Goal: Task Accomplishment & Management: Manage account settings

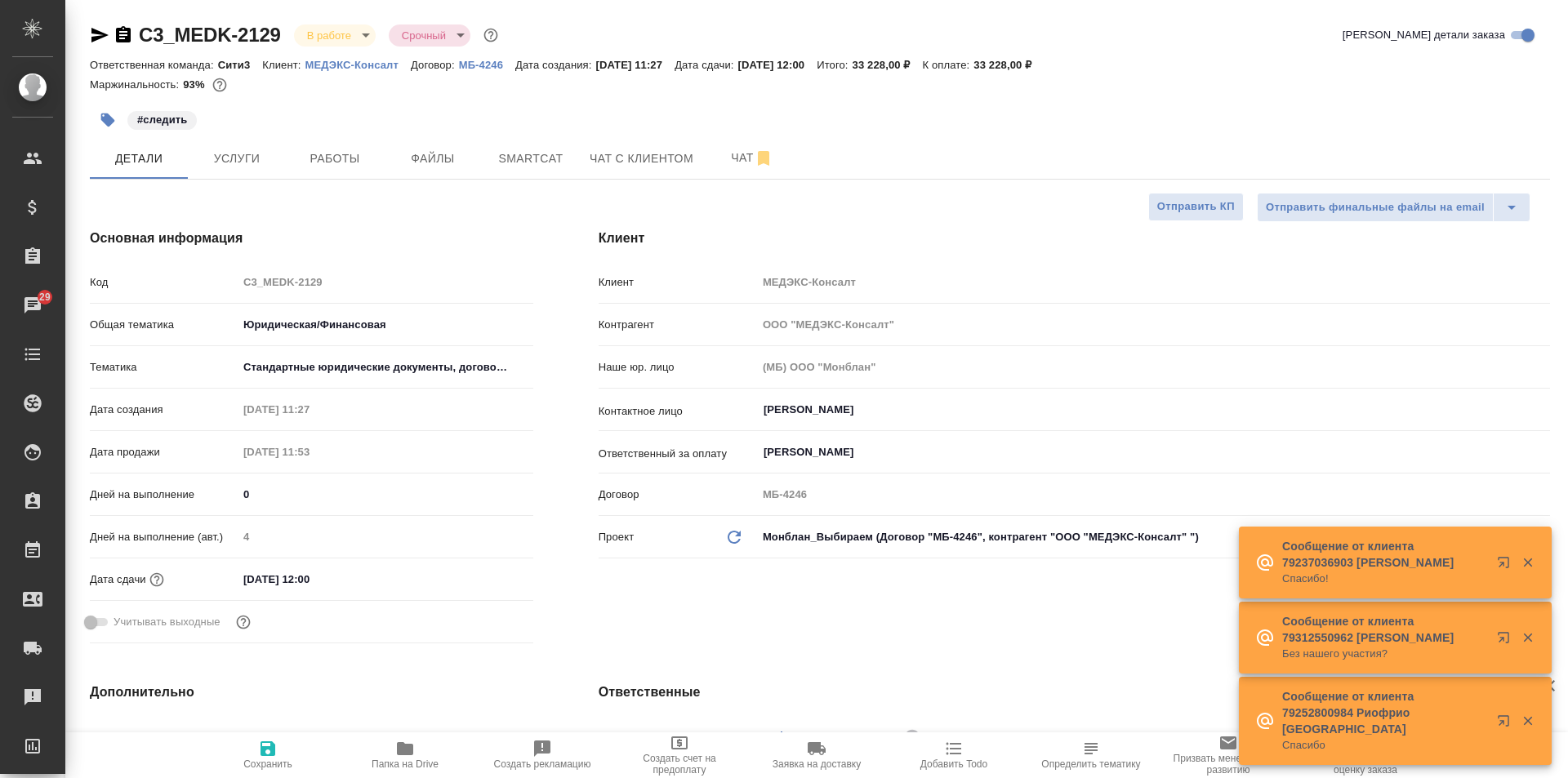
select select "RU"
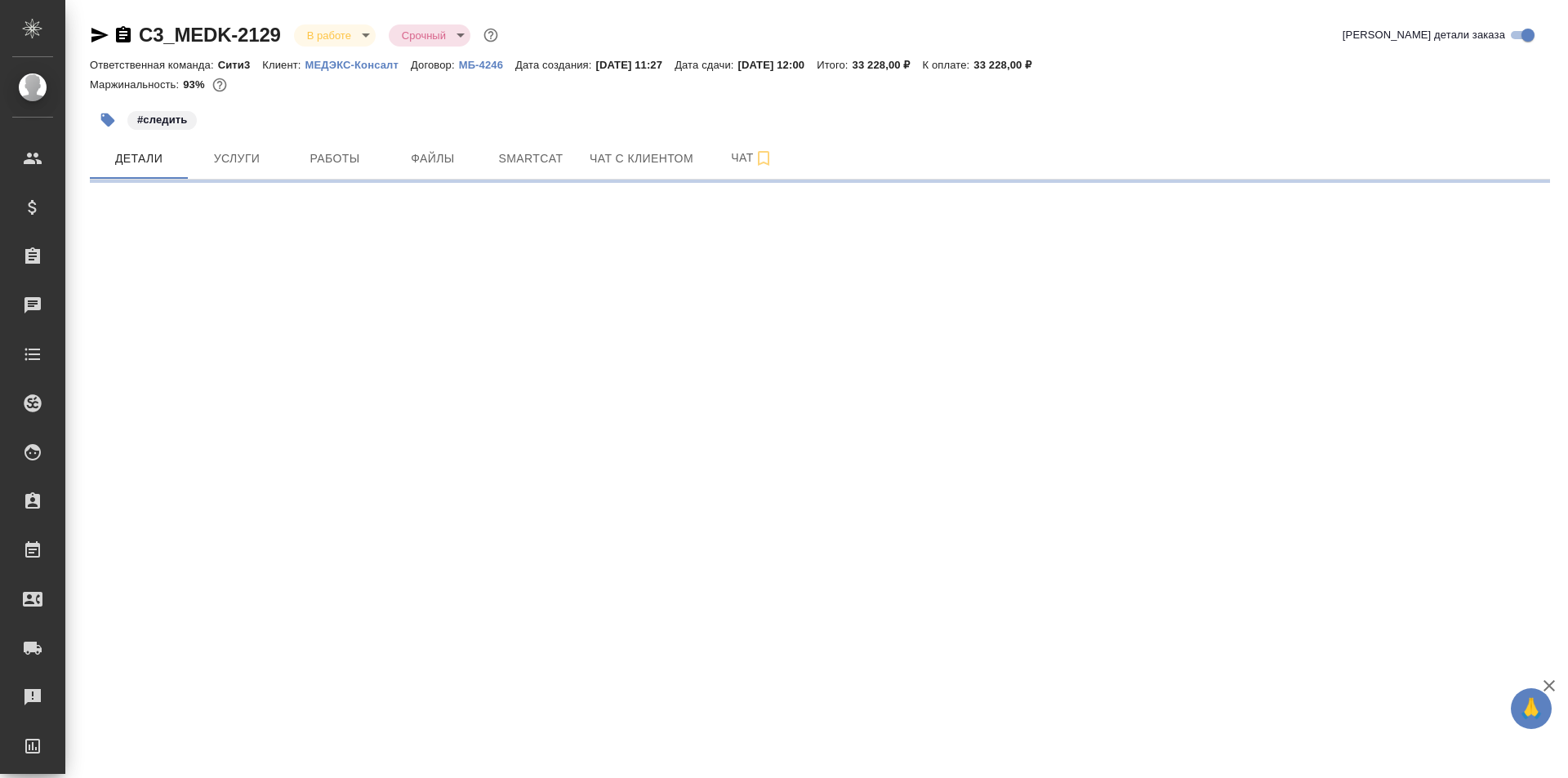
select select "RU"
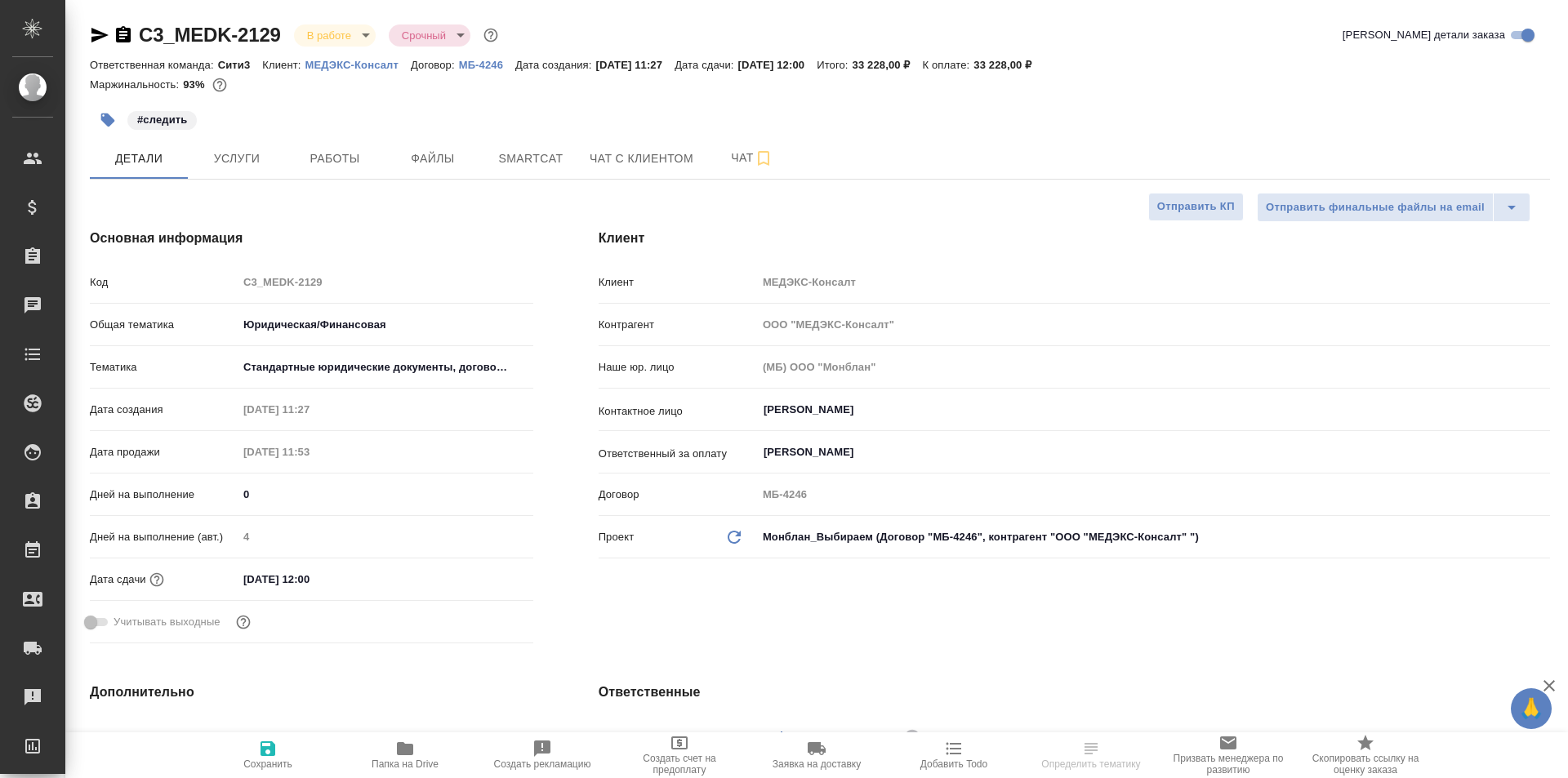
type textarea "x"
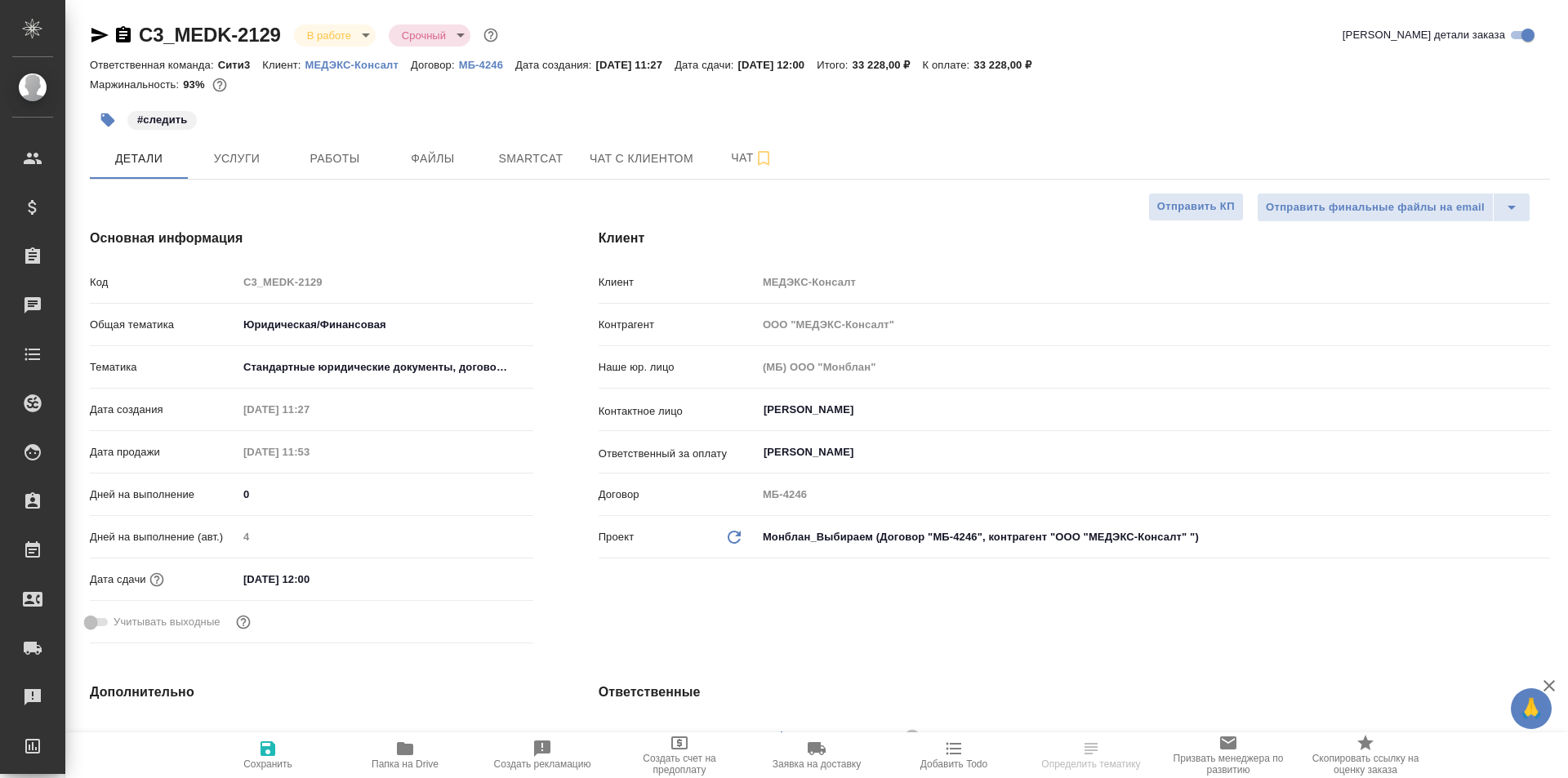
type textarea "x"
type input "[PERSON_NAME]"
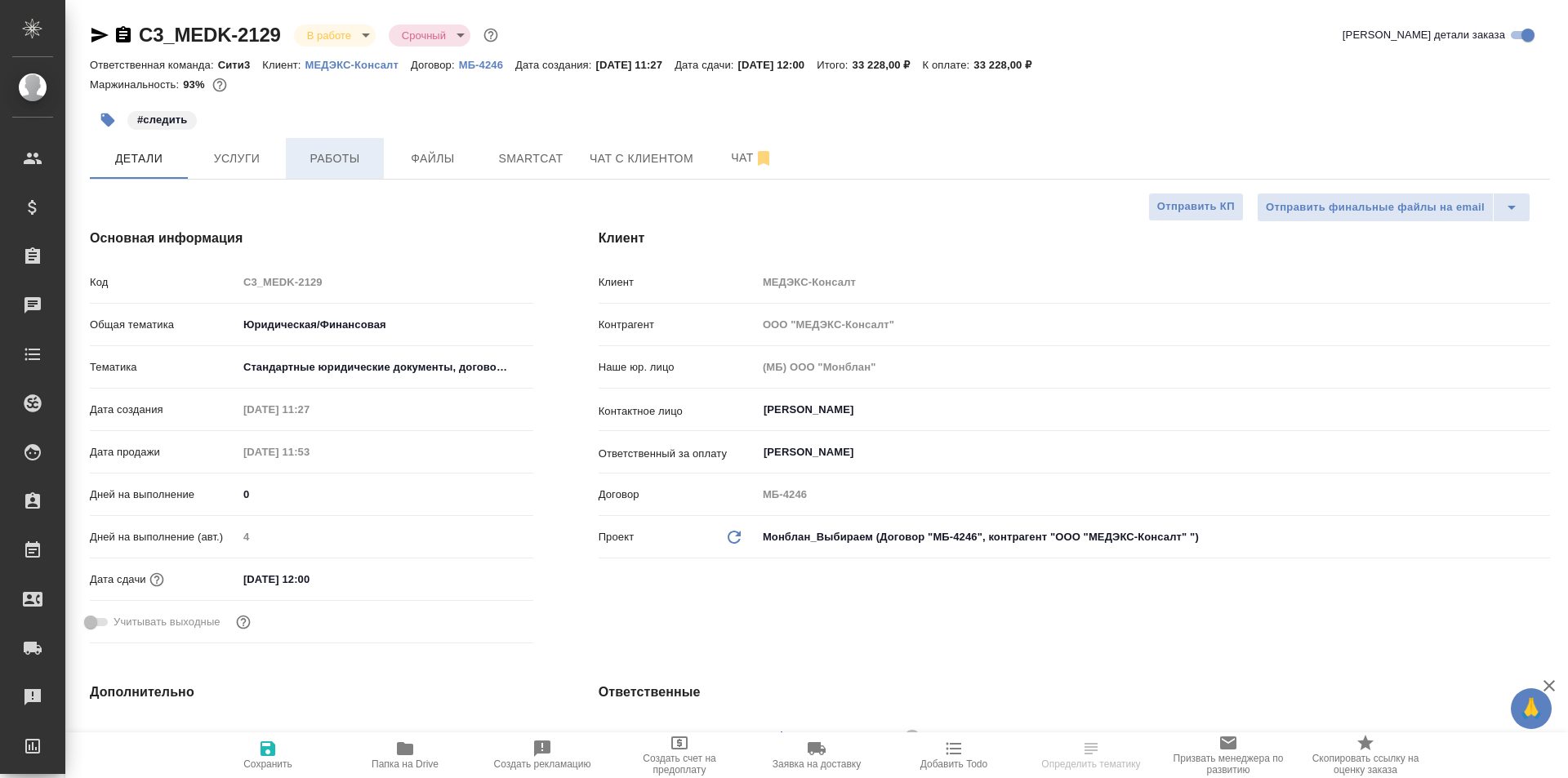
click at [330, 150] on span "Работы" at bounding box center [334, 159] width 78 height 20
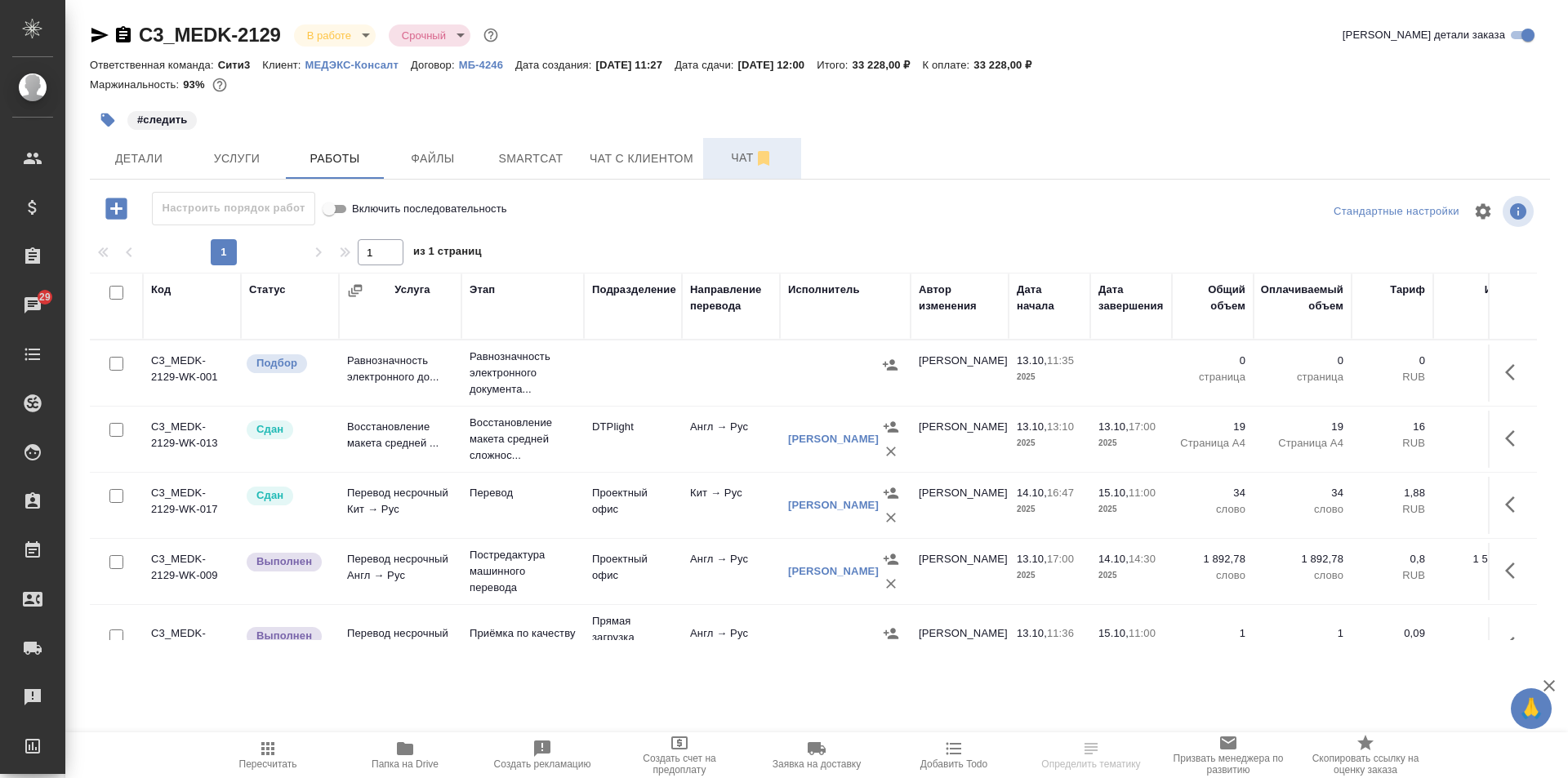
click at [712, 149] on button "Чат" at bounding box center [752, 158] width 98 height 41
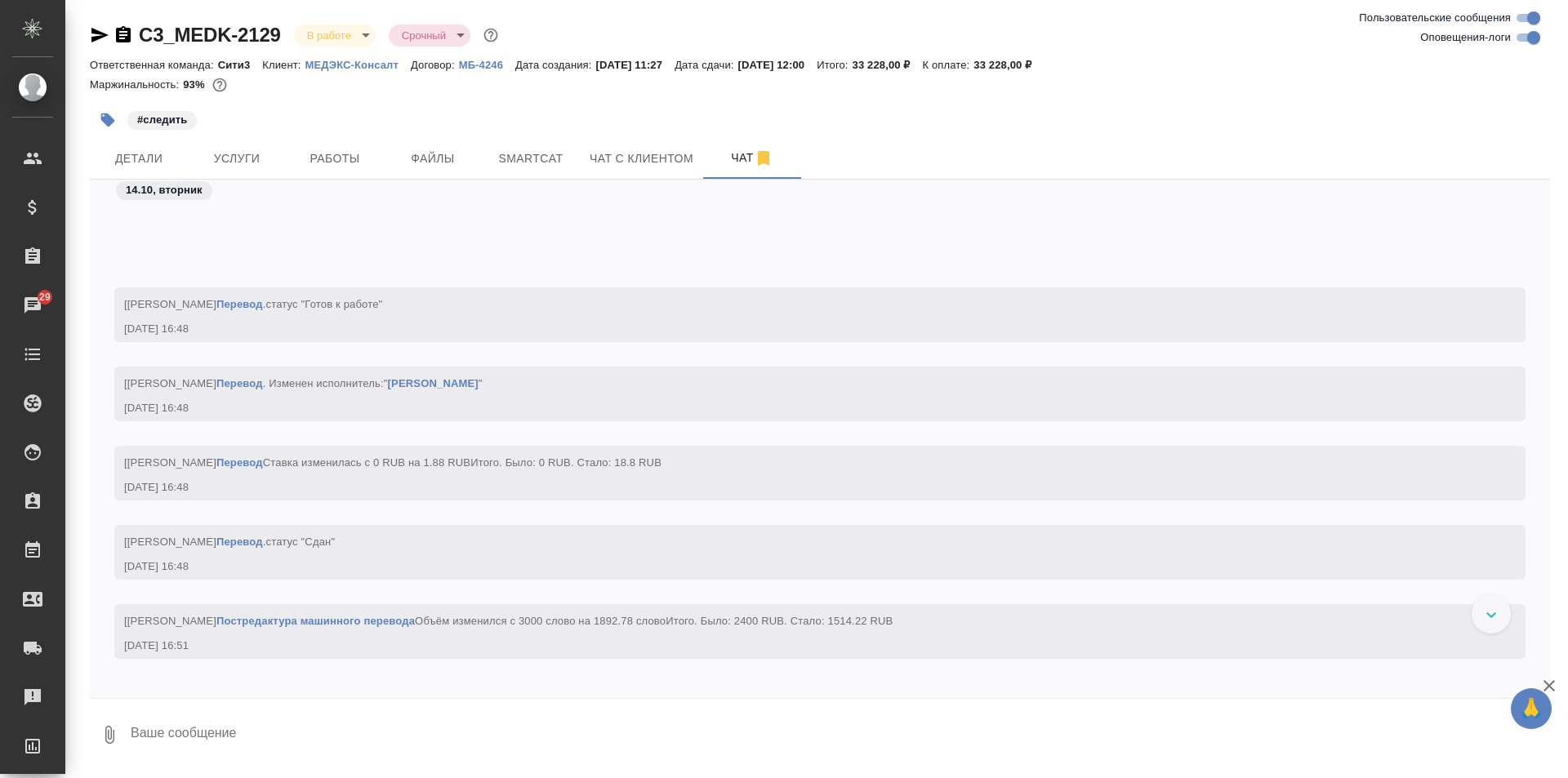
scroll to position [9343, 0]
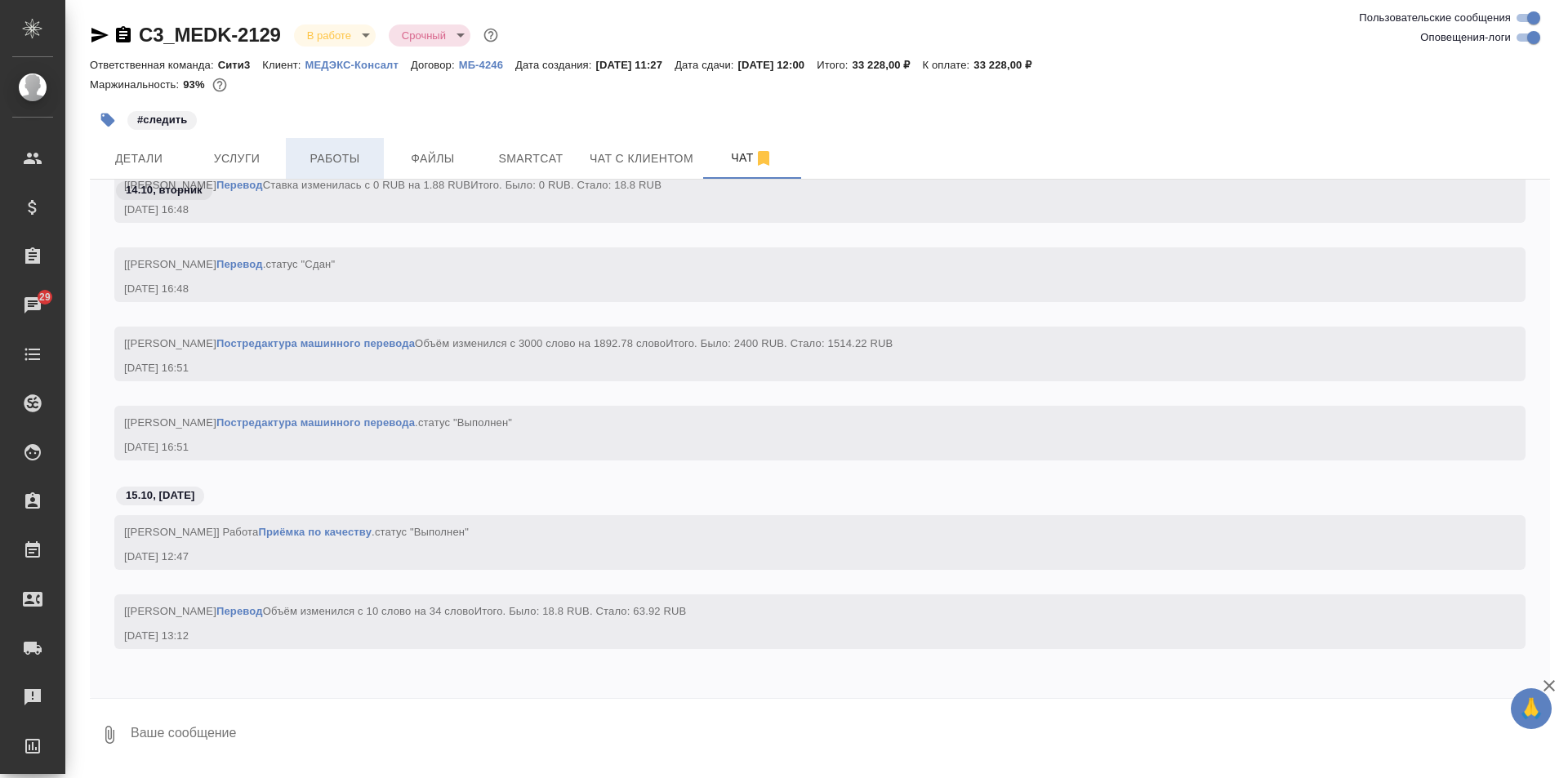
click at [378, 149] on button "Работы" at bounding box center [334, 158] width 98 height 41
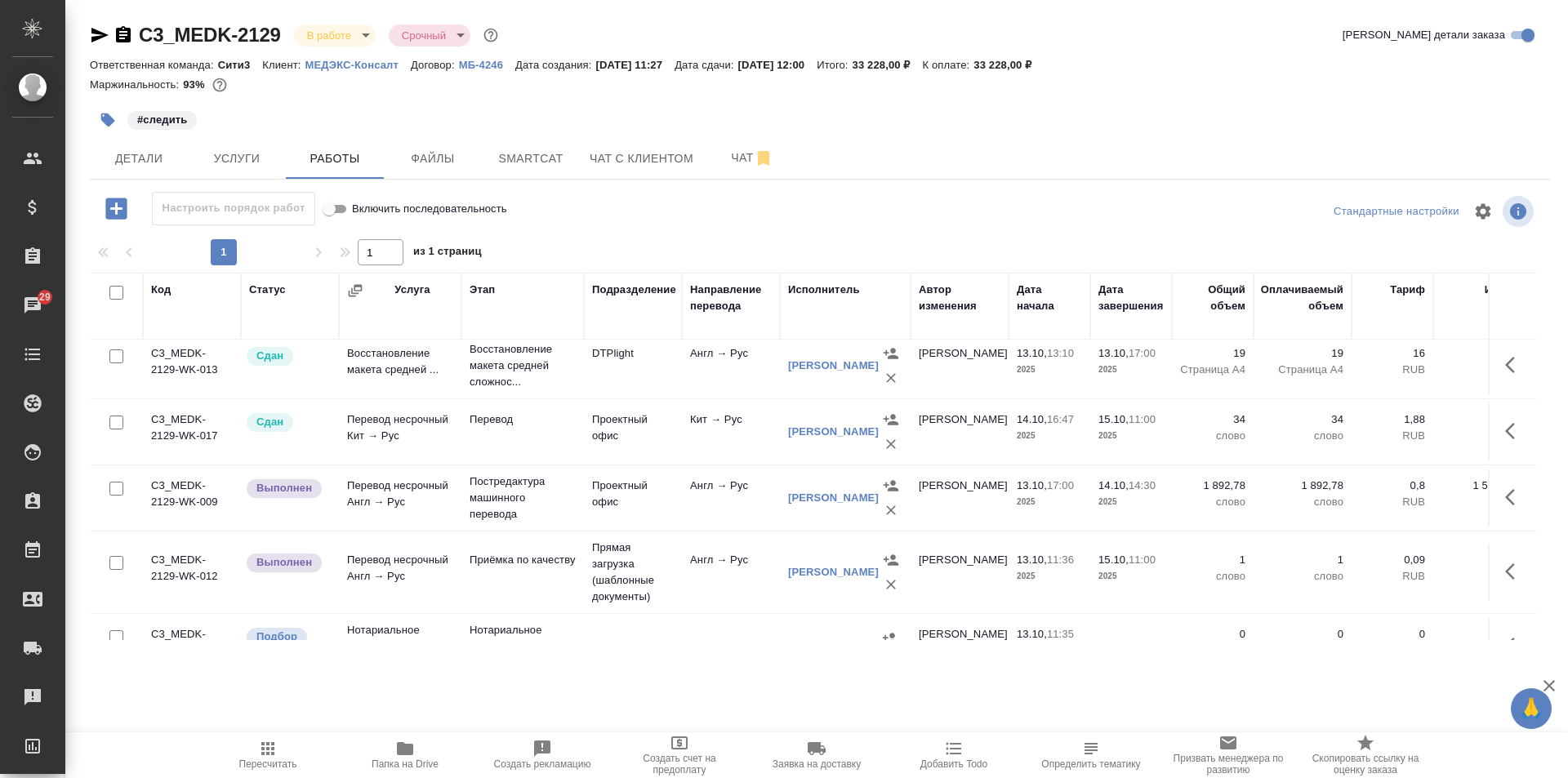
scroll to position [126, 0]
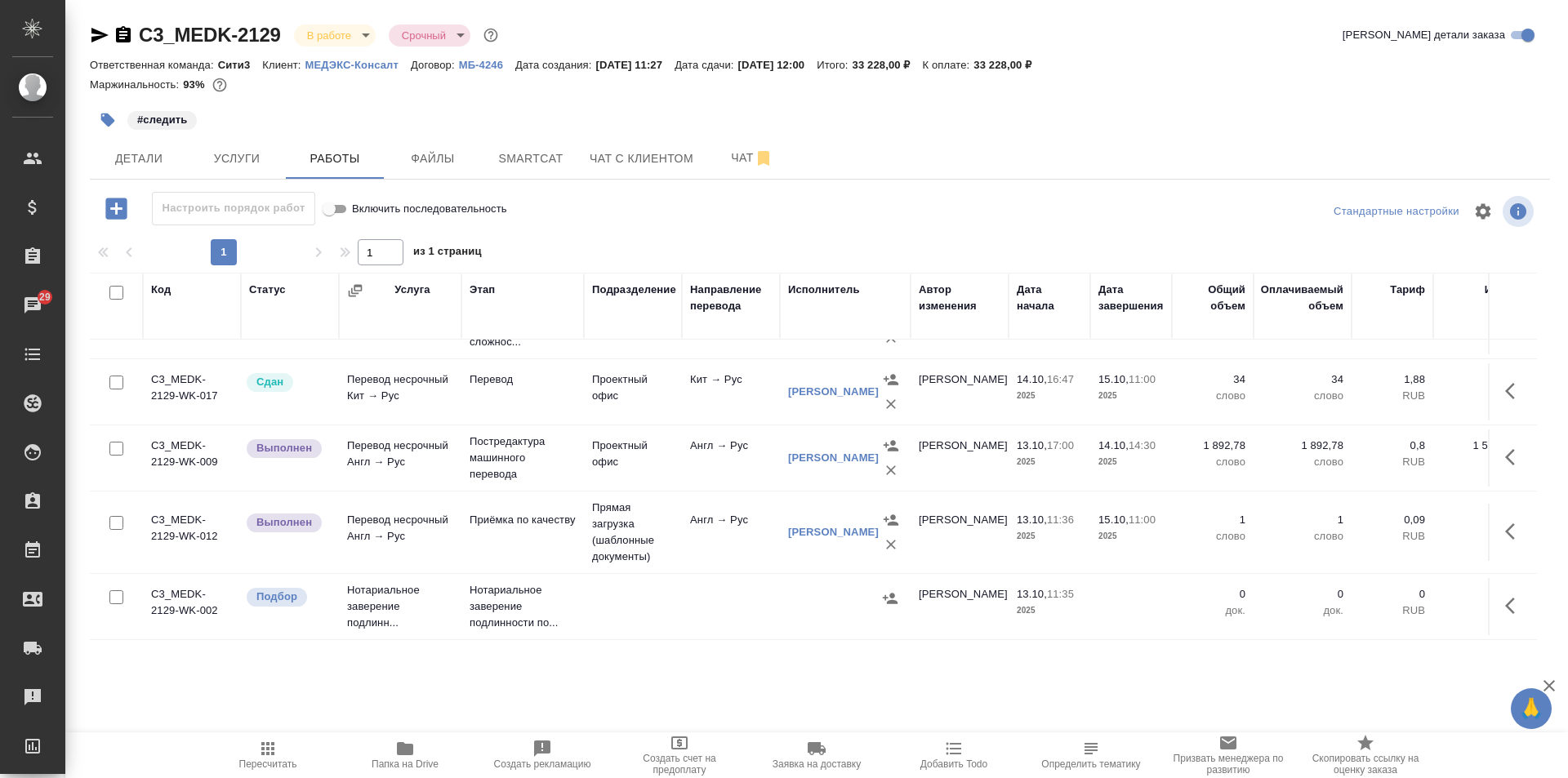
click at [718, 541] on td "Англ → Рус" at bounding box center [730, 532] width 98 height 57
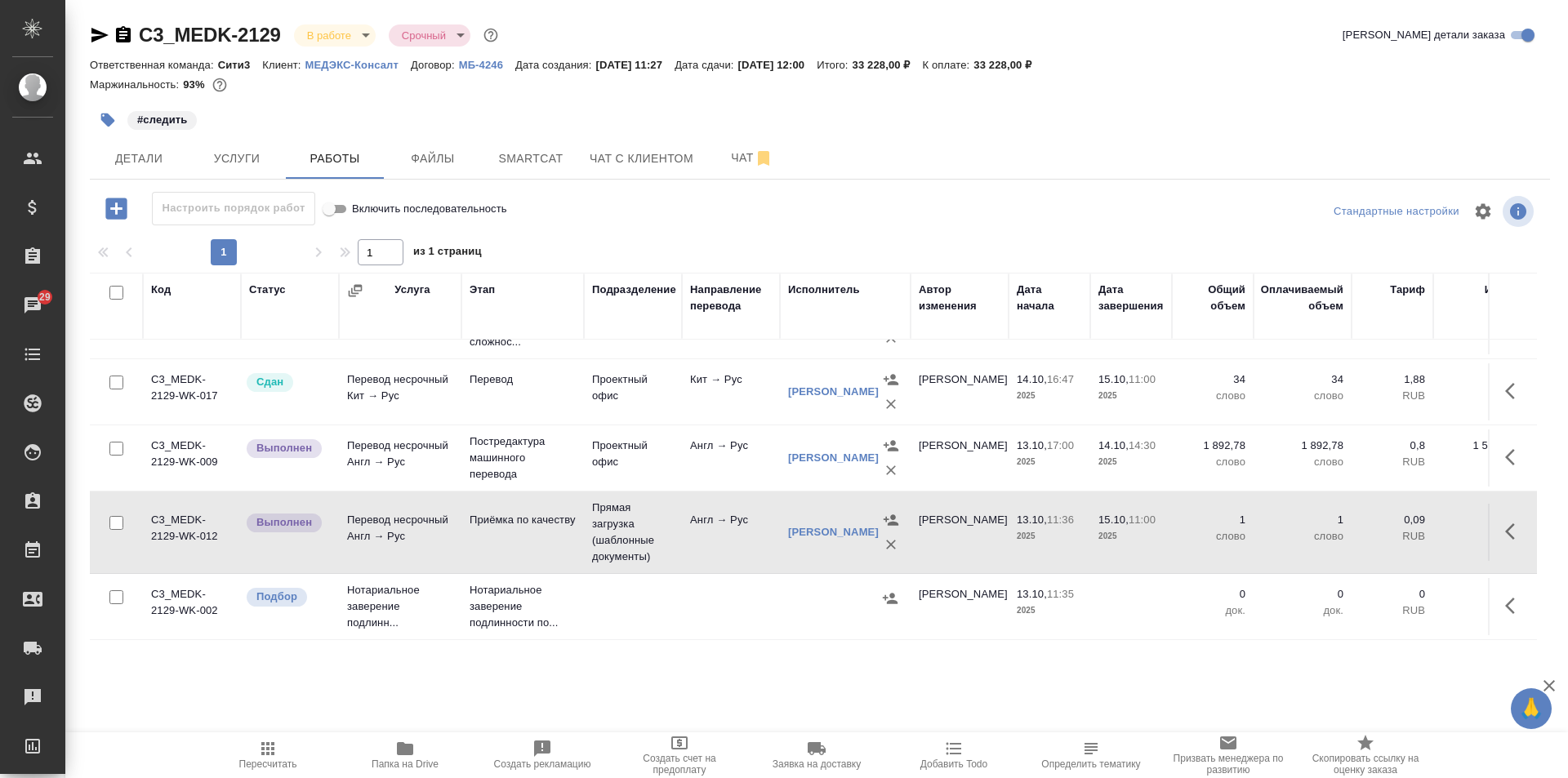
click at [718, 541] on td "Англ → Рус" at bounding box center [730, 532] width 98 height 57
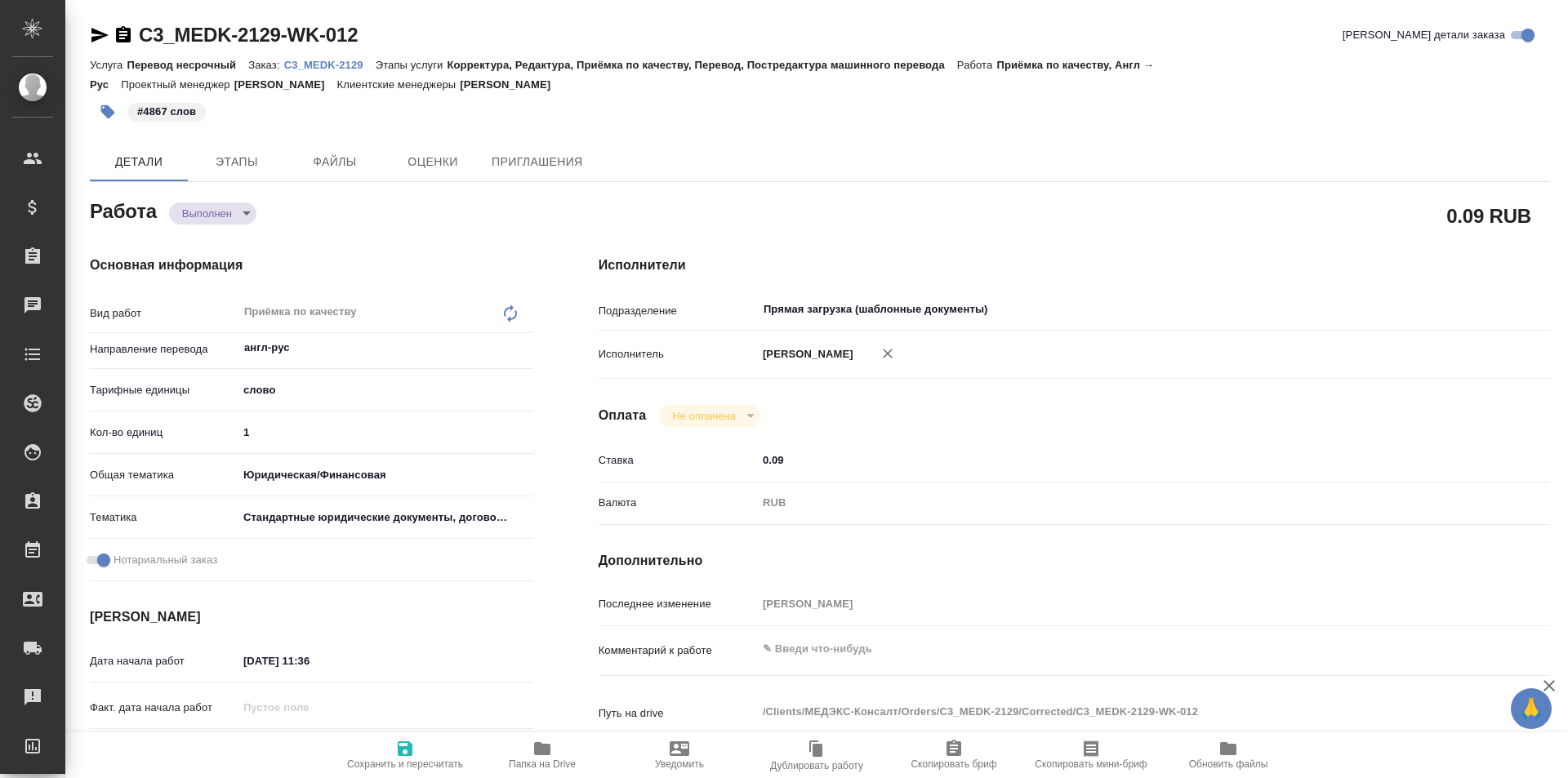
type textarea "x"
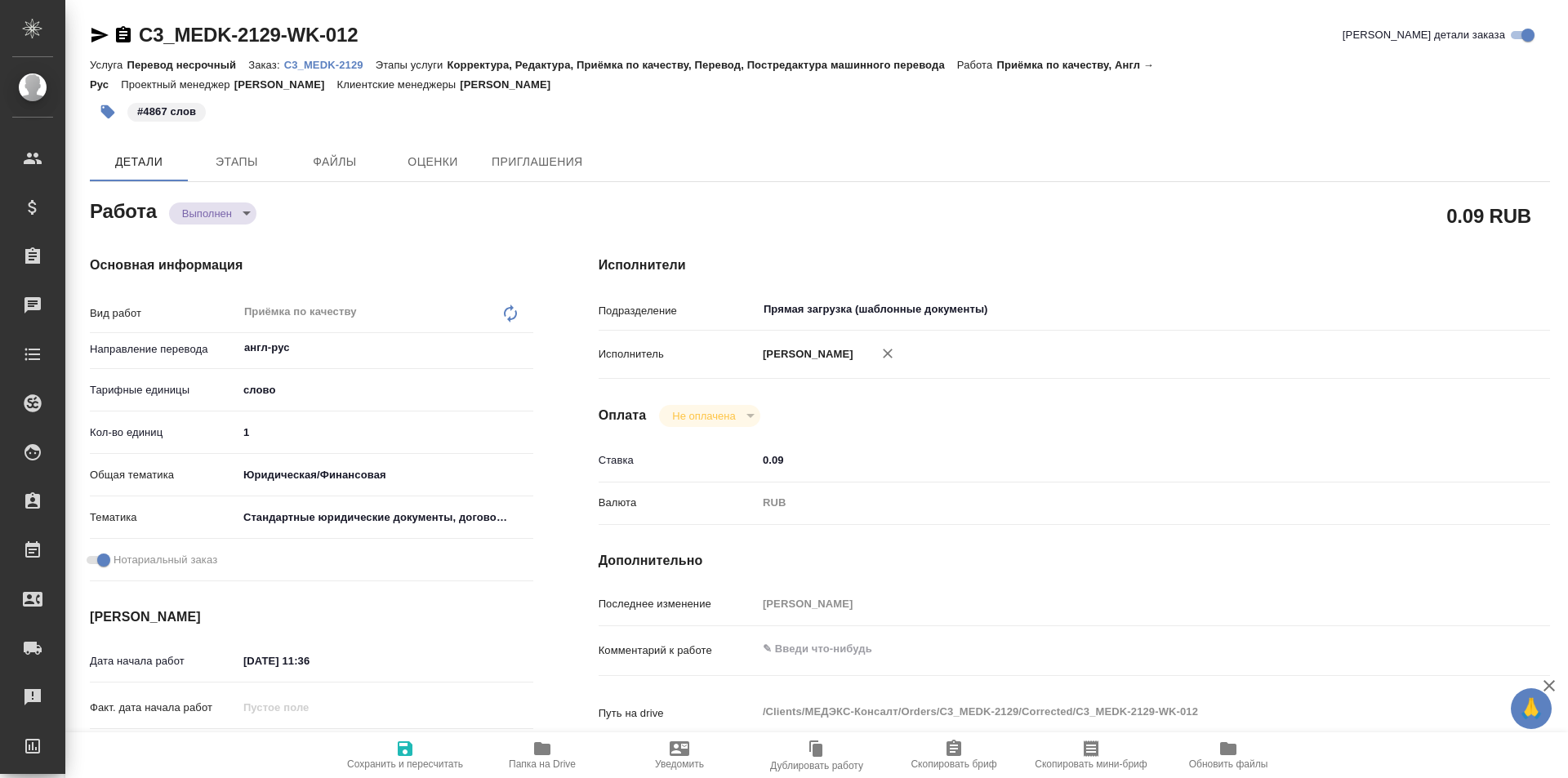
type textarea "x"
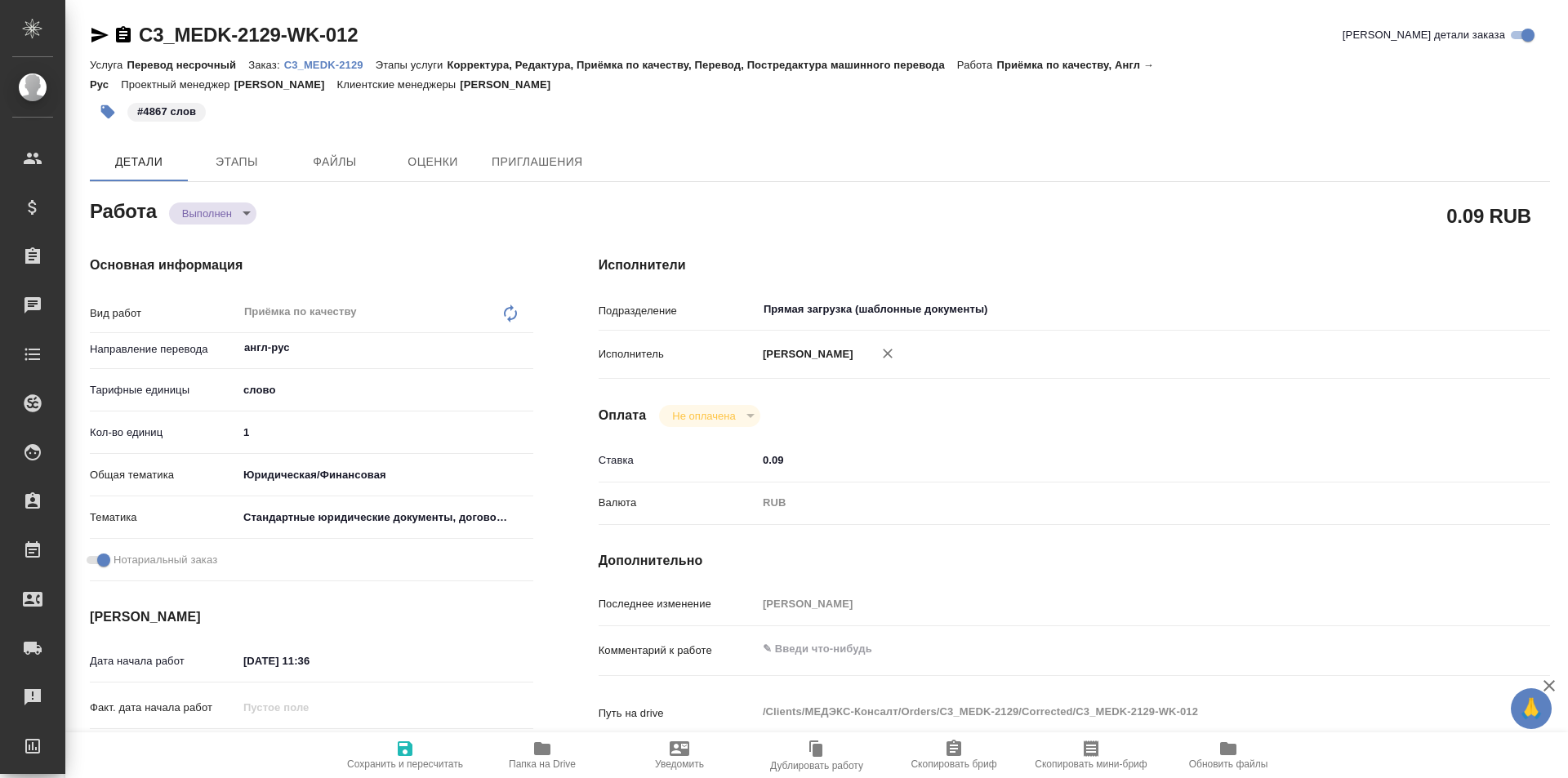
type textarea "x"
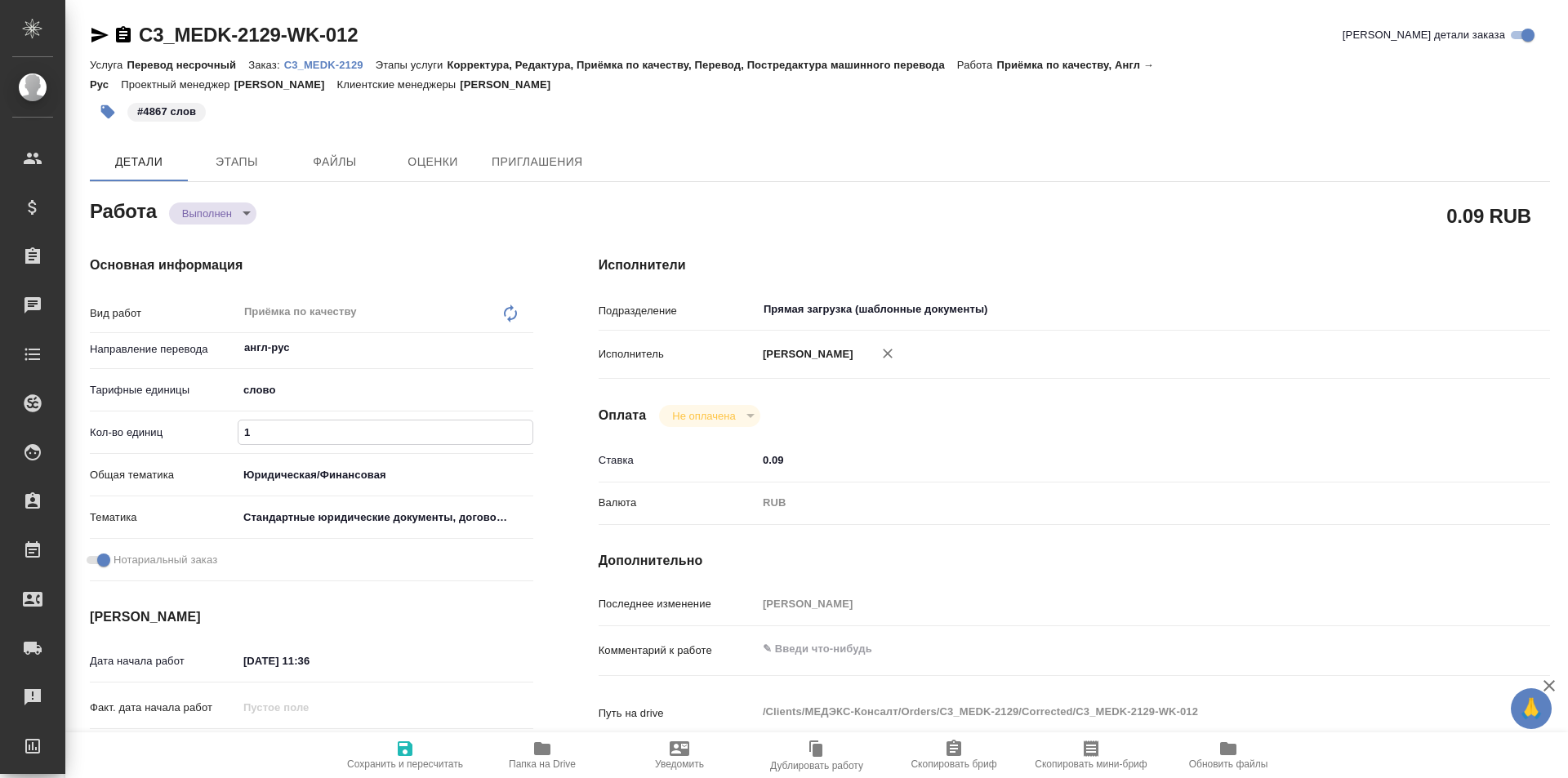
click at [334, 437] on input "1" at bounding box center [386, 431] width 294 height 23
type textarea "x"
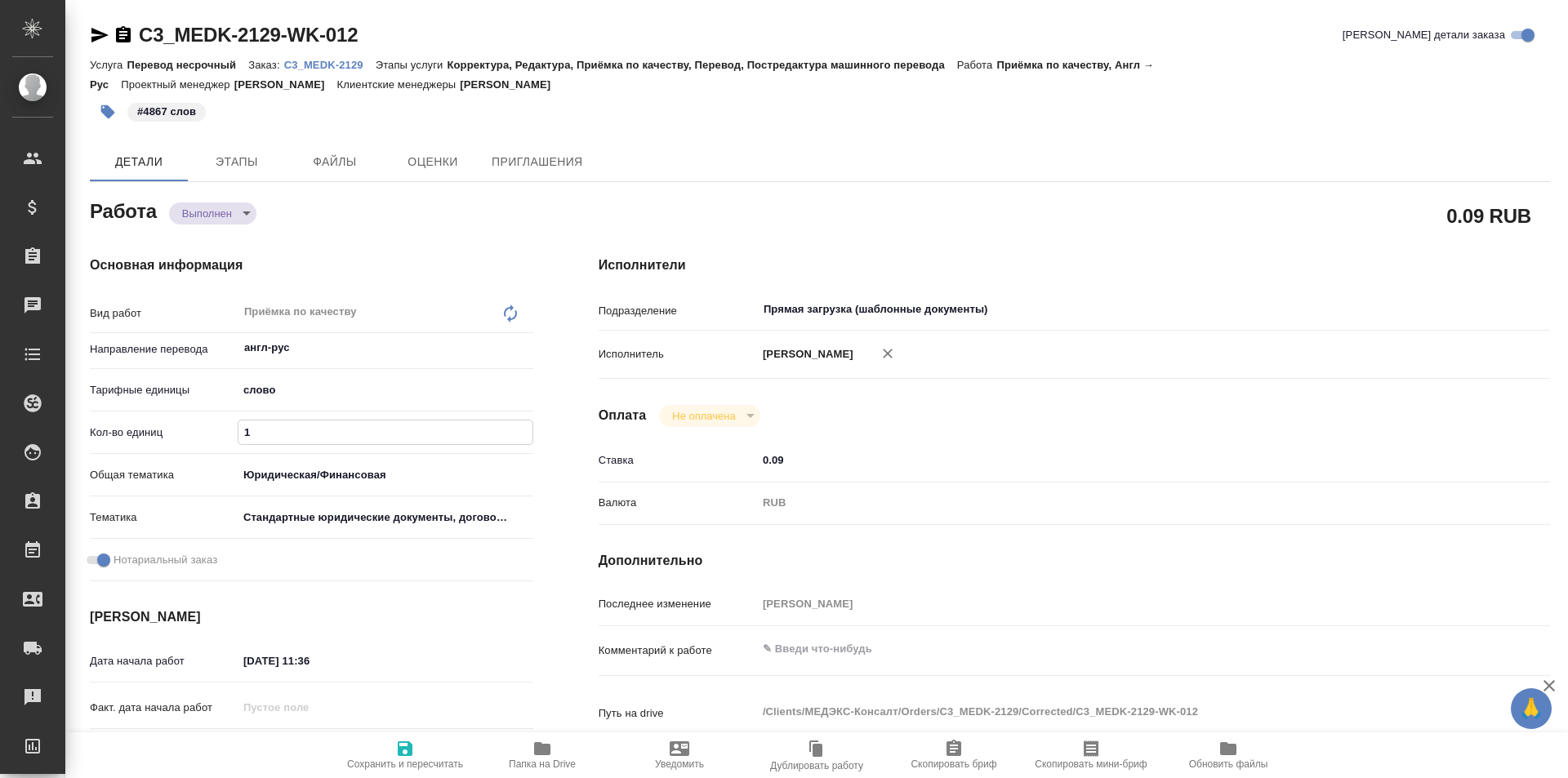
type textarea "x"
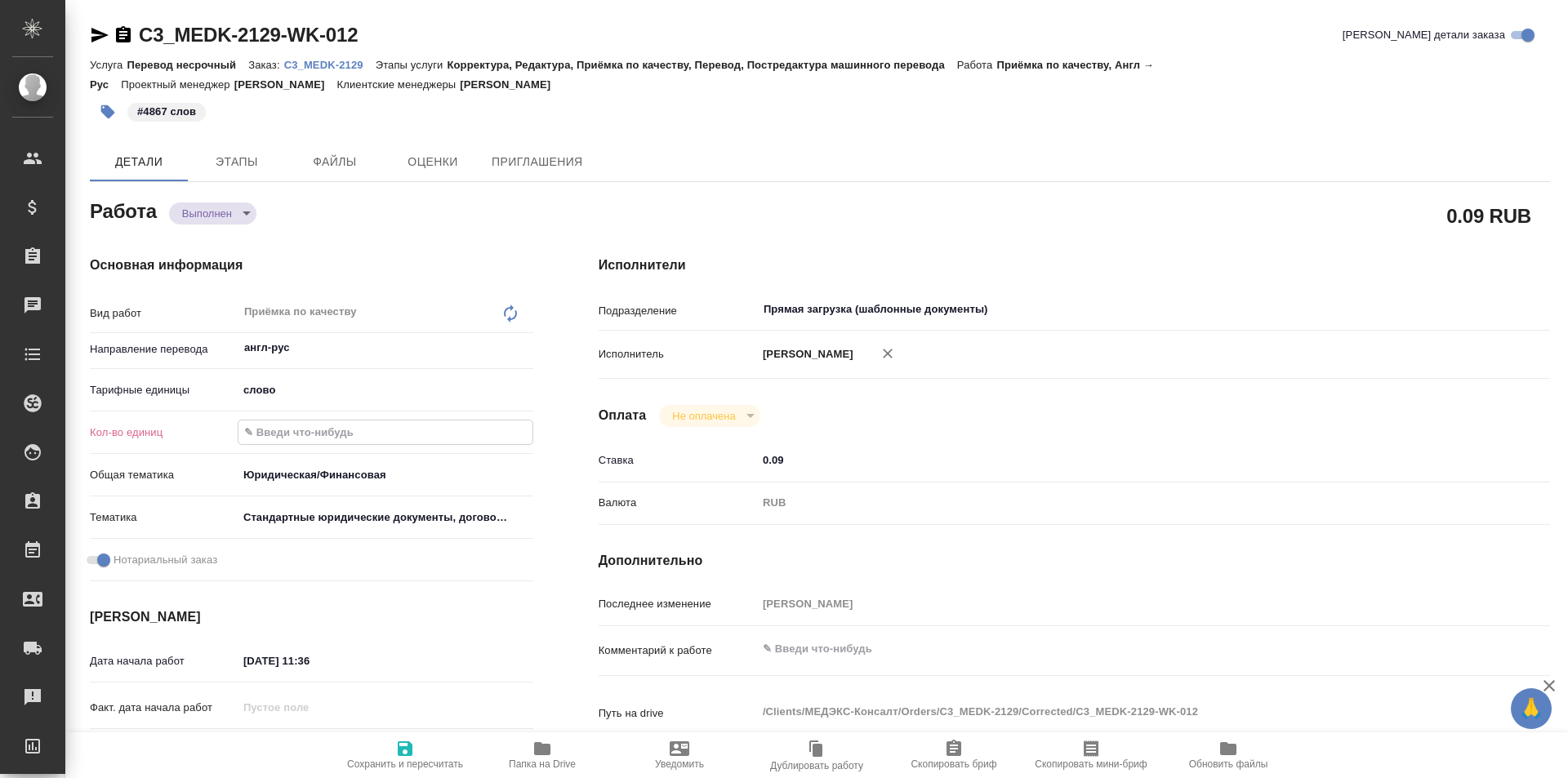
type textarea "x"
type input "4"
type textarea "x"
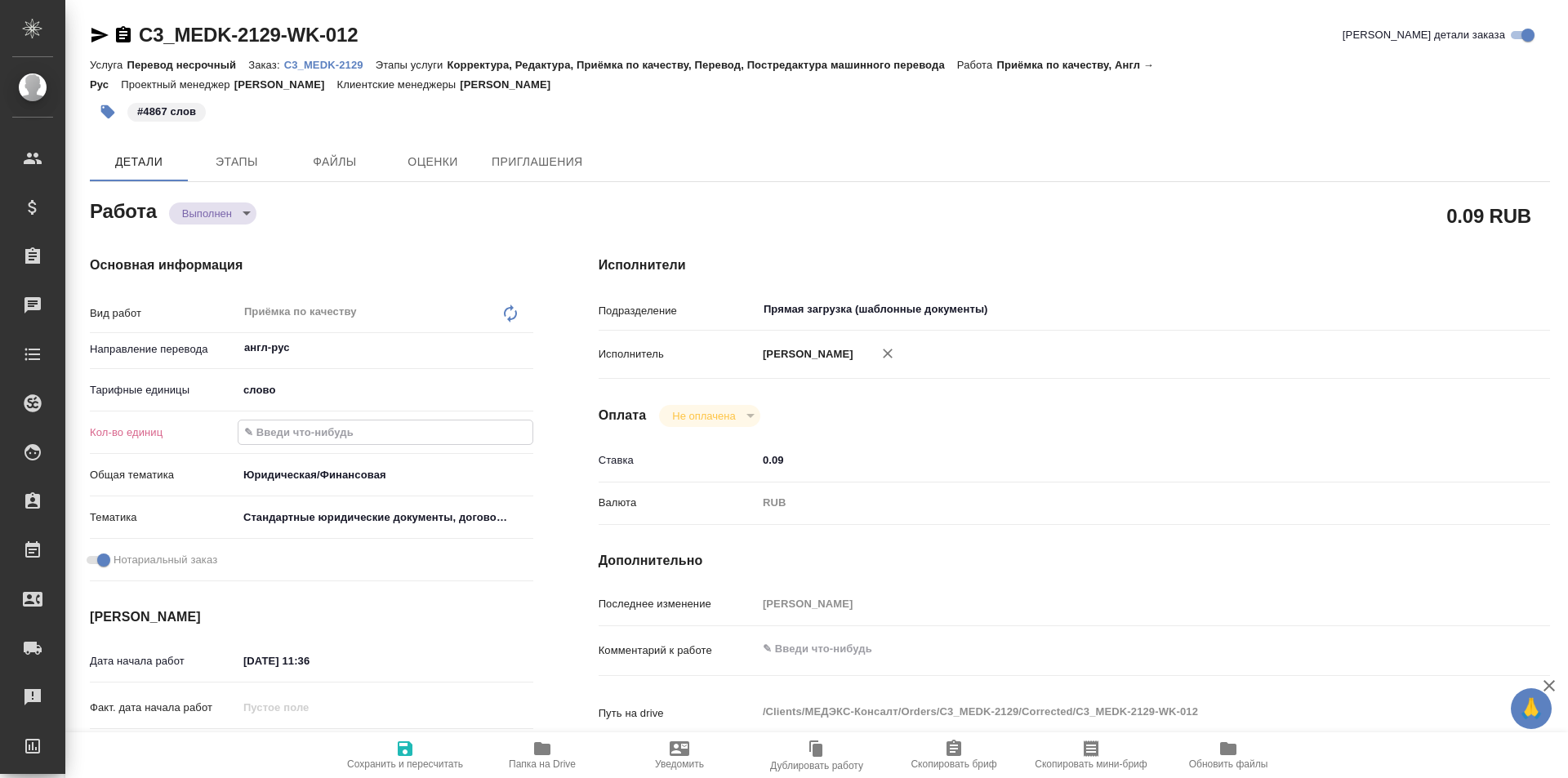
type textarea "x"
type input "48"
type textarea "x"
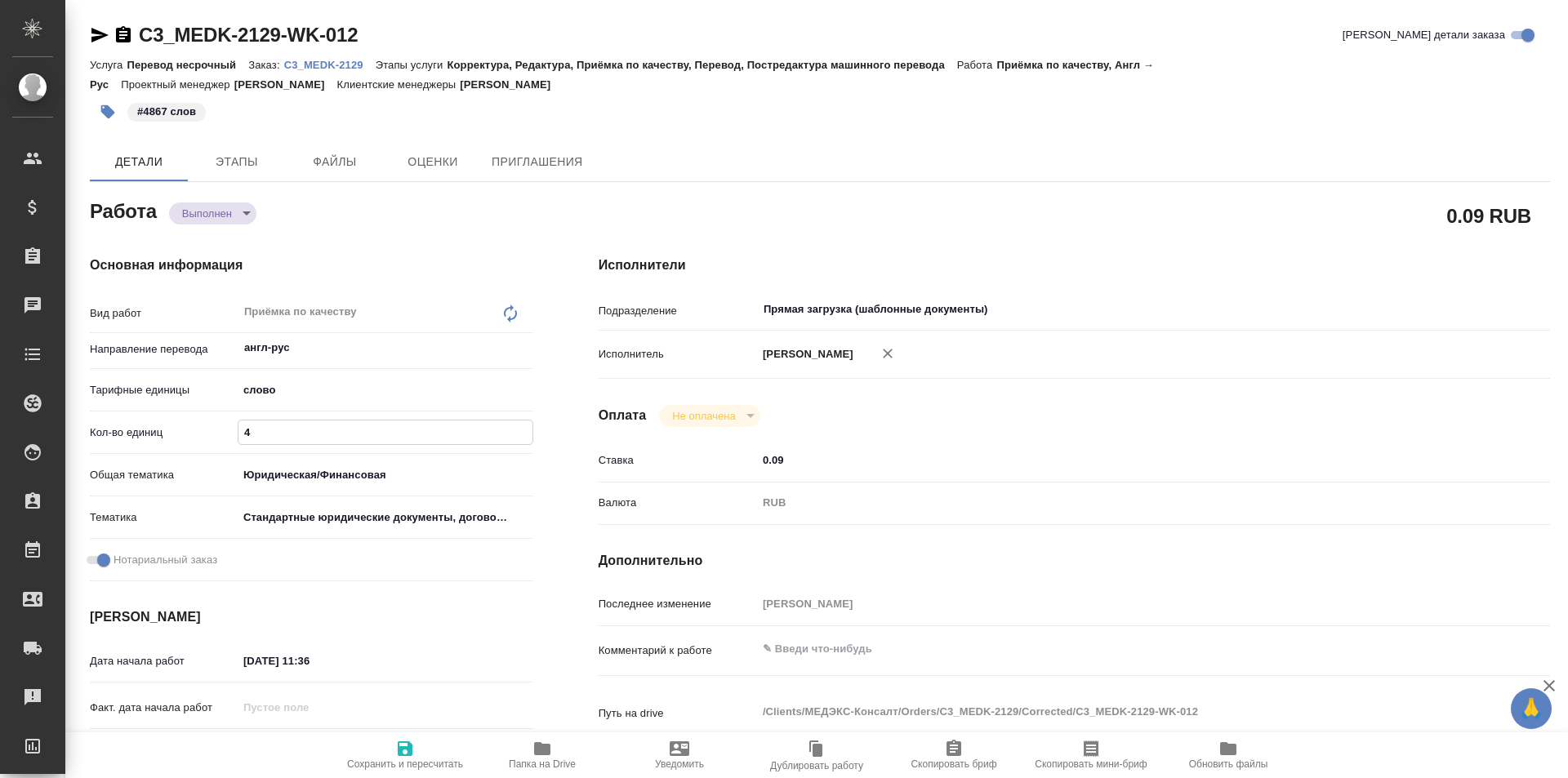
type textarea "x"
type input "486"
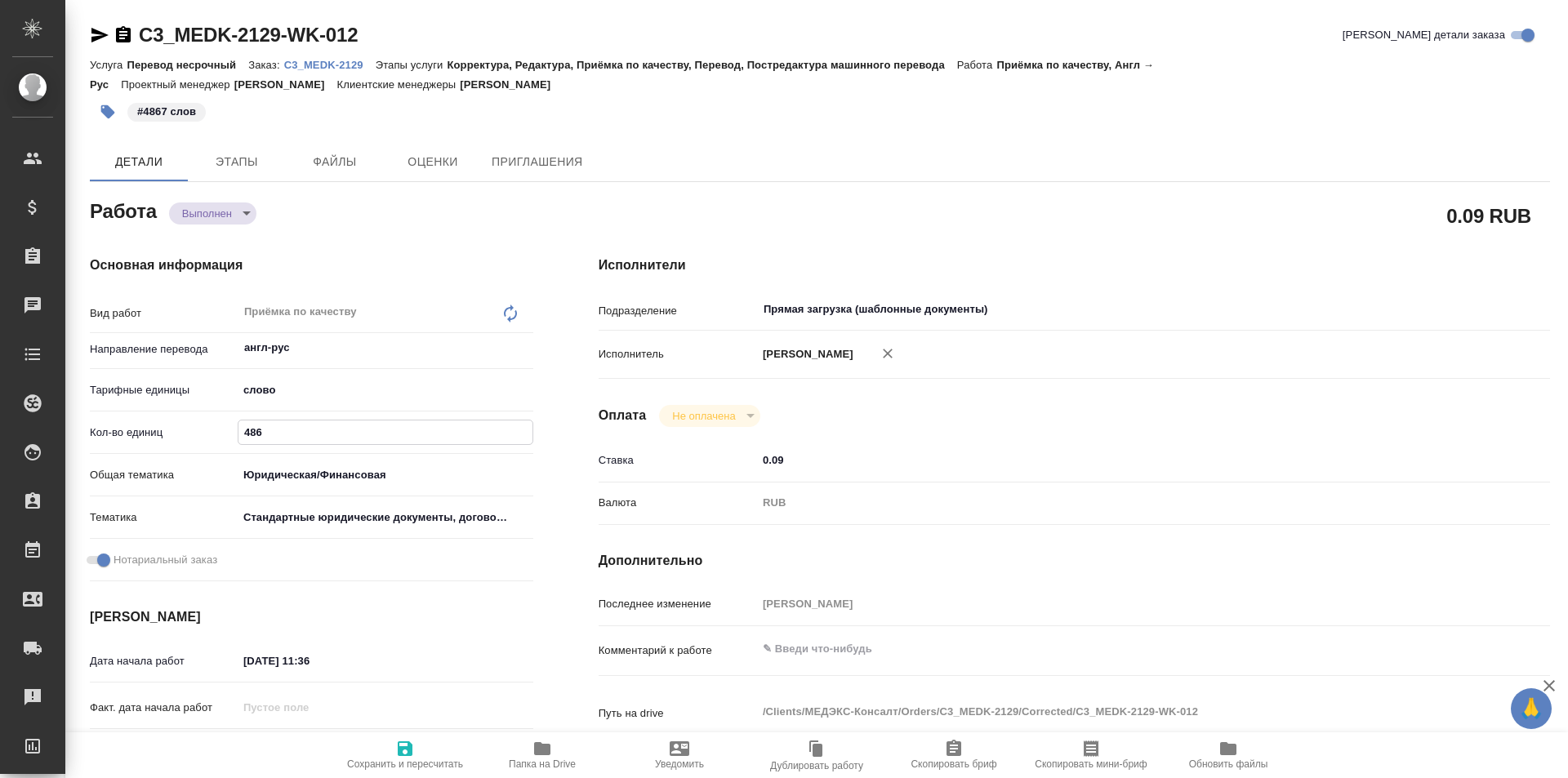
type textarea "x"
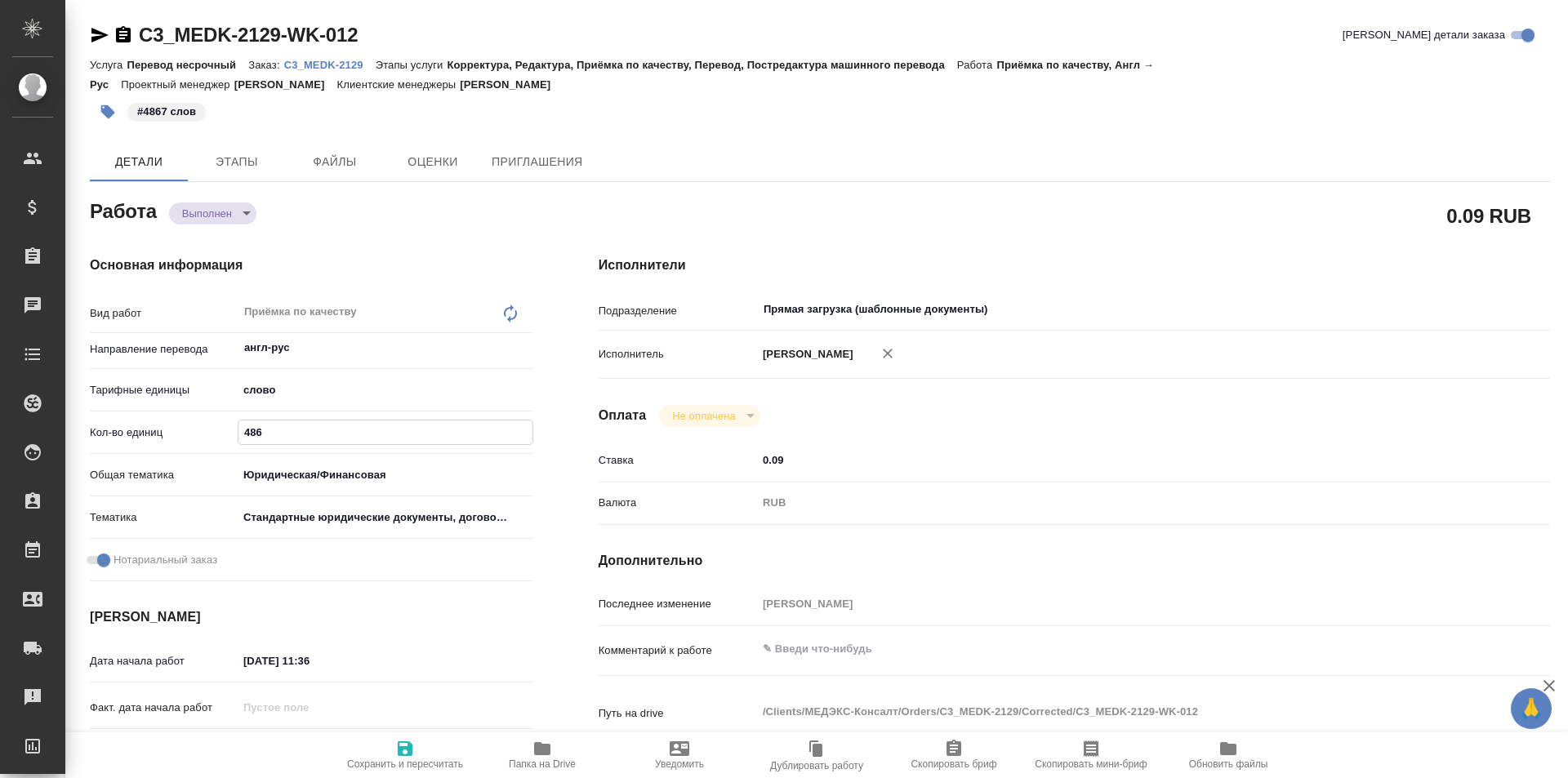
type input "4867"
type textarea "x"
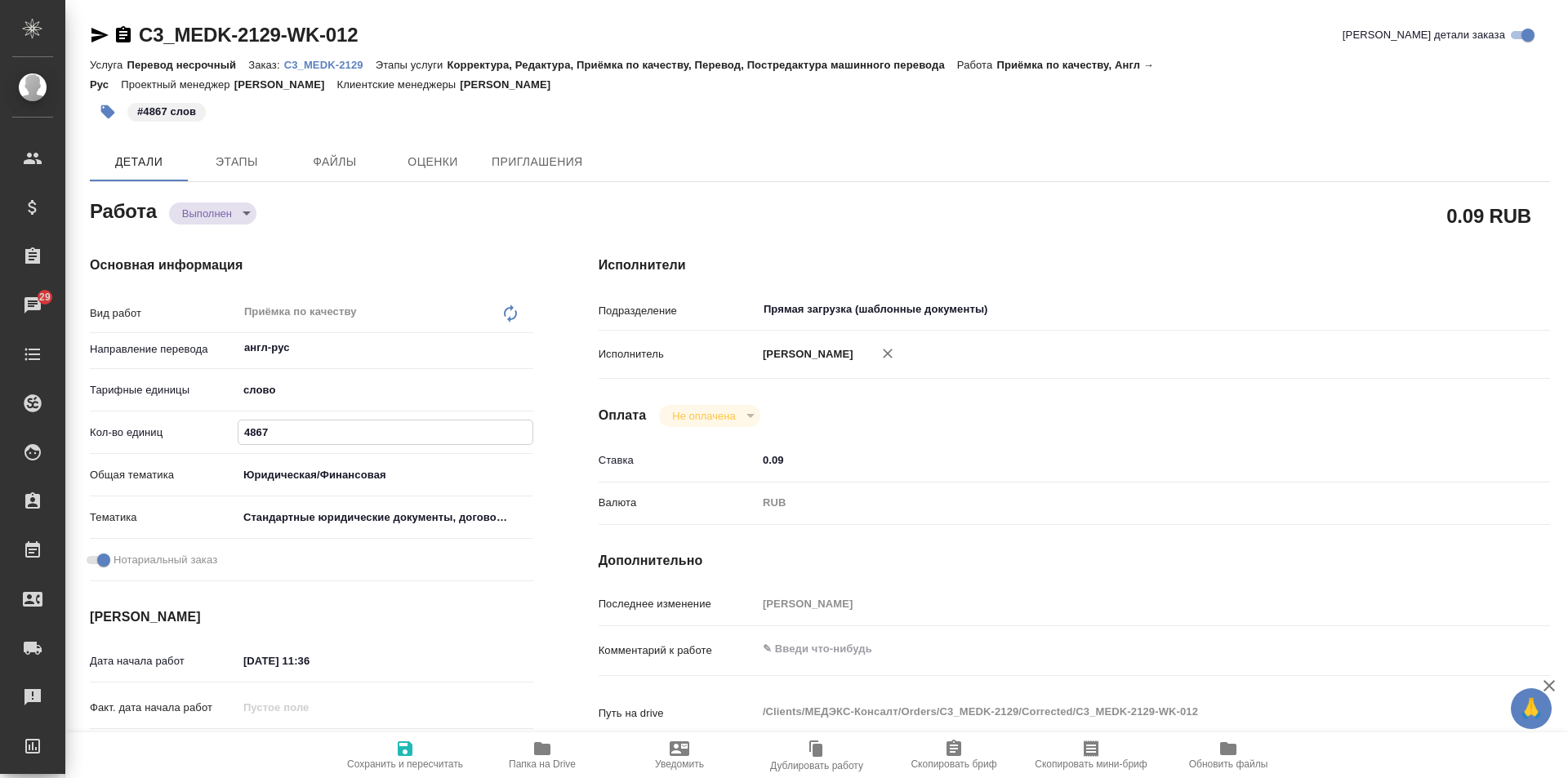
type input "4867"
click at [424, 750] on span "Сохранить и пересчитать" at bounding box center [405, 754] width 117 height 31
type textarea "x"
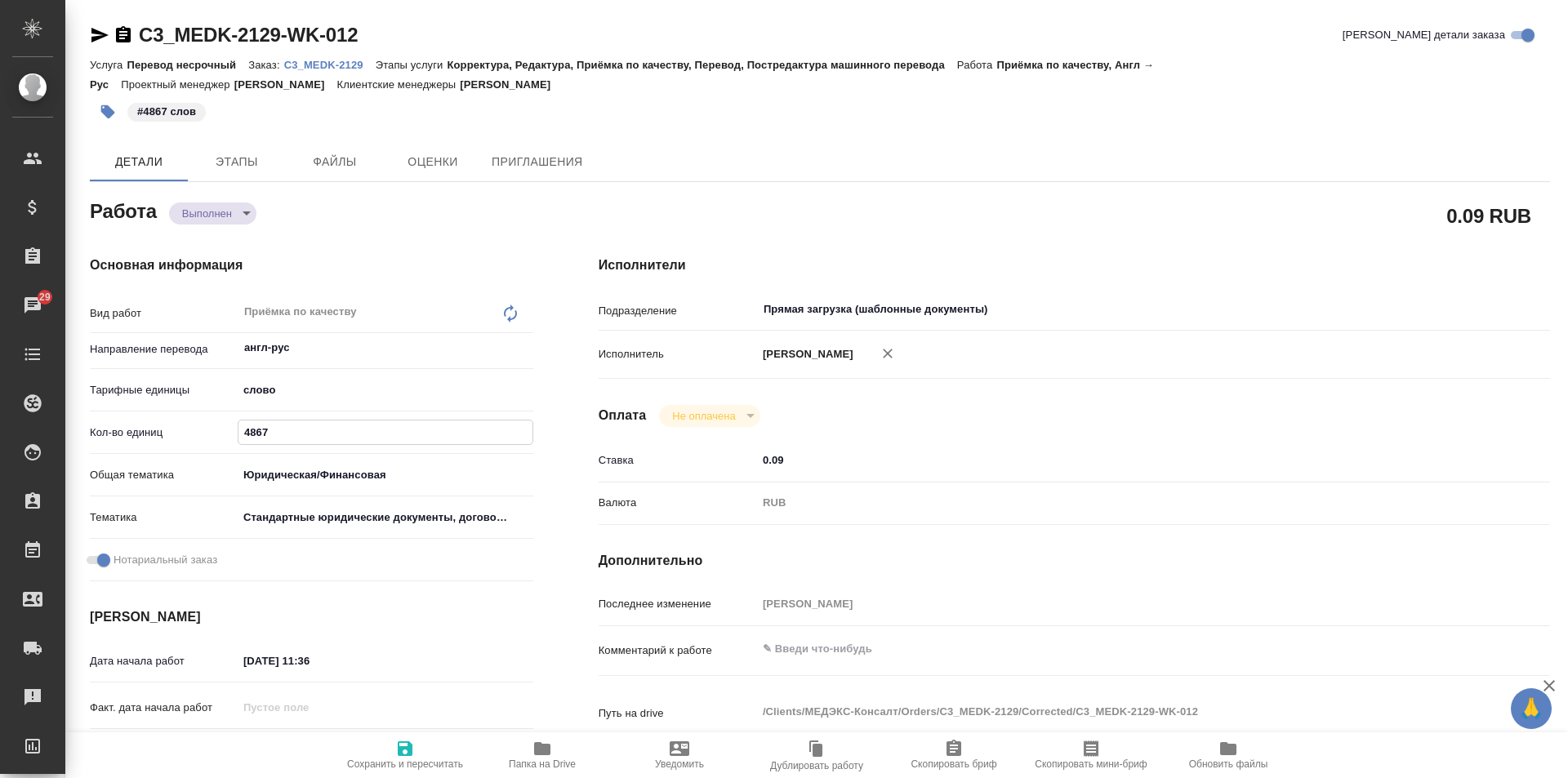
type textarea "x"
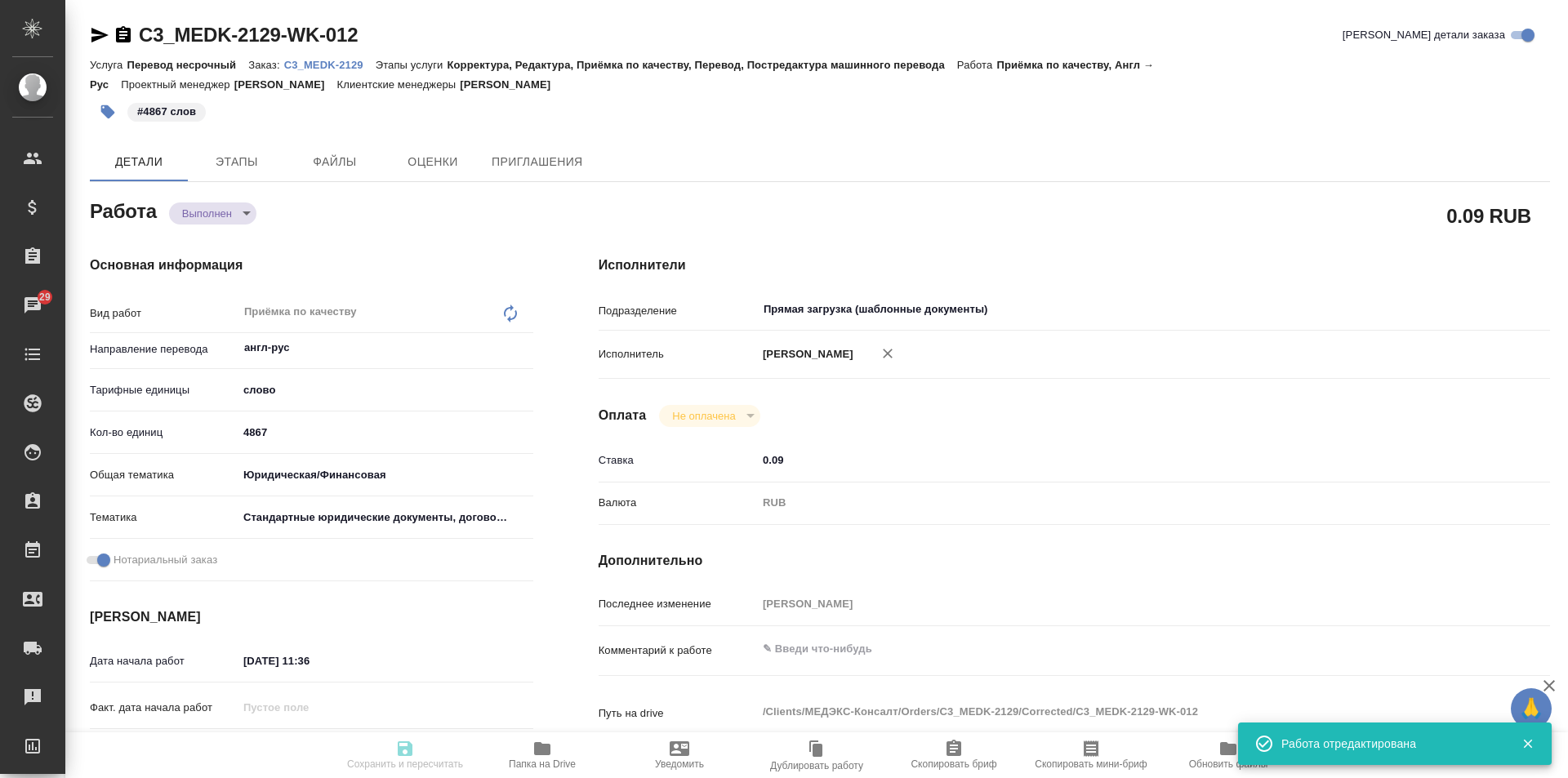
type textarea "x"
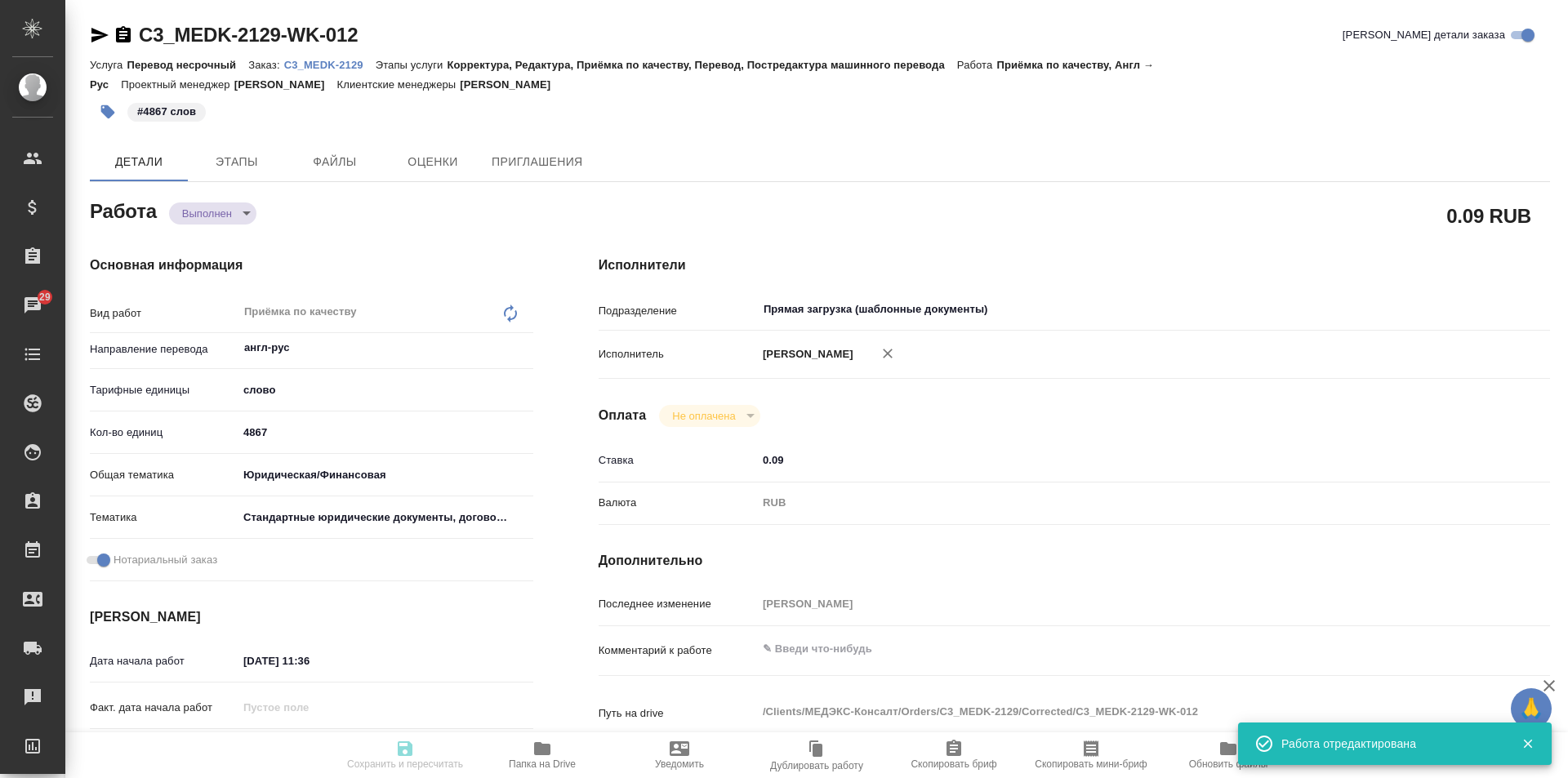
type input "completed"
type textarea "Приёмка по качеству"
type textarea "x"
type input "англ-рус"
type input "5a8b1489cc6b4906c91bfd90"
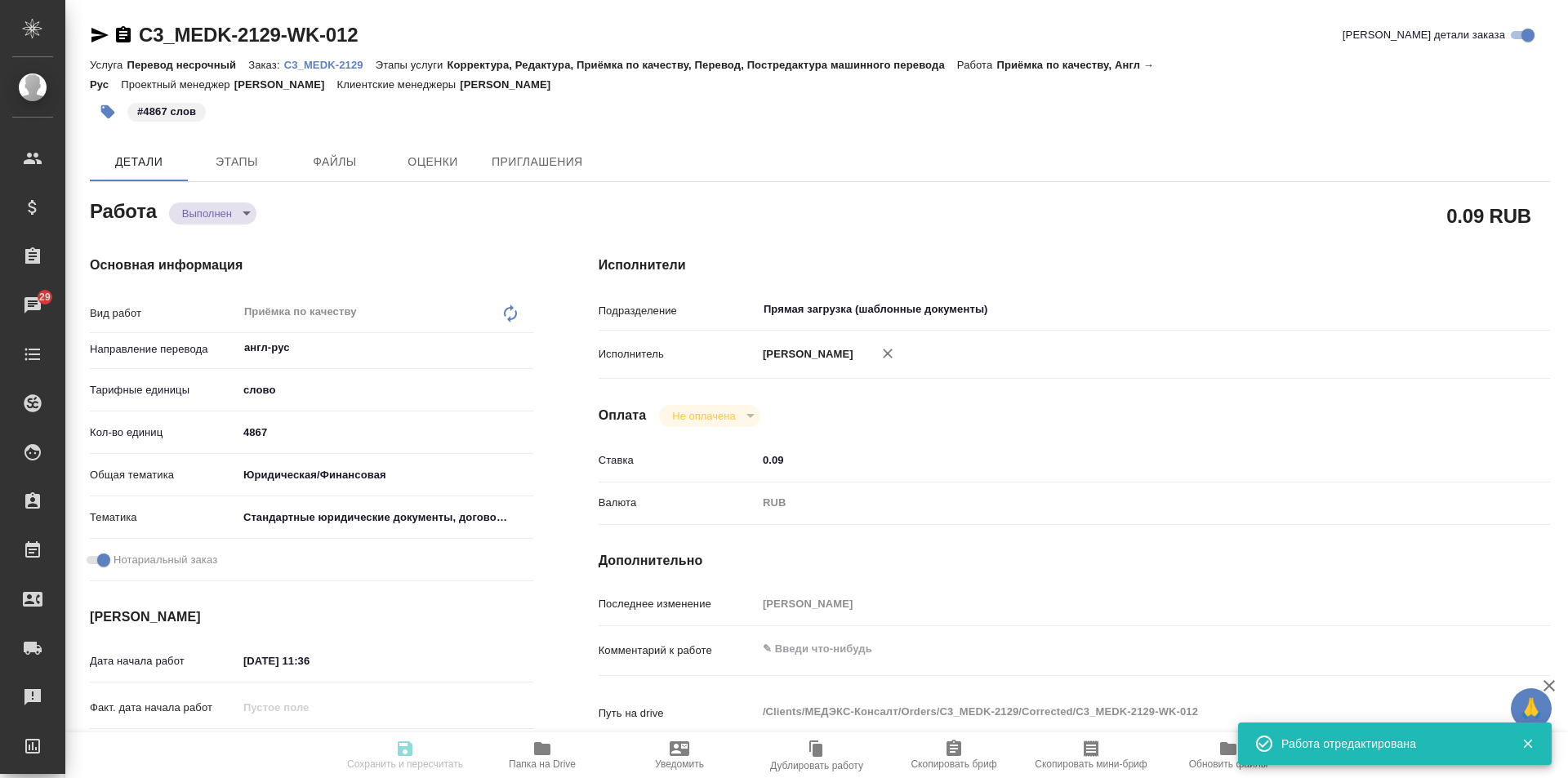
type input "4867"
type input "yr-fn"
type input "5f647205b73bc97568ca66bf"
checkbox input "true"
type input "[DATE] 11:36"
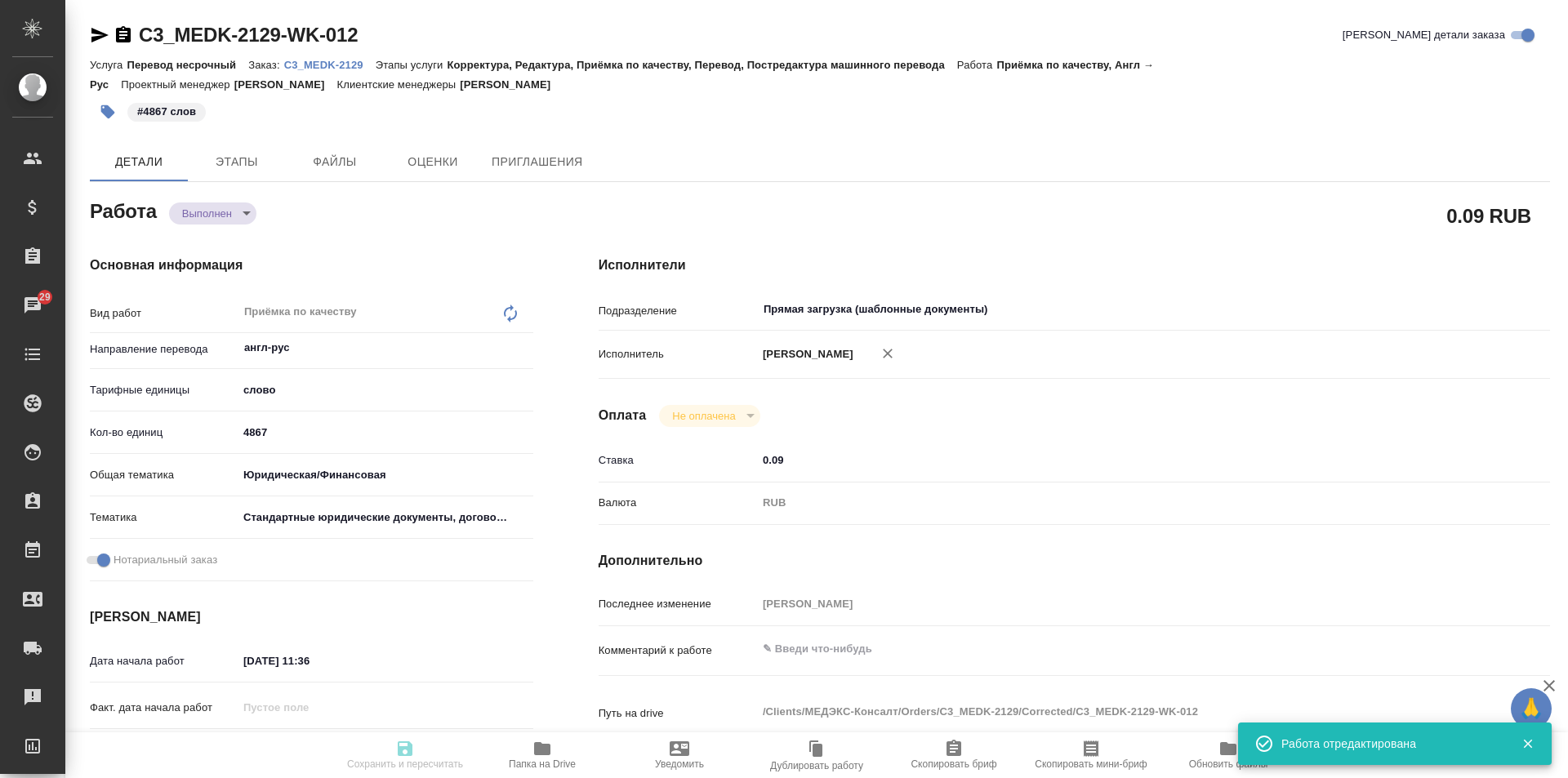
type input "[DATE] 11:00"
type input "[DATE] 12:47"
type input "[DATE] 11:00"
type input "Прямая загрузка (шаблонные документы)"
type input "notPayed"
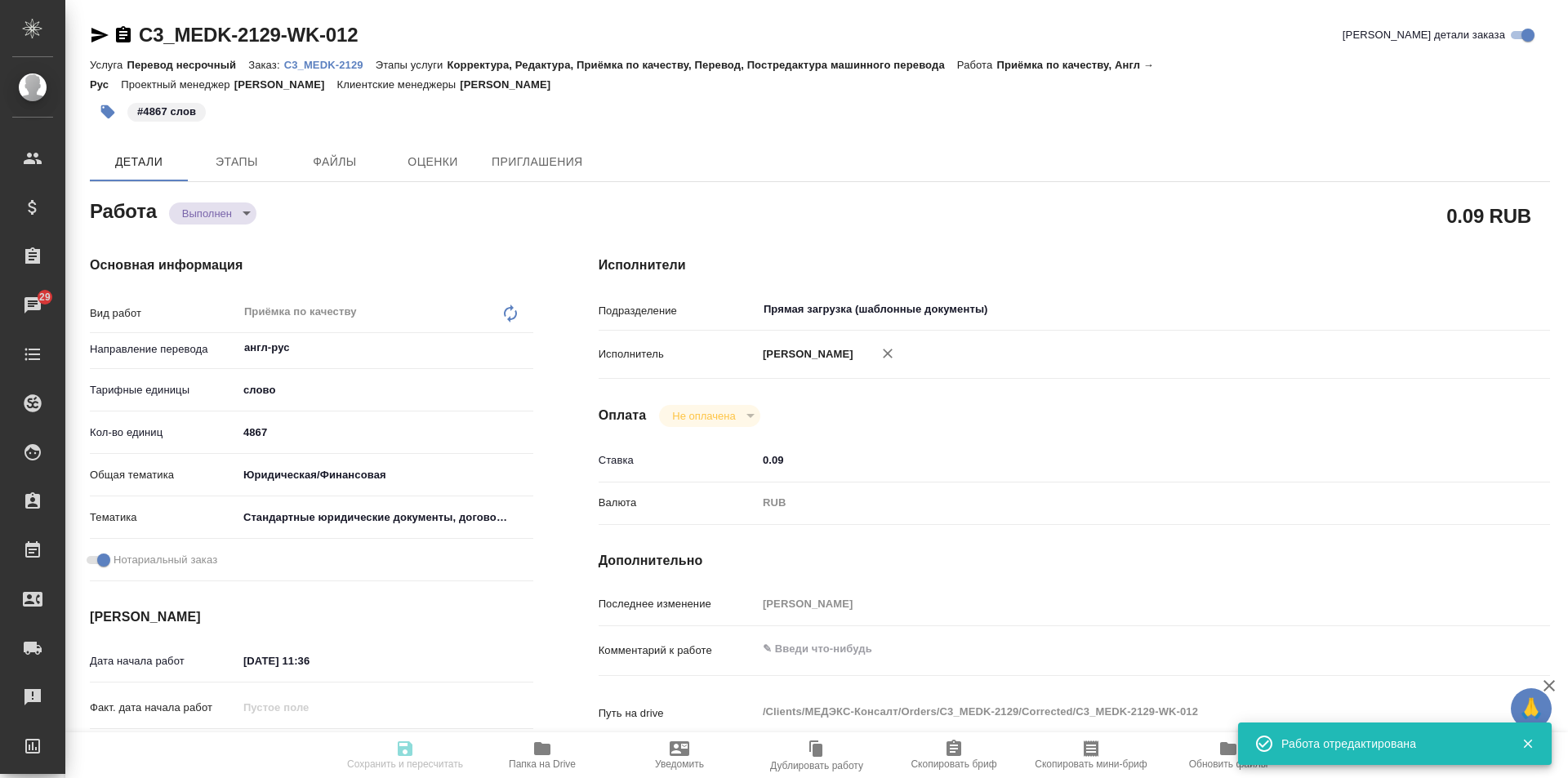
type input "0.09"
type input "RUB"
type input "[PERSON_NAME]"
type textarea "x"
type textarea "/Clients/МЕДЭКС-Консалт/Orders/C3_MEDK-2129/Corrected/C3_MEDK-2129-WK-012"
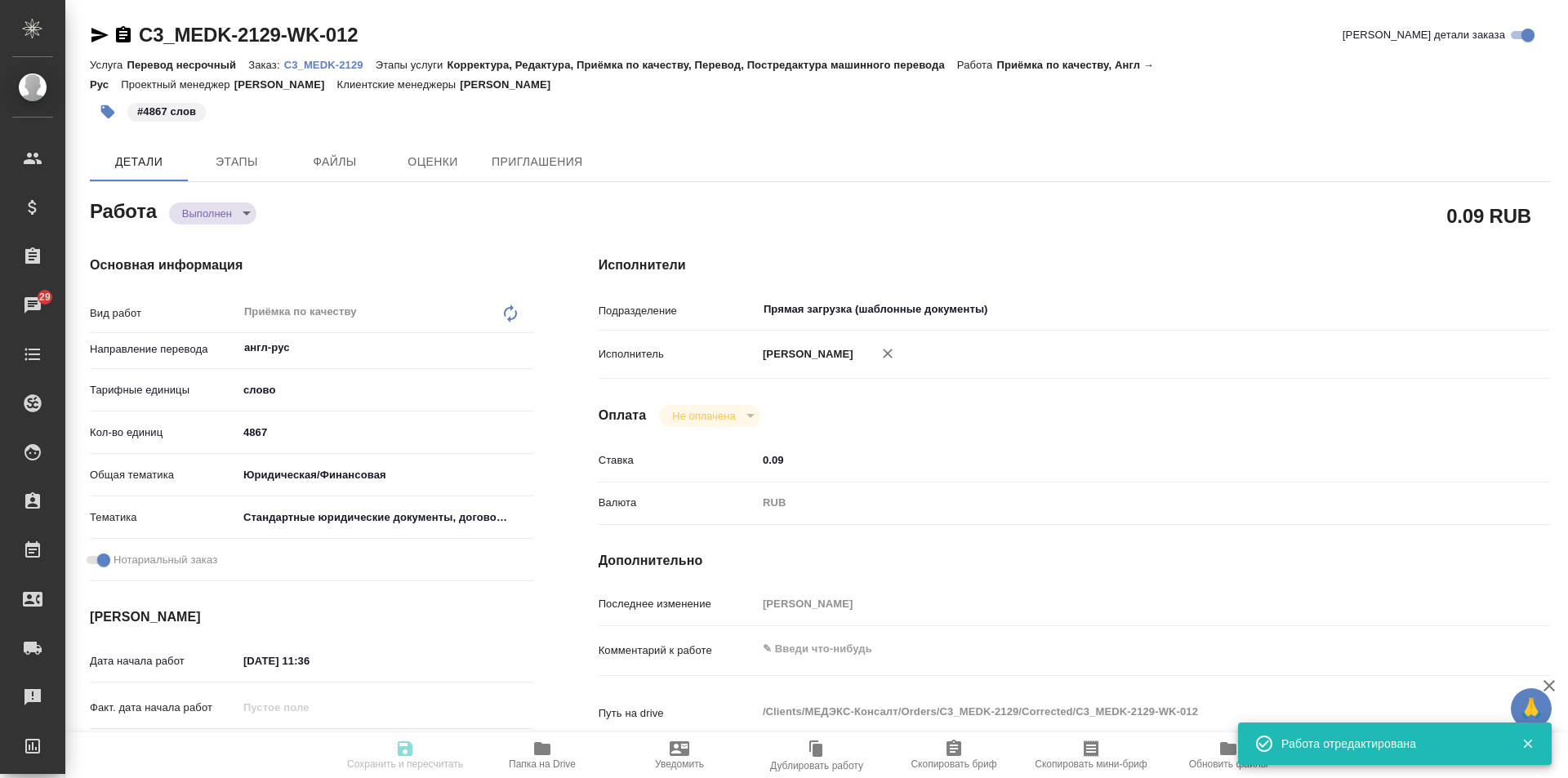
type textarea "x"
type input "C3_MEDK-2129"
type input "Перевод несрочный"
type input "Корректура, Редактура, Приёмка по качеству, Перевод, Постредактура машинного пе…"
type input "[PERSON_NAME]"
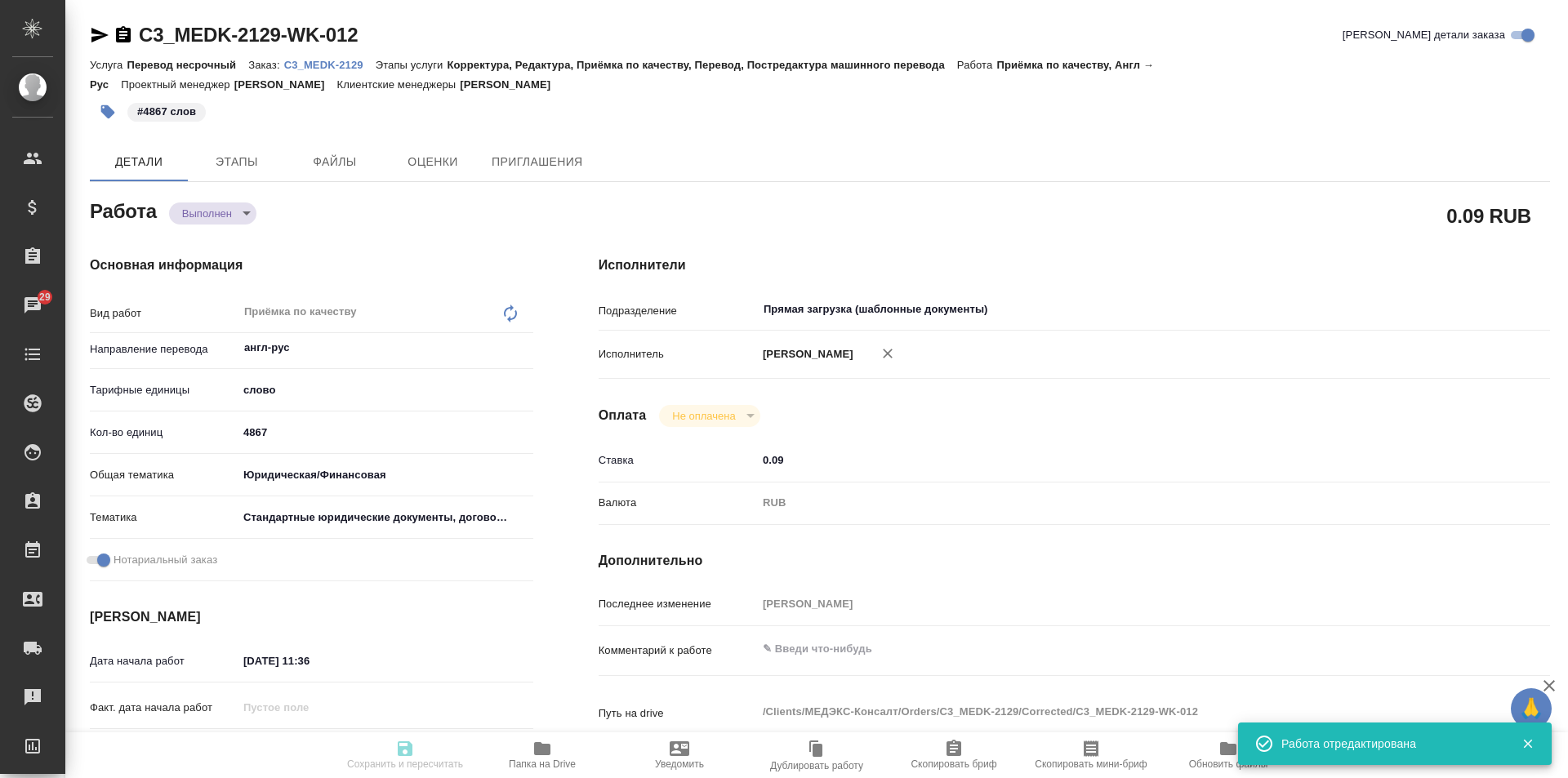
type input "[PERSON_NAME]"
type input "/Clients/МЕДЭКС-Консалт/Orders/C3_MEDK-2129"
type textarea "x"
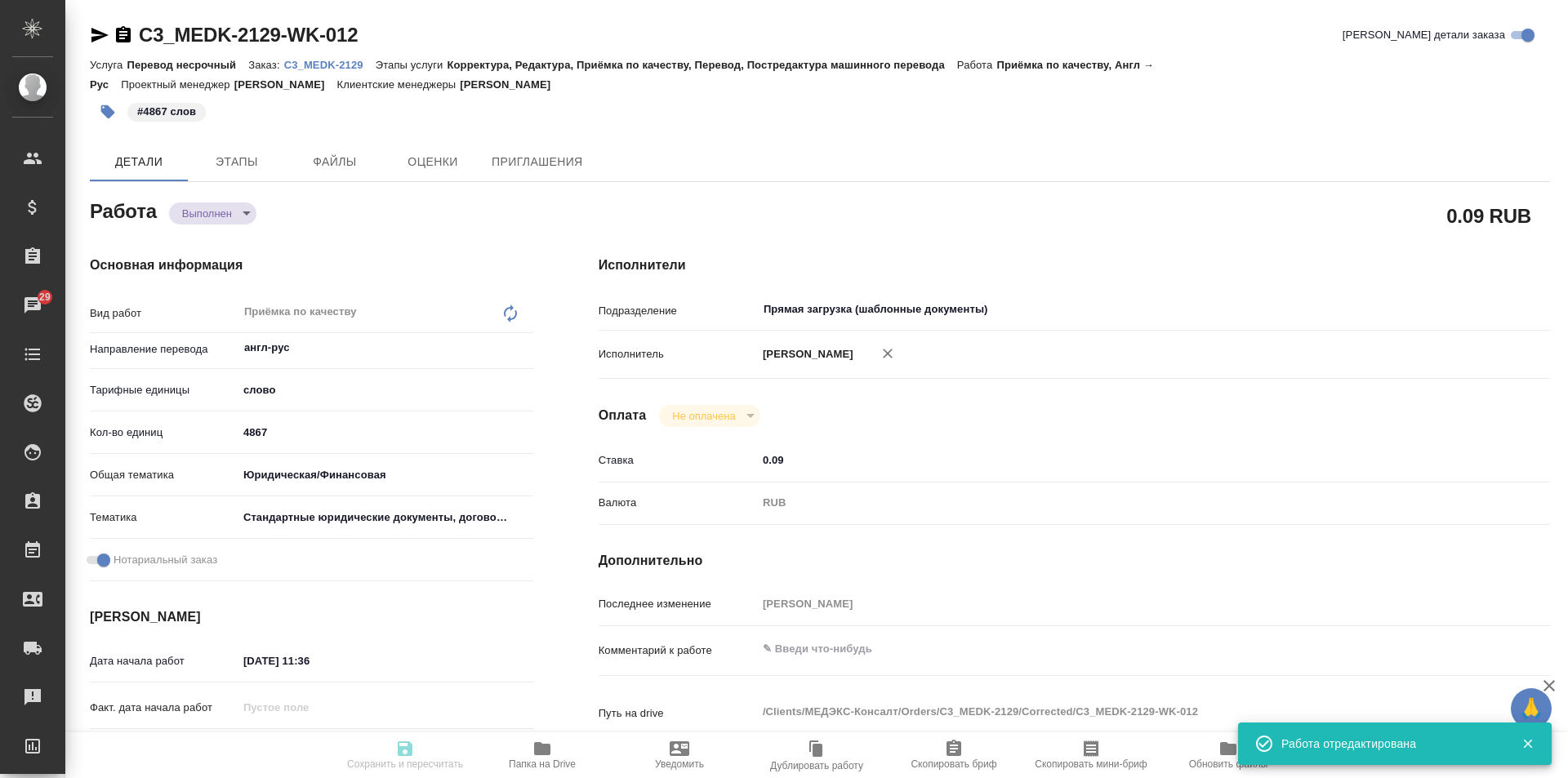
type textarea "x"
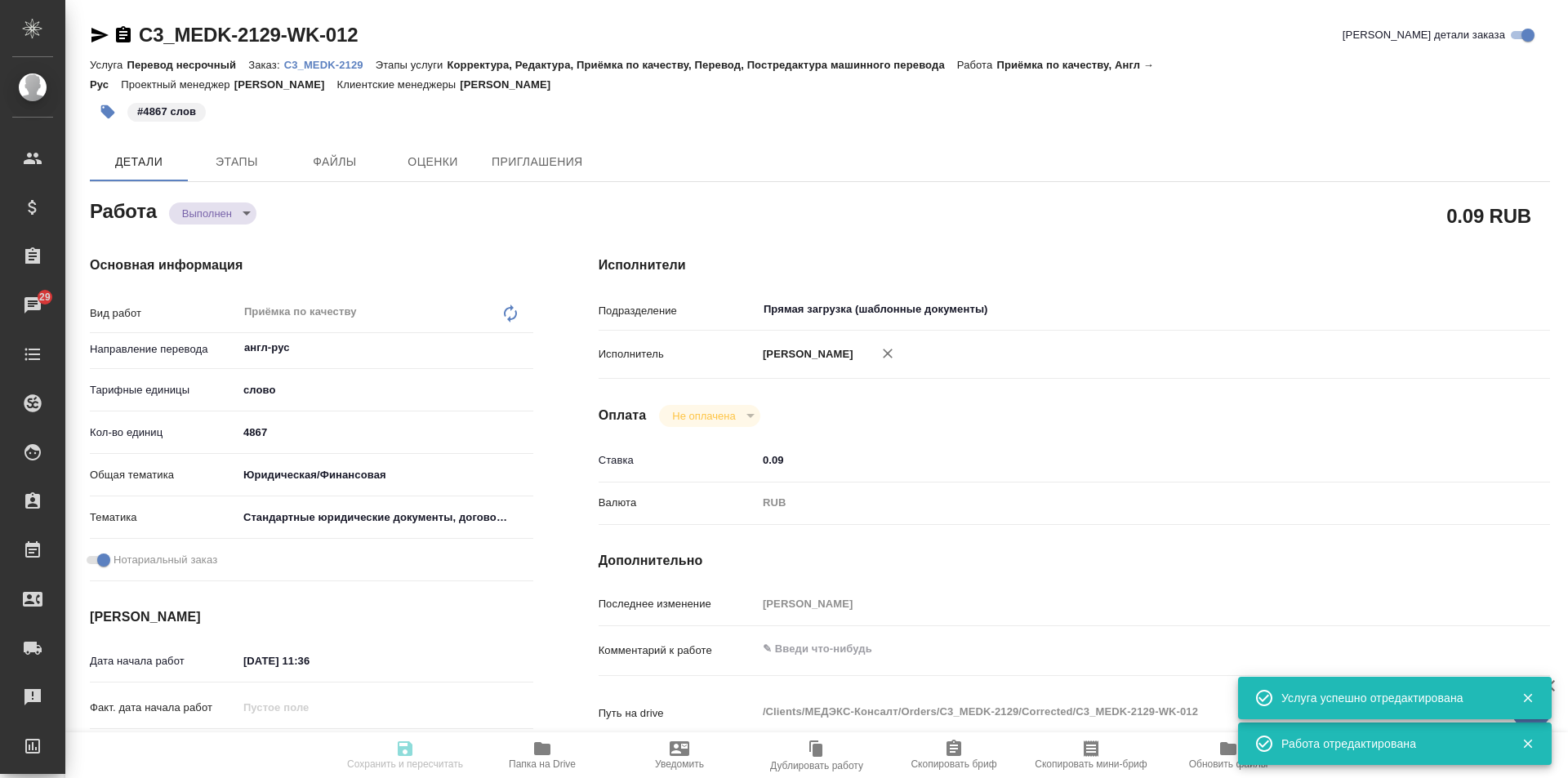
type textarea "x"
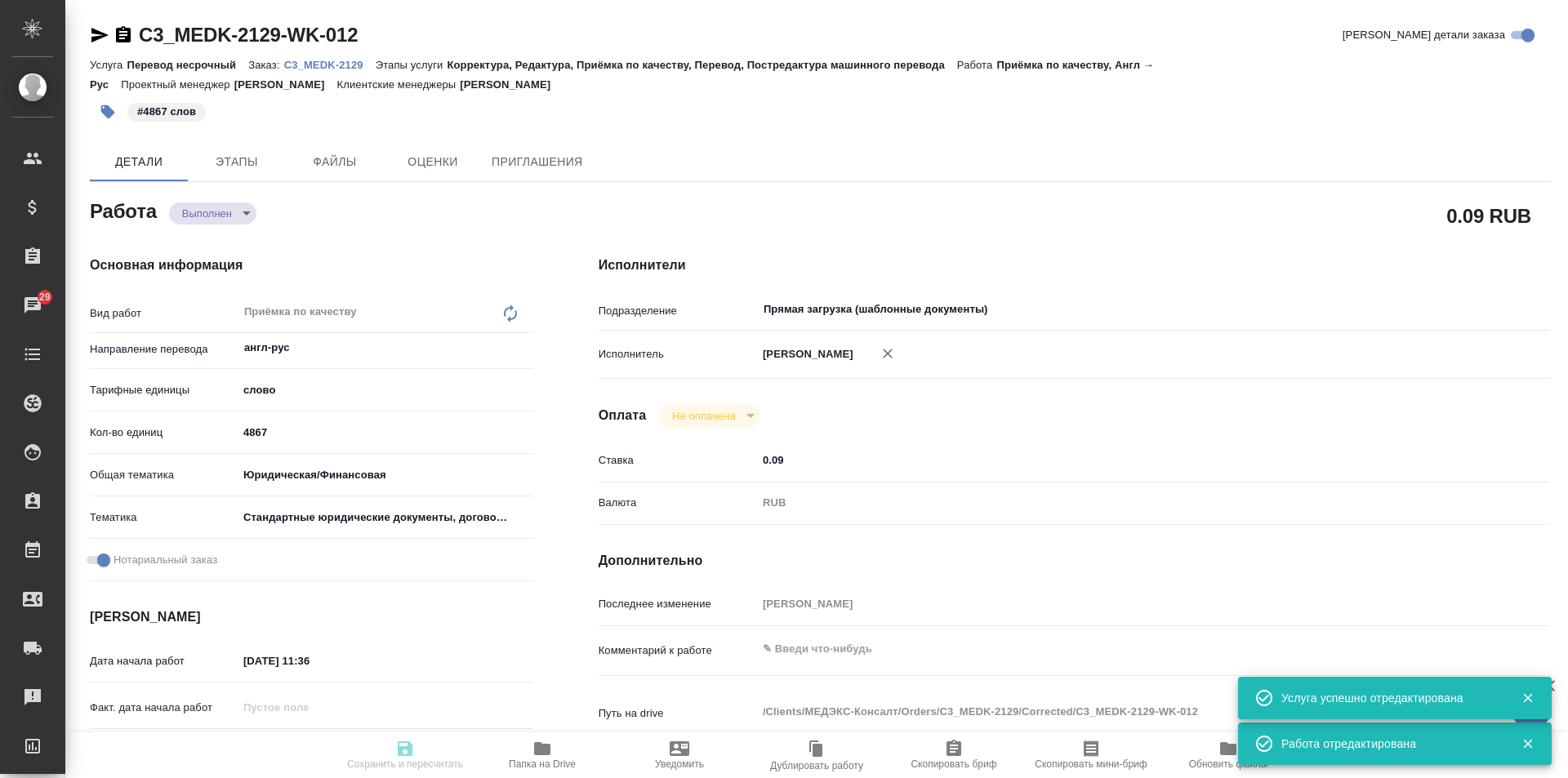
type textarea "x"
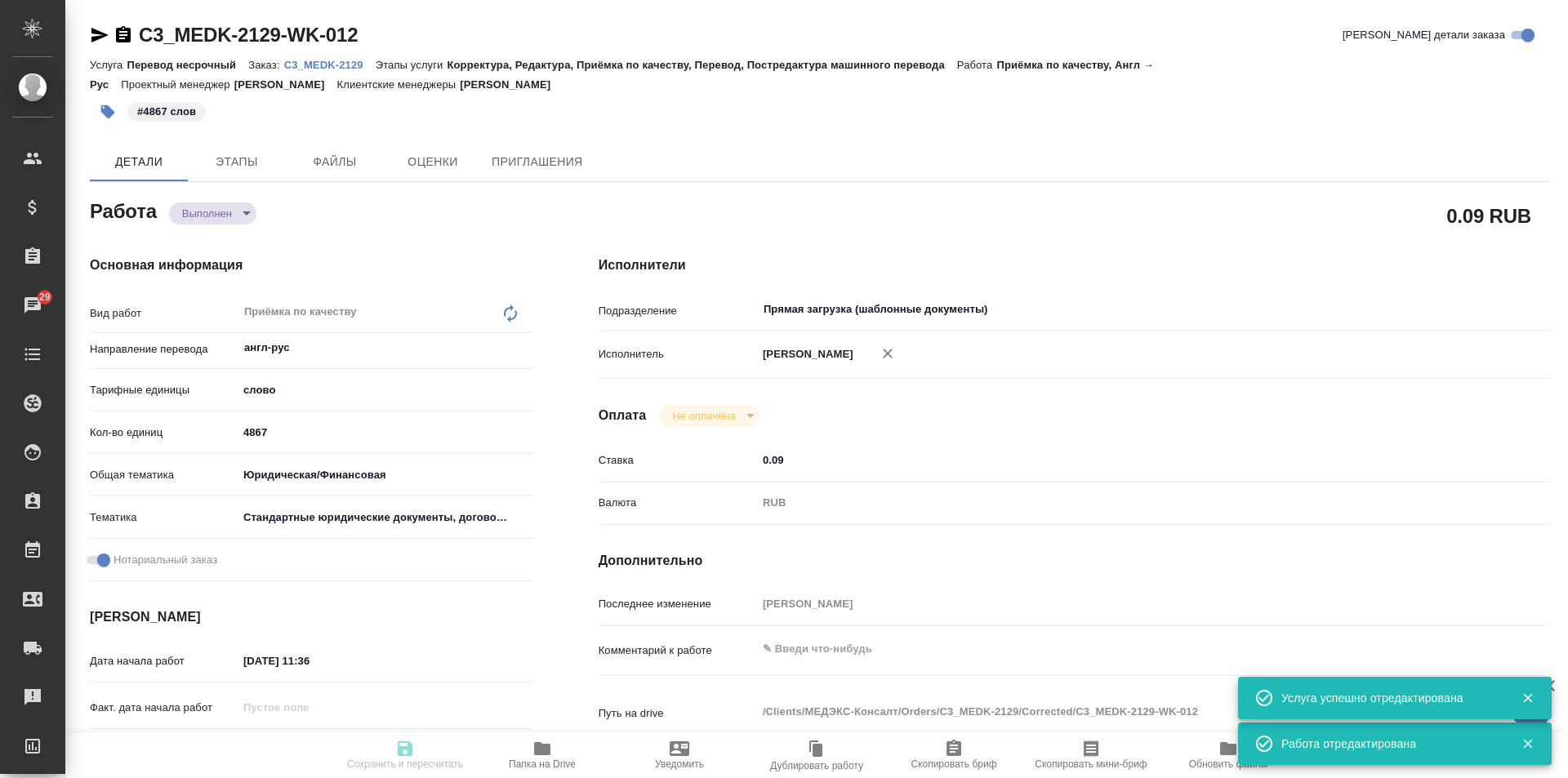
type textarea "x"
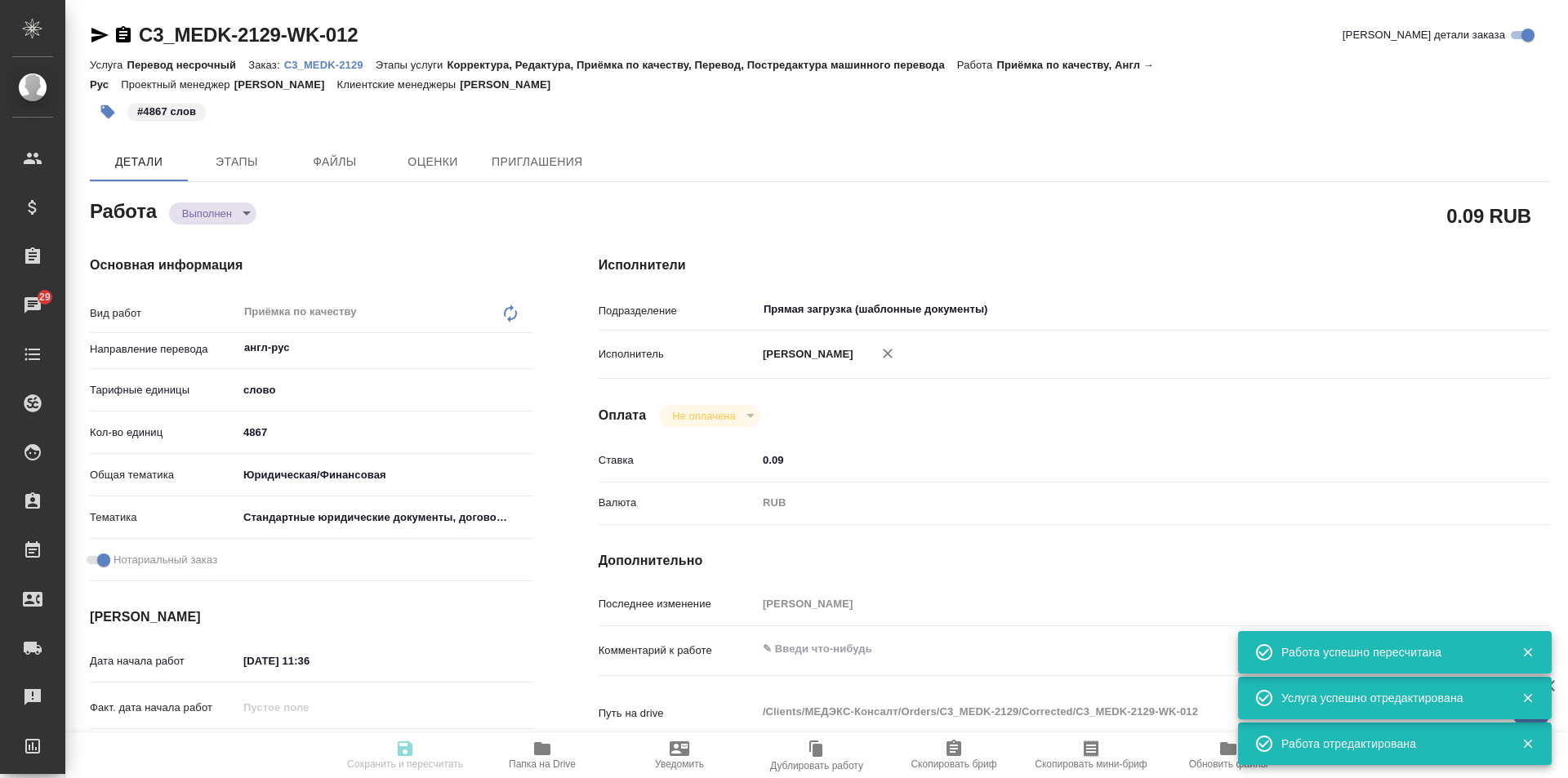
type input "completed"
type textarea "Приёмка по качеству"
type textarea "x"
type input "англ-рус"
type input "5a8b1489cc6b4906c91bfd90"
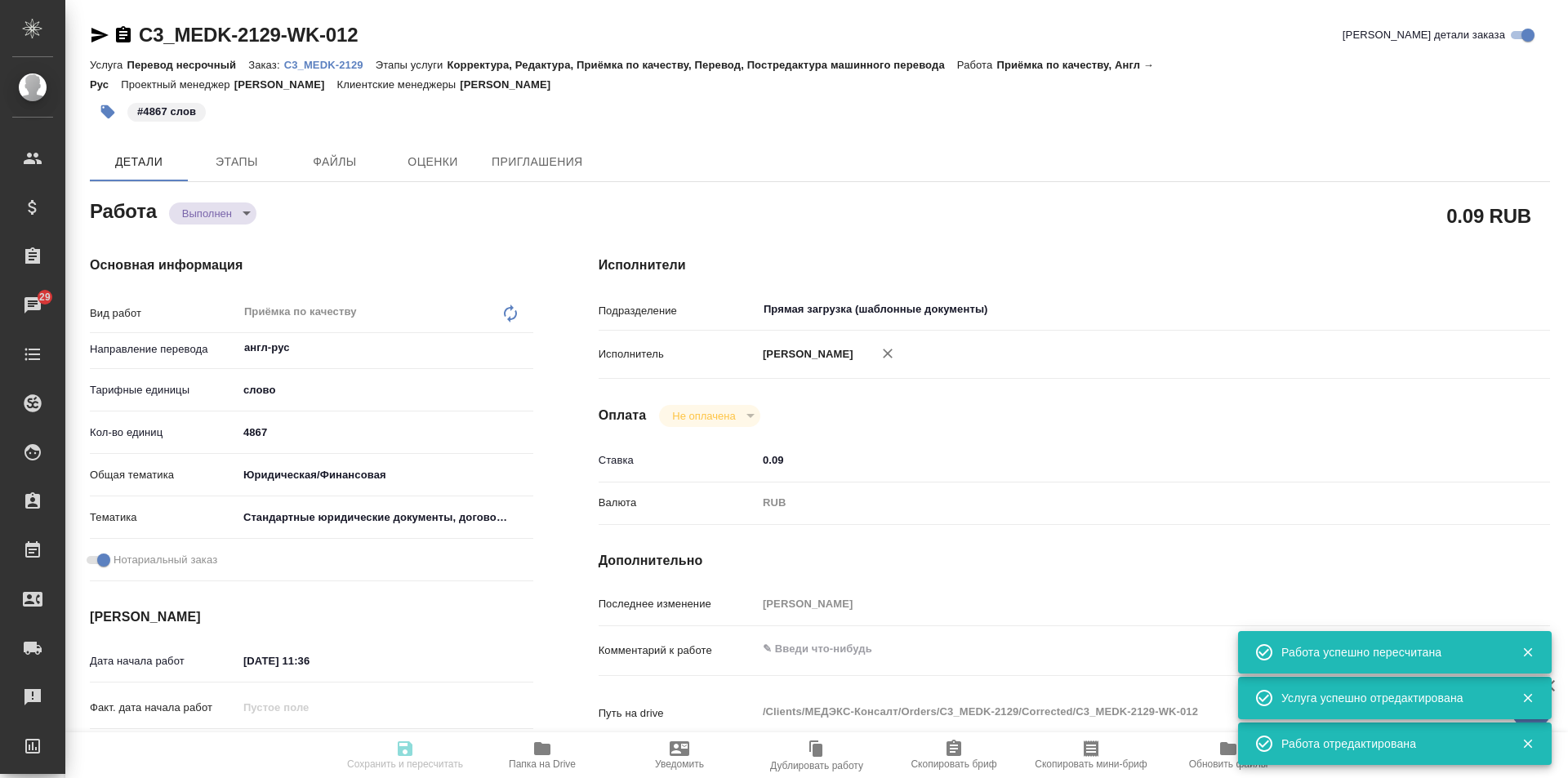
type input "4867"
type input "yr-fn"
type input "5f647205b73bc97568ca66bf"
checkbox input "true"
type input "13.10.2025 11:36"
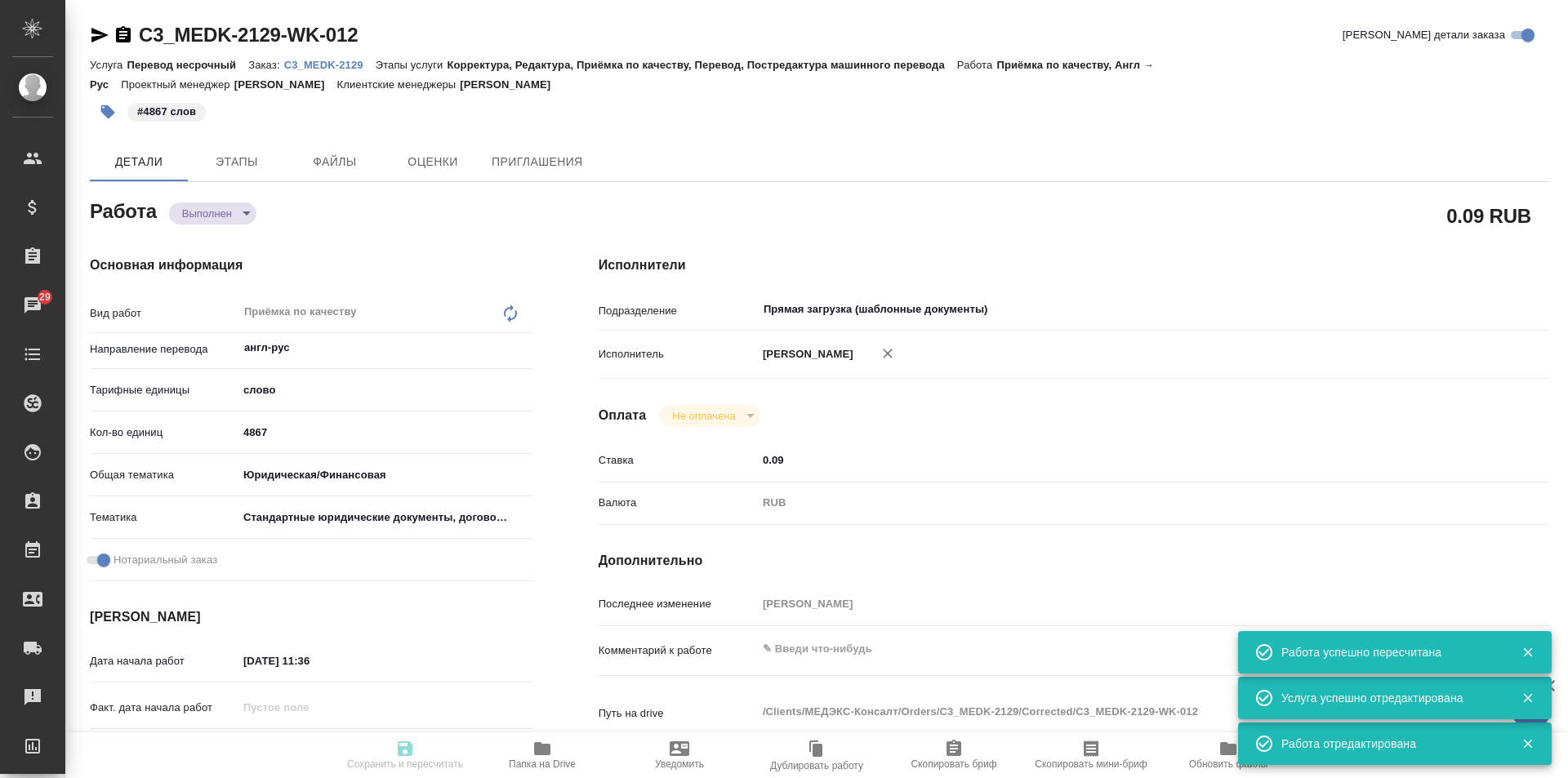
type input "15.10.2025 11:00"
type input "15.10.2025 12:47"
type input "15.10.2025 11:00"
type input "Прямая загрузка (шаблонные документы)"
type input "notPayed"
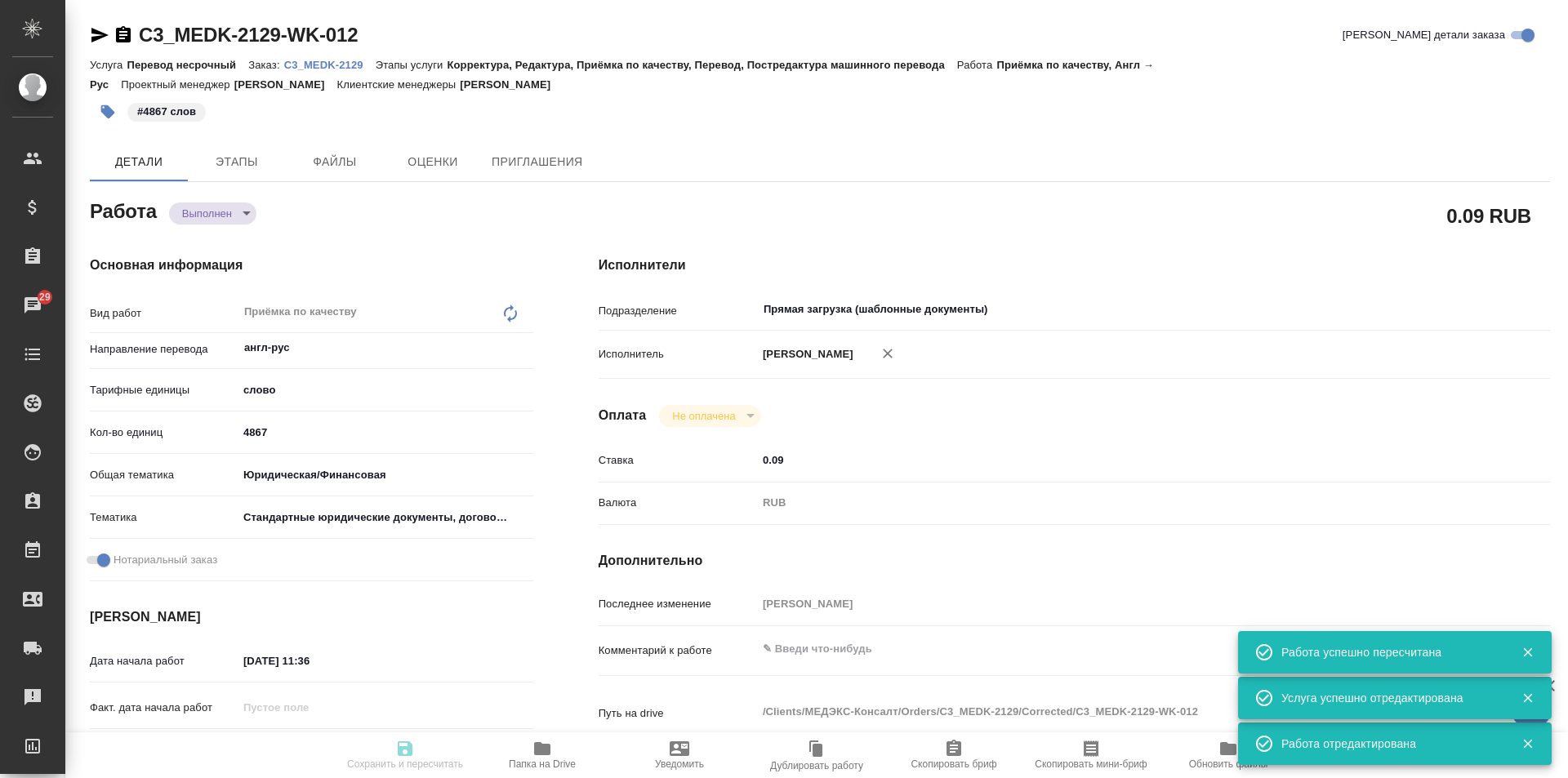
type input "0.09"
type input "RUB"
type input "[PERSON_NAME]"
type textarea "x"
type textarea "/Clients/МЕДЭКС-Консалт/Orders/C3_MEDK-2129/Corrected/C3_MEDK-2129-WK-012"
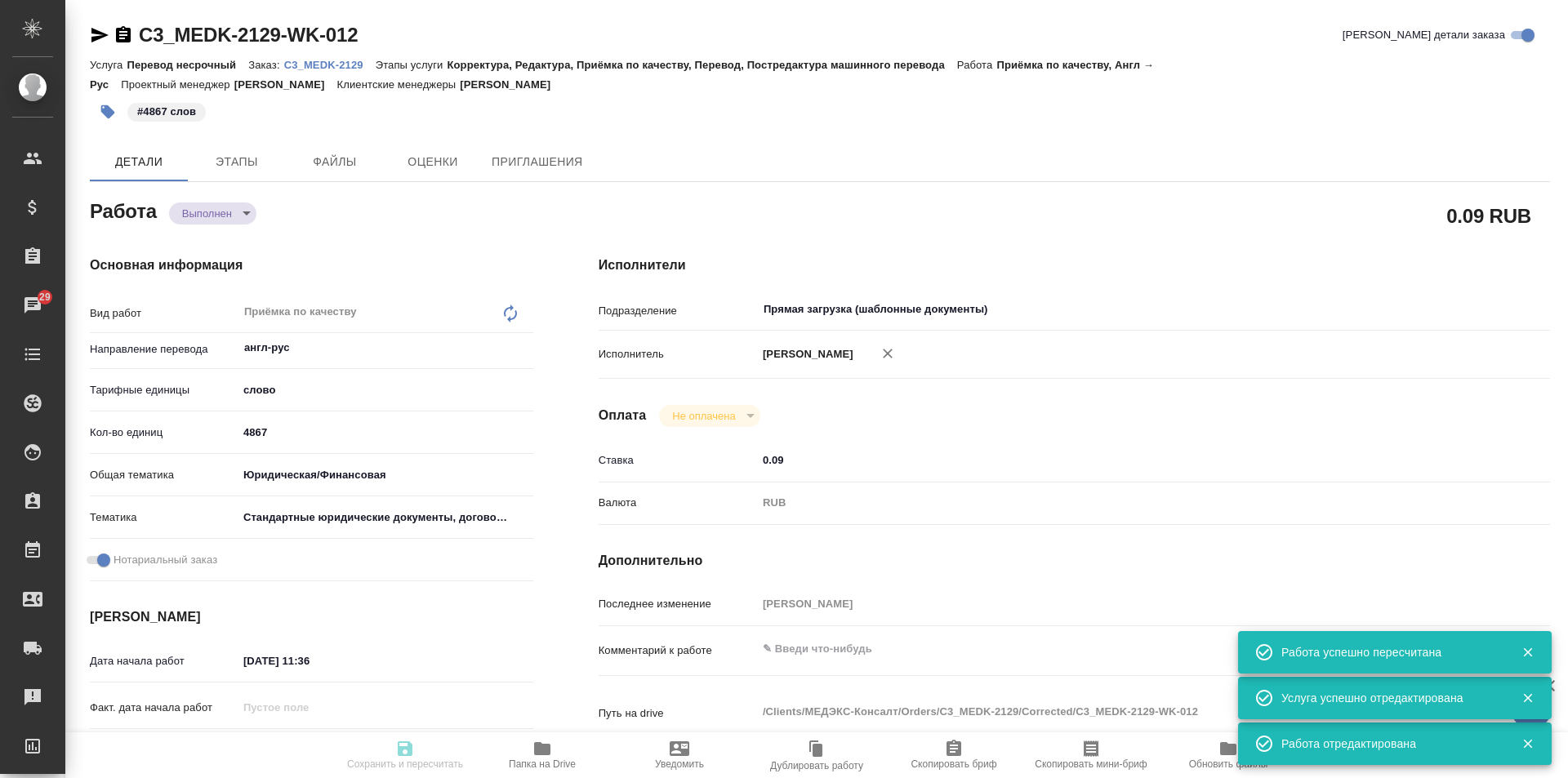
type textarea "x"
type input "C3_MEDK-2129"
type input "Перевод несрочный"
type input "Корректура, Редактура, Приёмка по качеству, Перевод, Постредактура машинного пе…"
type input "[PERSON_NAME]"
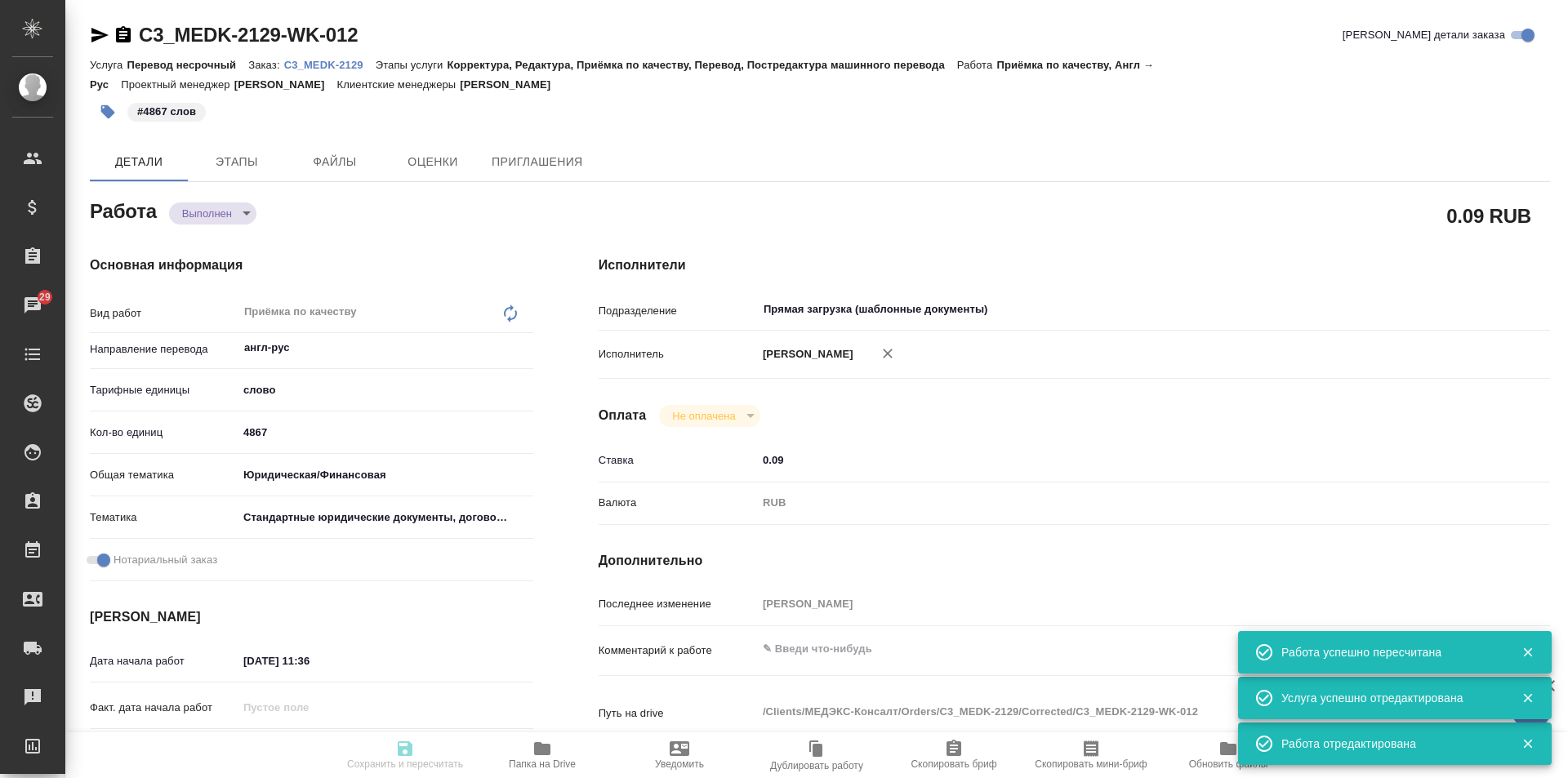
type input "[PERSON_NAME]"
type input "/Clients/МЕДЭКС-Консалт/Orders/C3_MEDK-2129"
type textarea "x"
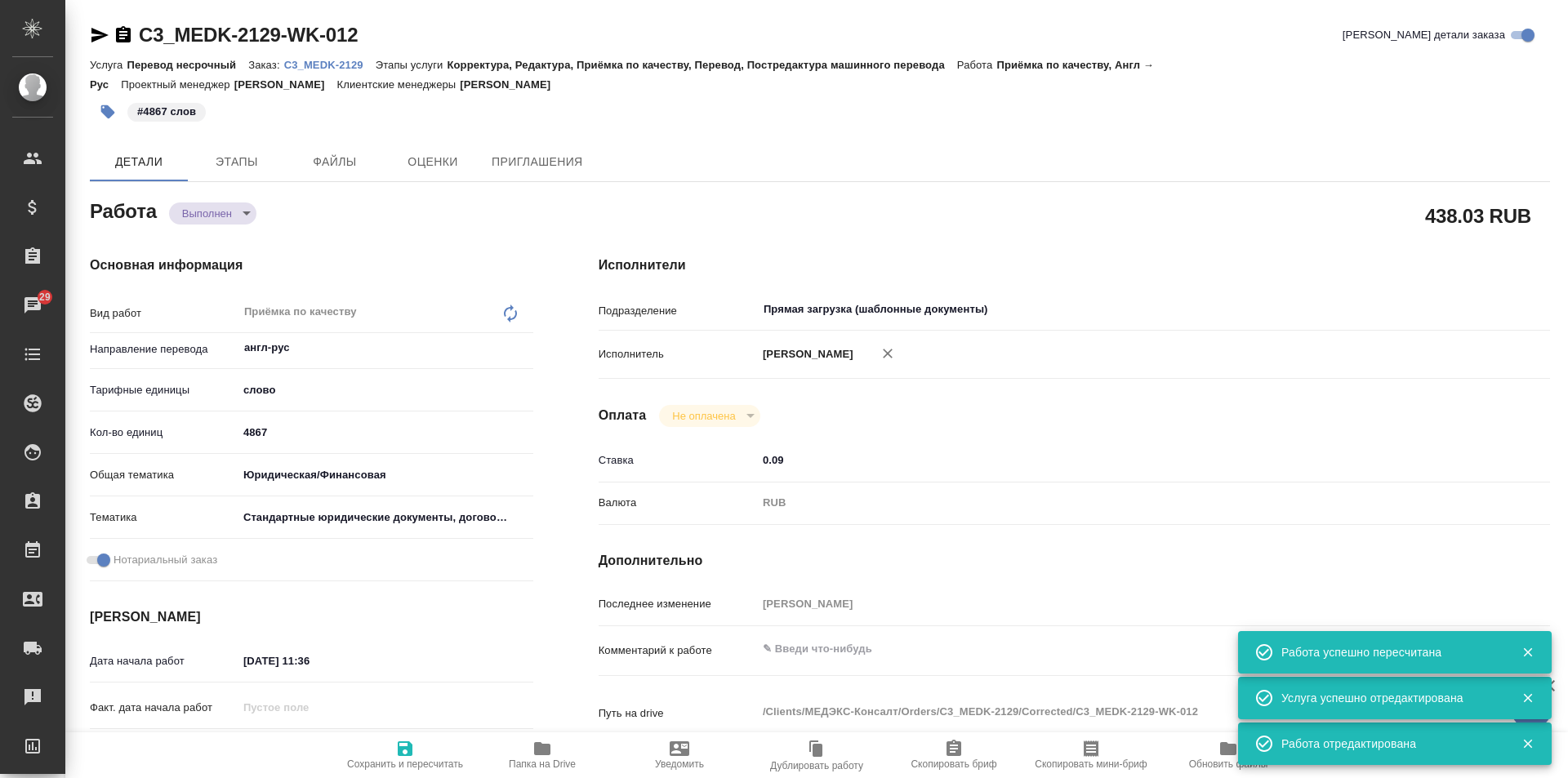
type textarea "x"
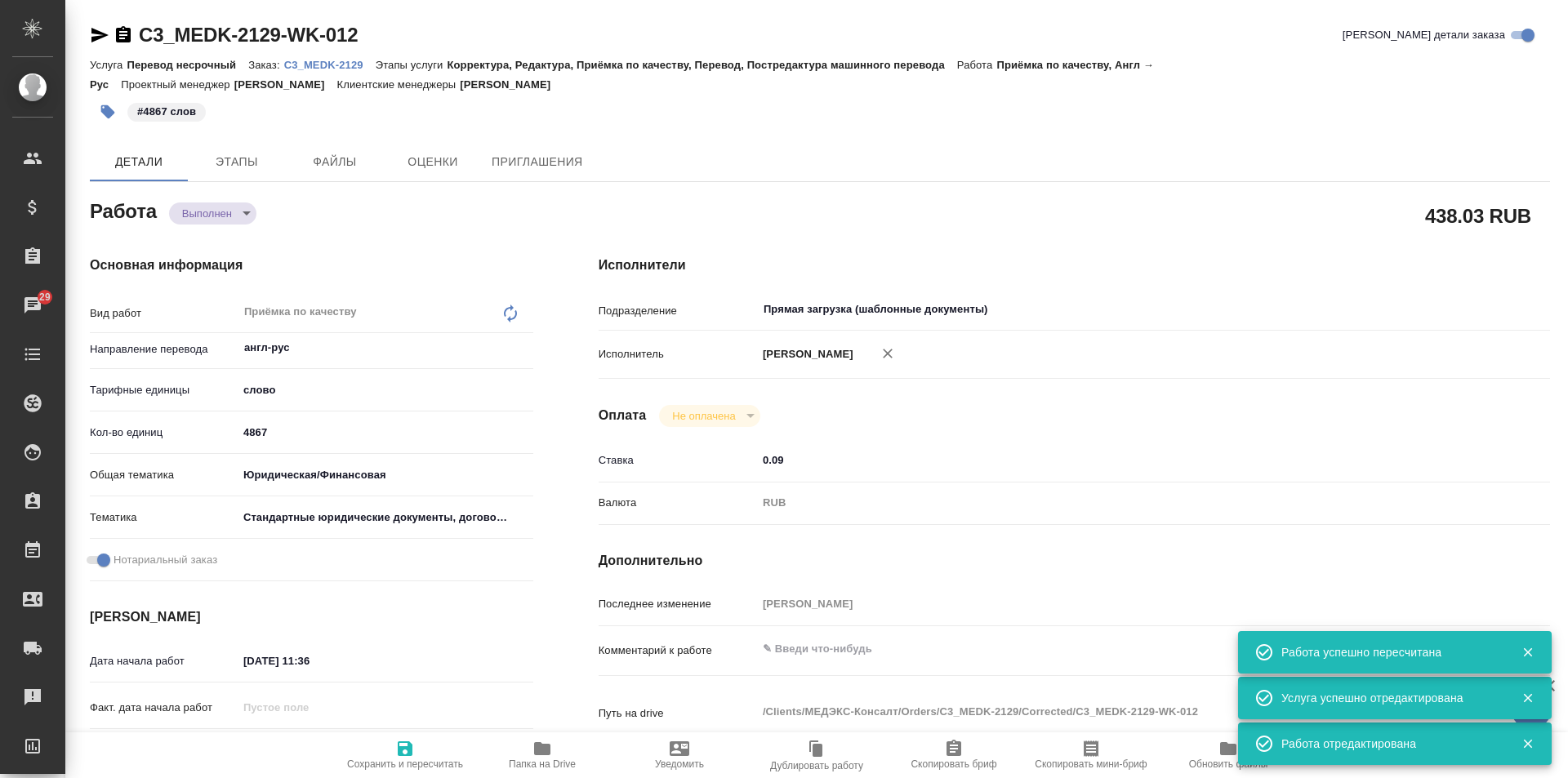
type textarea "x"
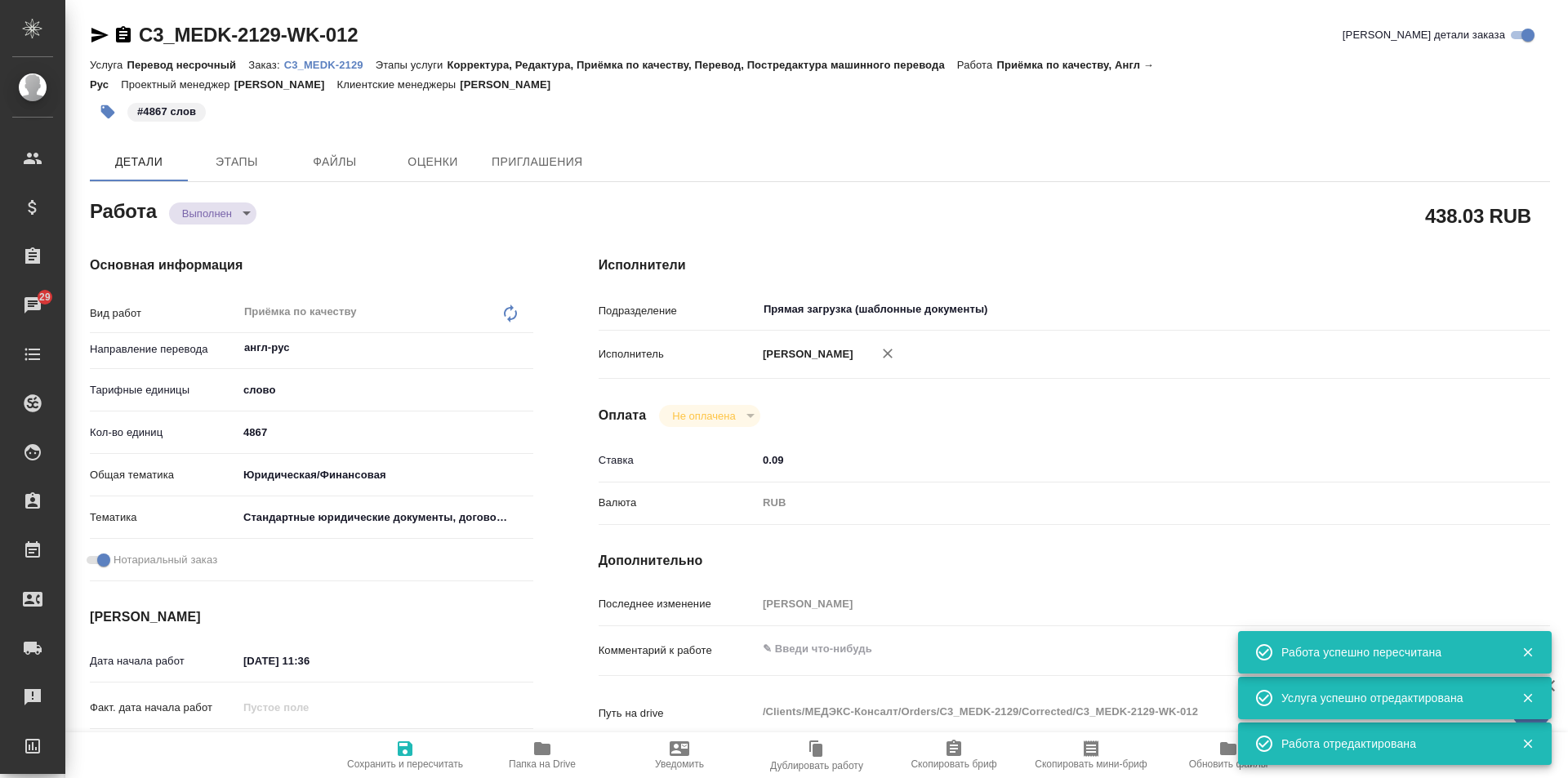
type textarea "x"
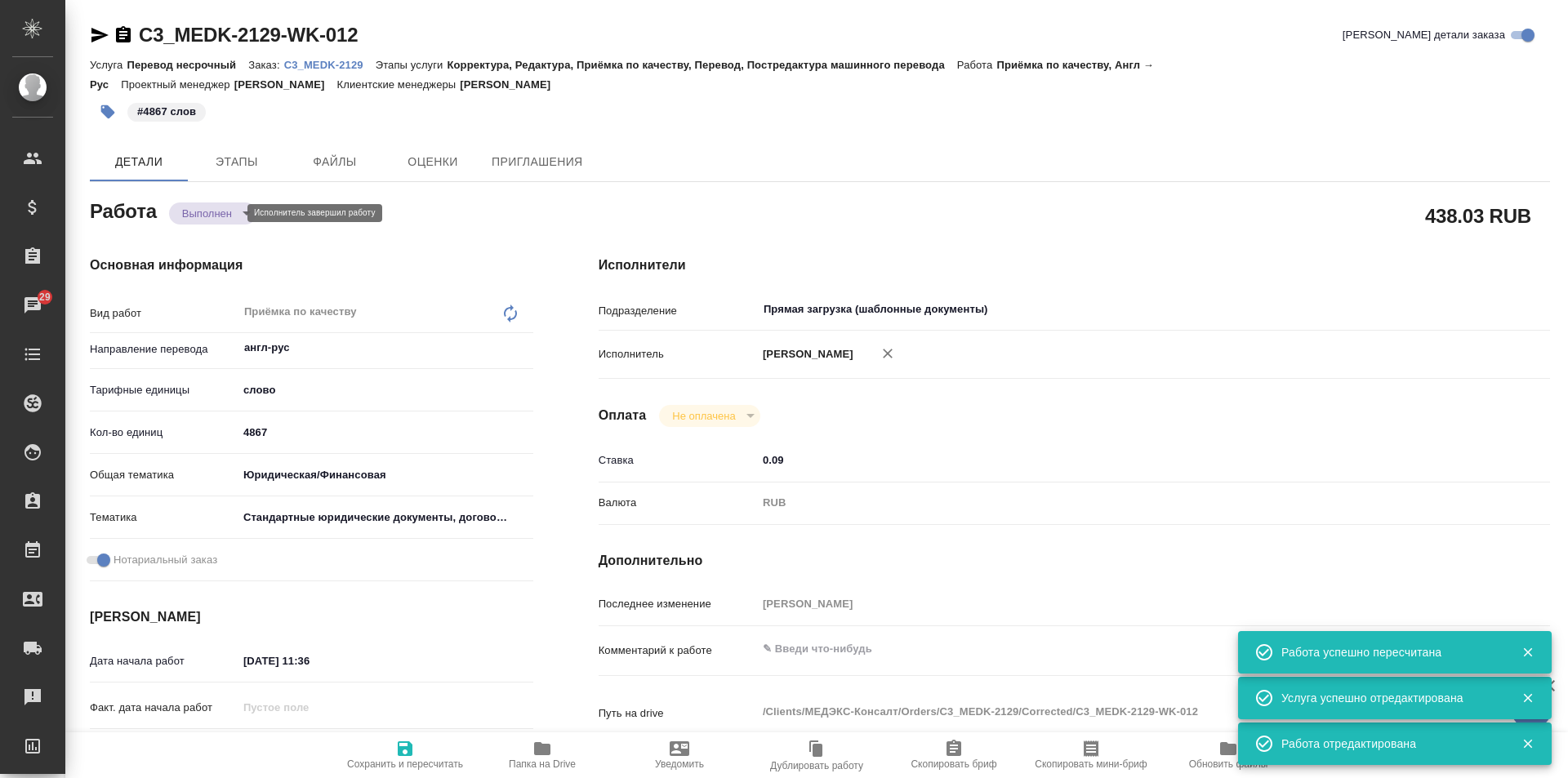
type textarea "x"
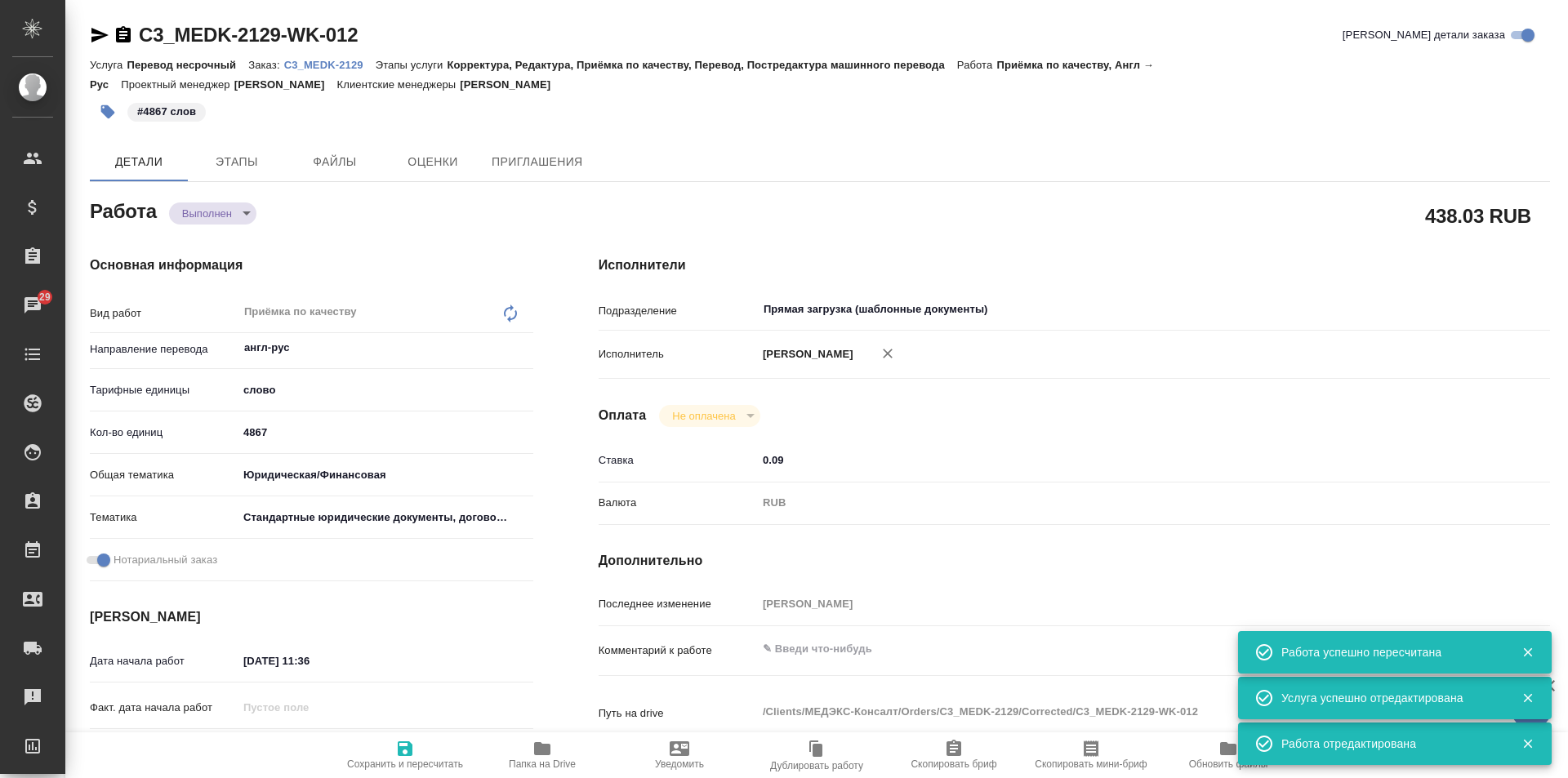
type textarea "x"
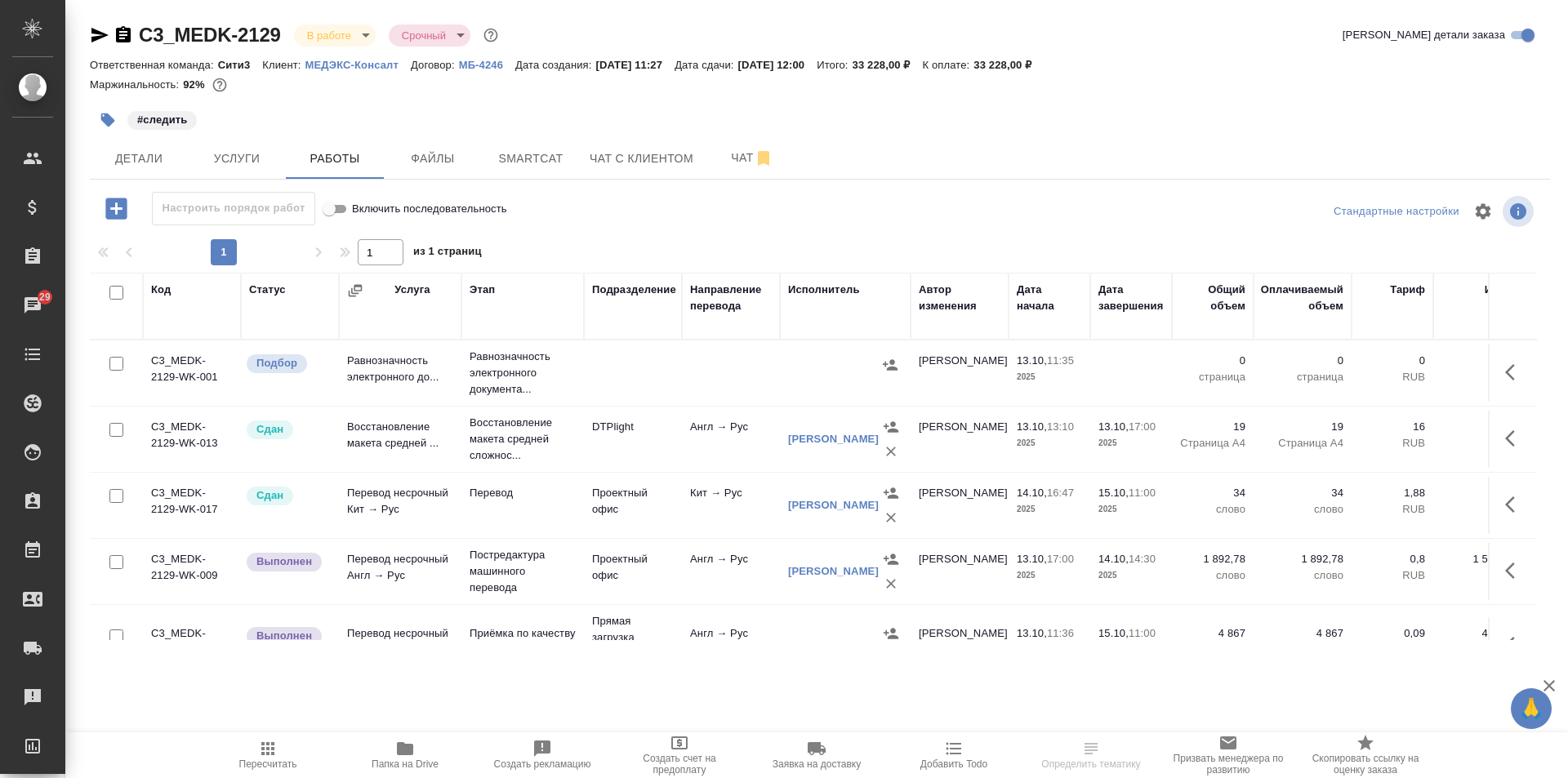
click at [716, 571] on td "Англ → Рус" at bounding box center [730, 571] width 98 height 57
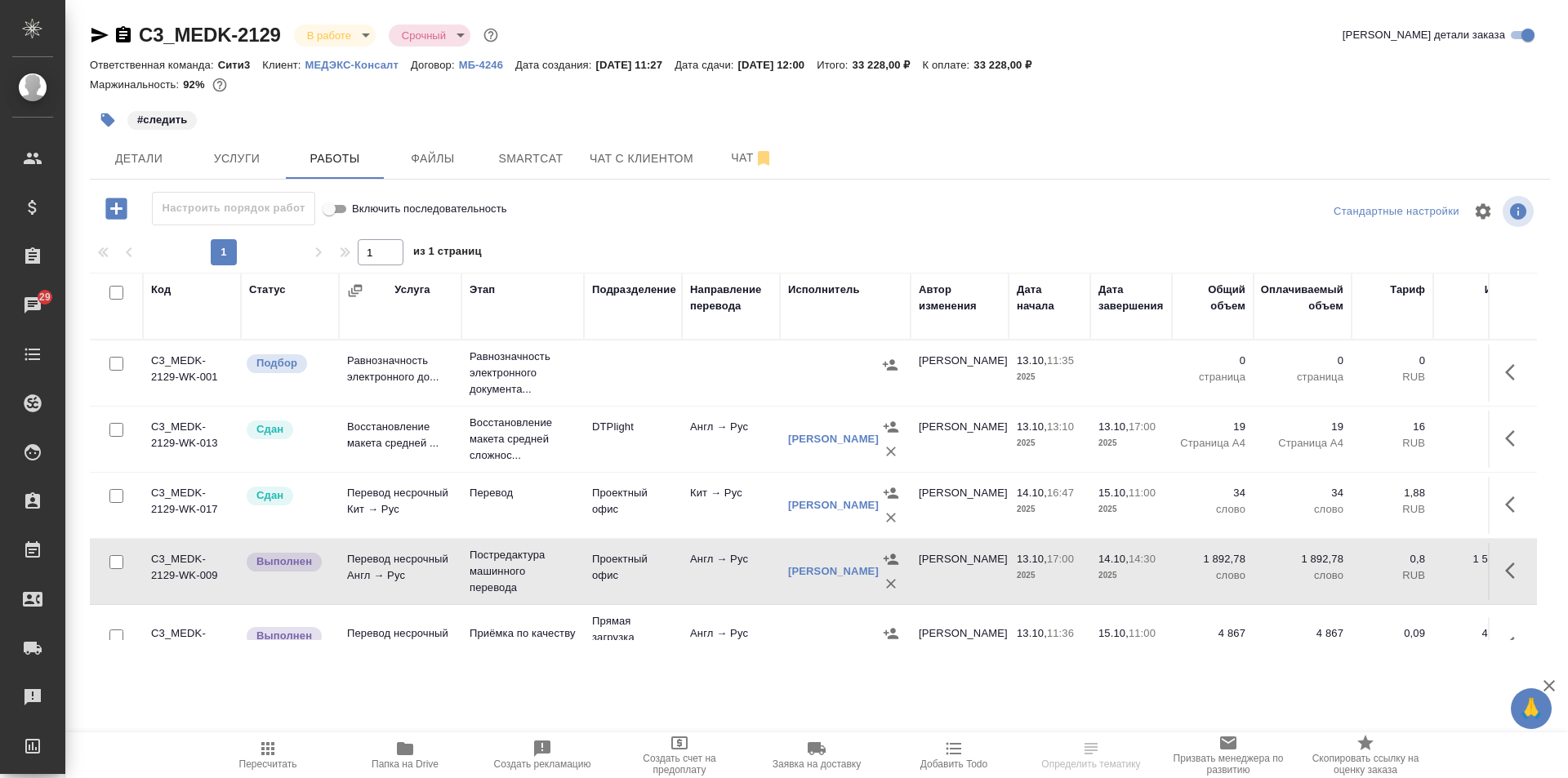
click at [716, 571] on td "Англ → Рус" at bounding box center [730, 571] width 98 height 57
click at [1363, 707] on div ".cls-1 fill:#fff; AWATERA Galisheva Mariya Клиенты Спецификации Заказы 29 Чаты …" at bounding box center [784, 389] width 1568 height 778
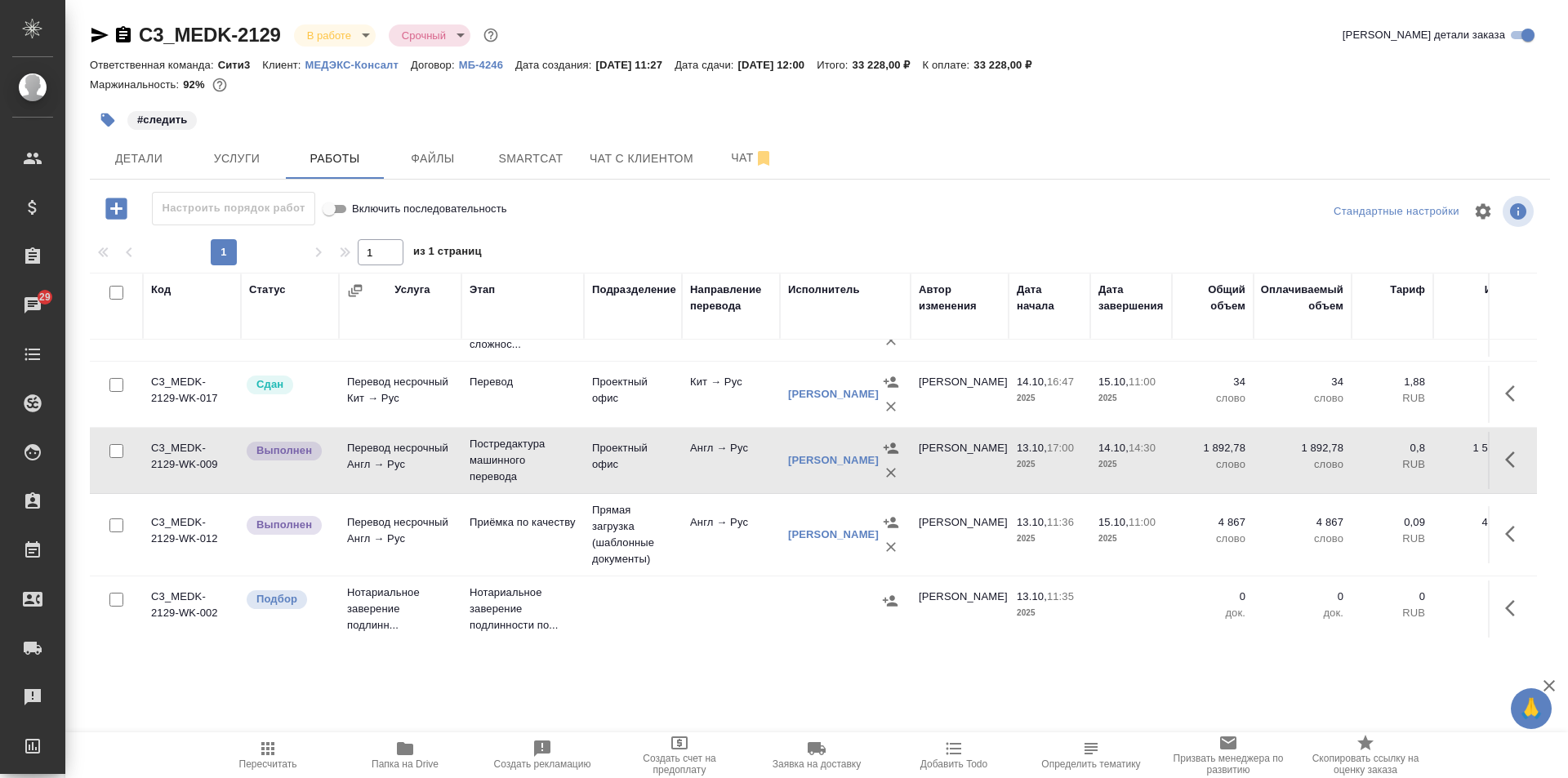
scroll to position [126, 0]
click at [729, 540] on td "Англ → Рус" at bounding box center [730, 532] width 98 height 57
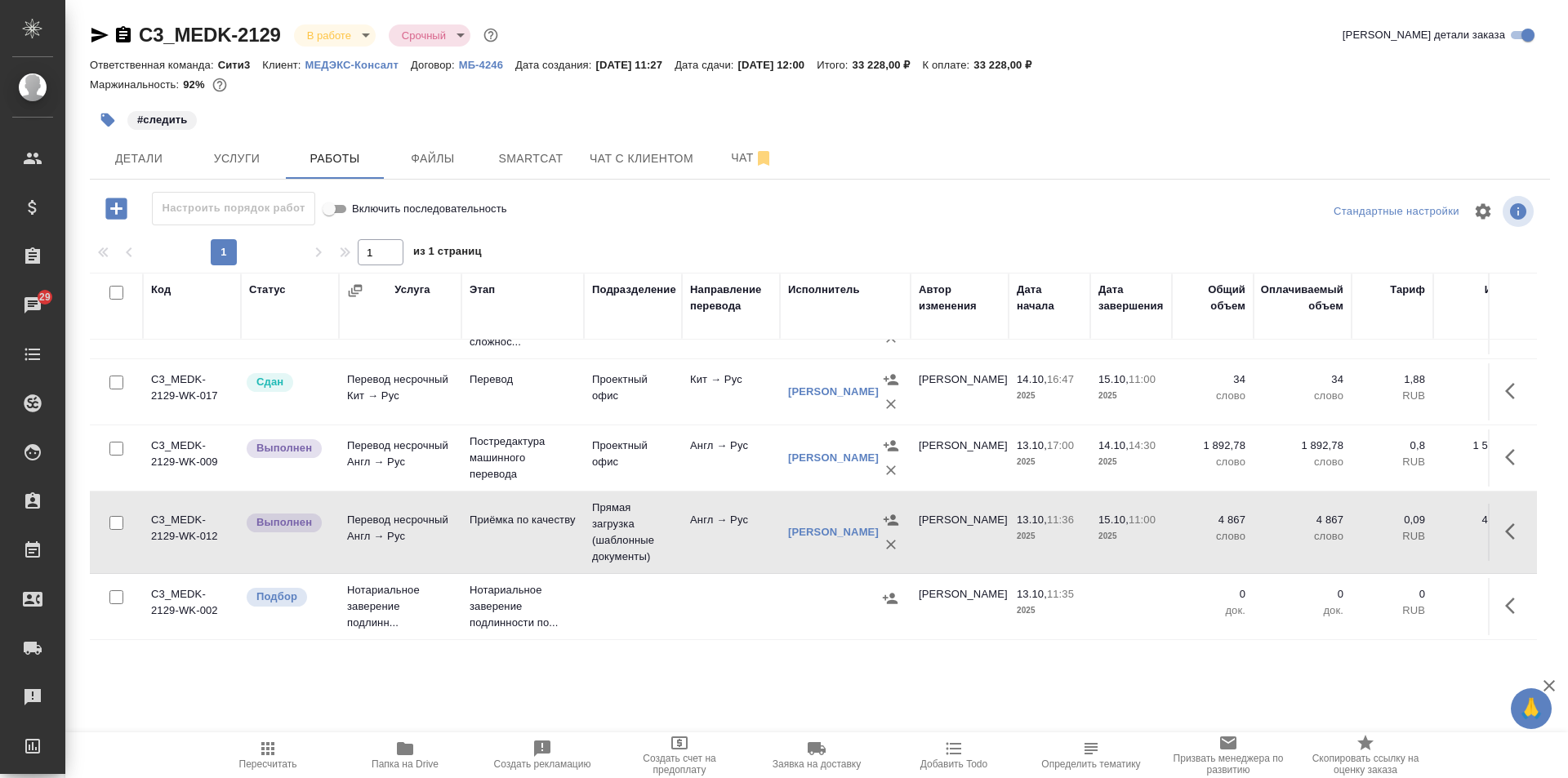
click at [729, 540] on td "Англ → Рус" at bounding box center [730, 532] width 98 height 57
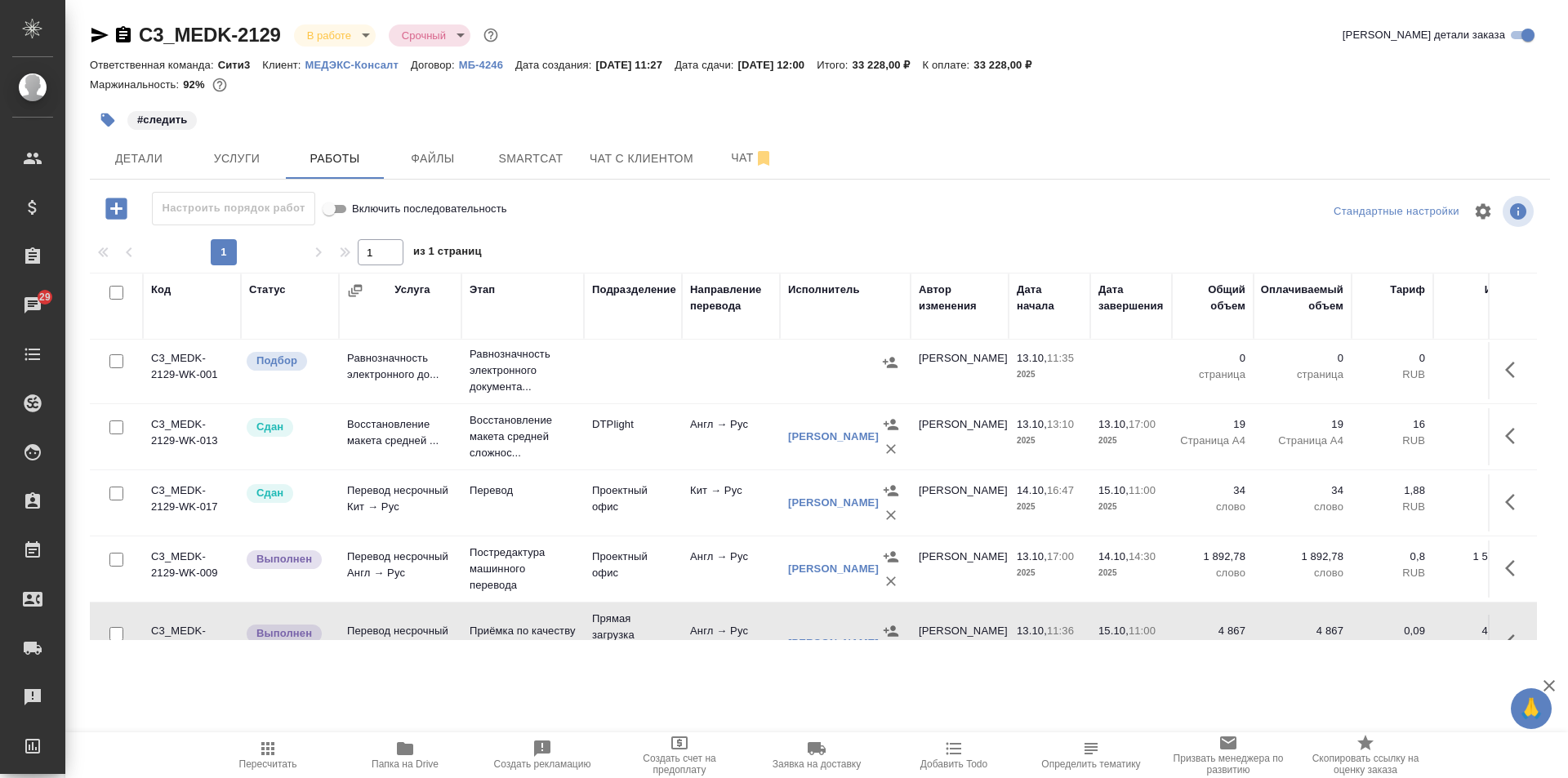
scroll to position [0, 0]
click at [419, 757] on span "Папка на Drive" at bounding box center [405, 754] width 117 height 31
click at [97, 34] on icon "button" at bounding box center [100, 35] width 17 height 15
click at [389, 755] on span "Папка на Drive" at bounding box center [405, 754] width 117 height 31
click at [150, 160] on span "Детали" at bounding box center [139, 159] width 78 height 20
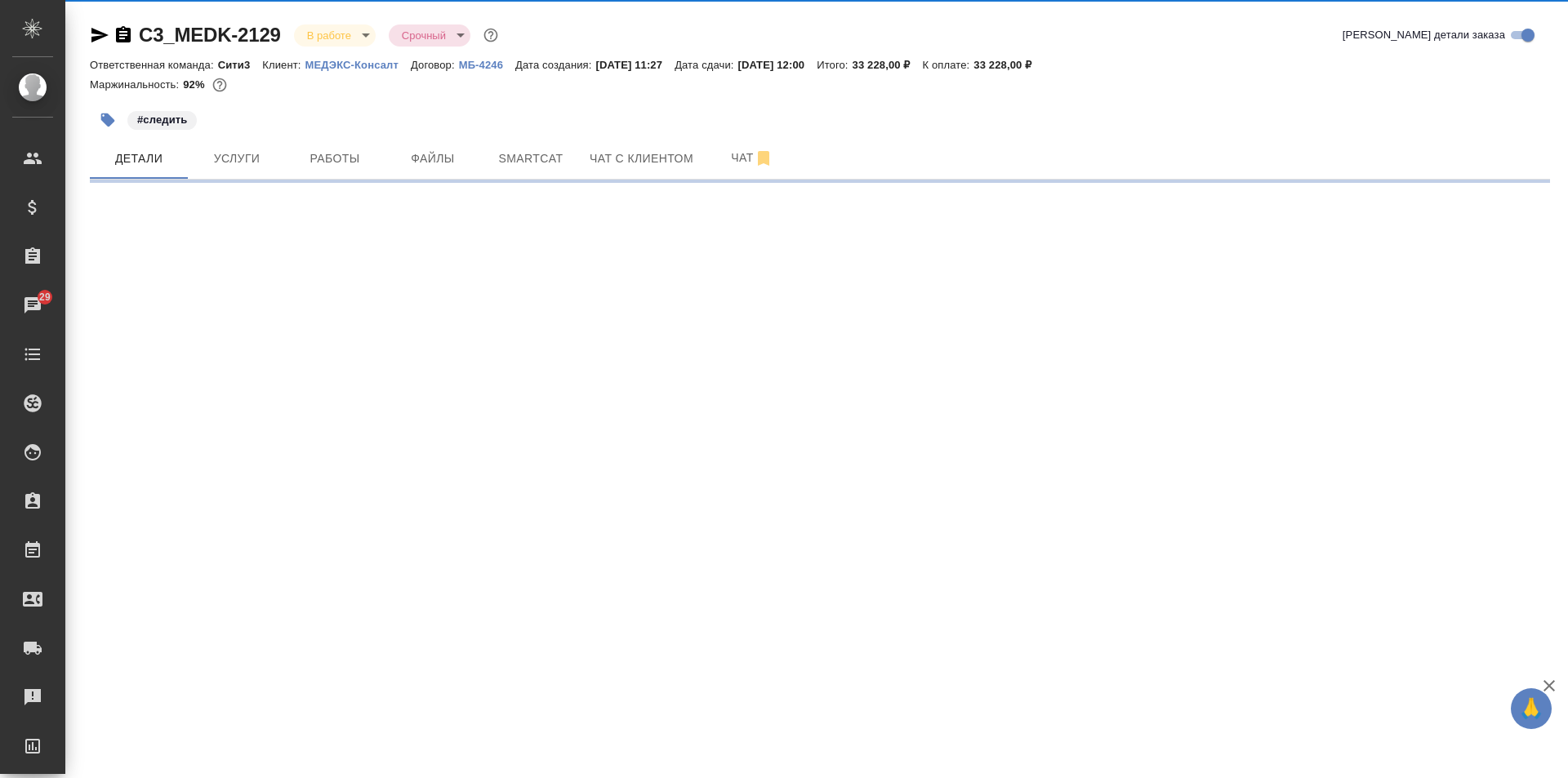
select select "RU"
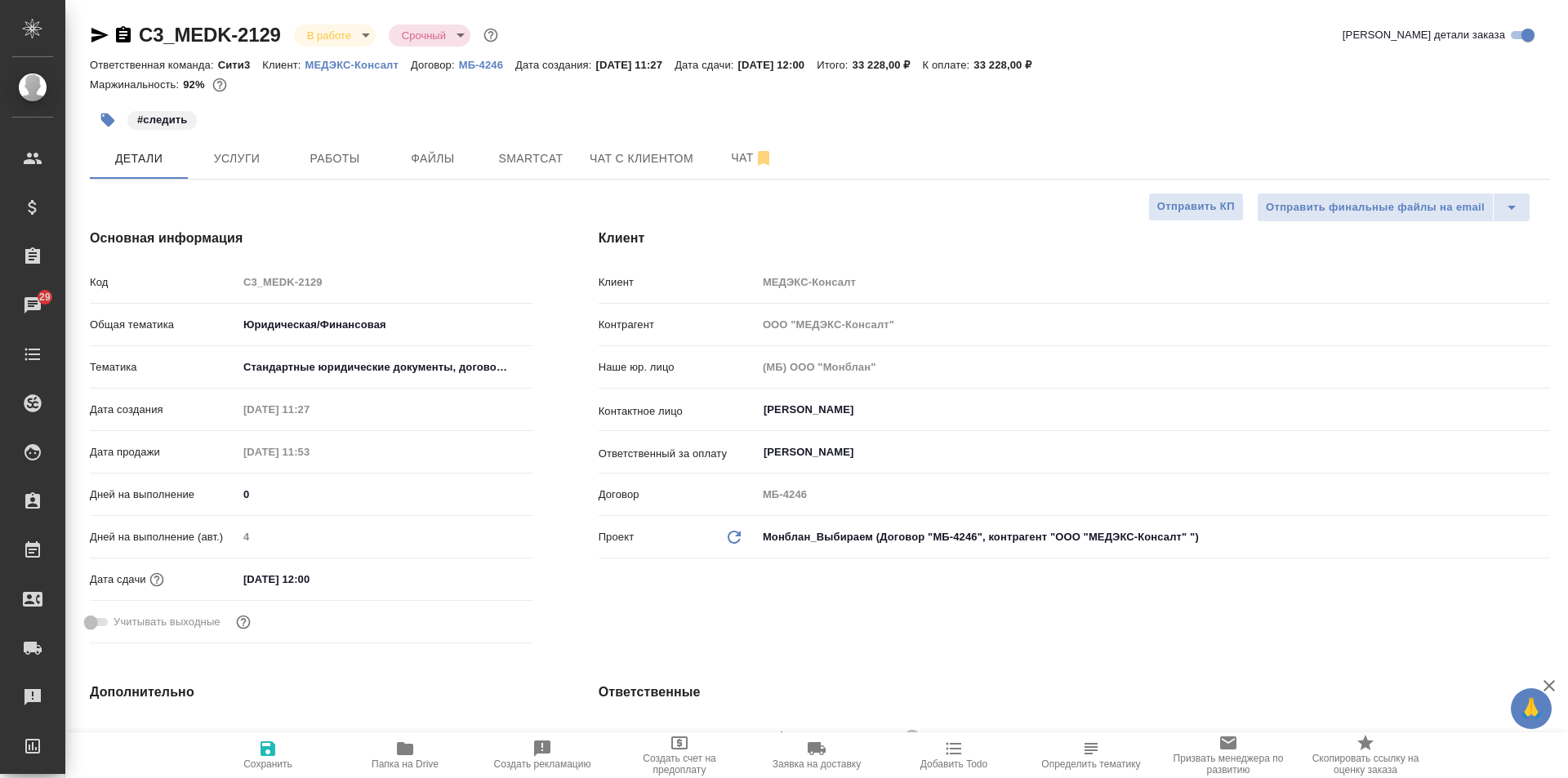
type textarea "x"
click at [257, 157] on span "Услуги" at bounding box center [237, 159] width 78 height 20
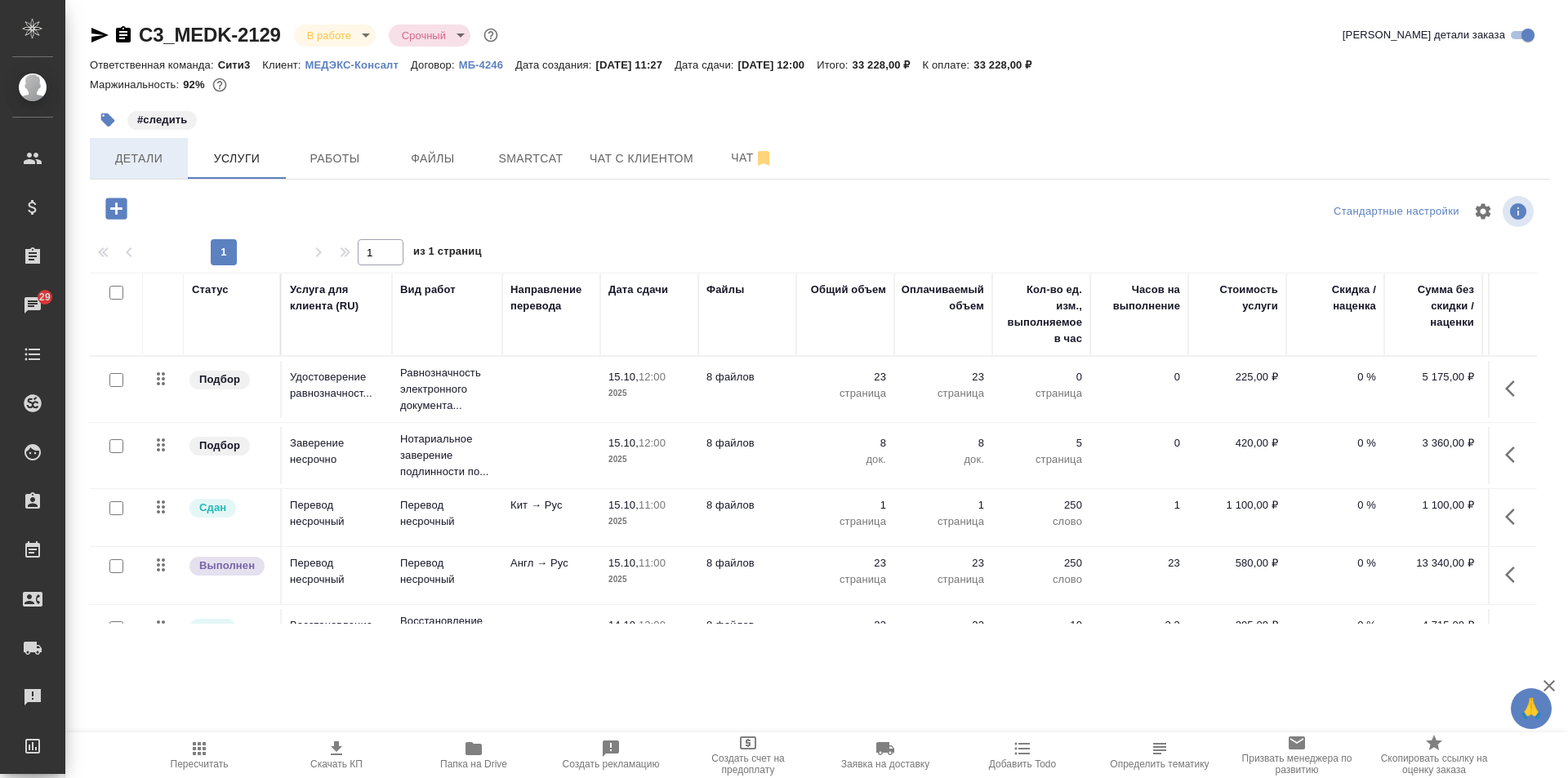
click at [137, 155] on span "Детали" at bounding box center [139, 159] width 78 height 20
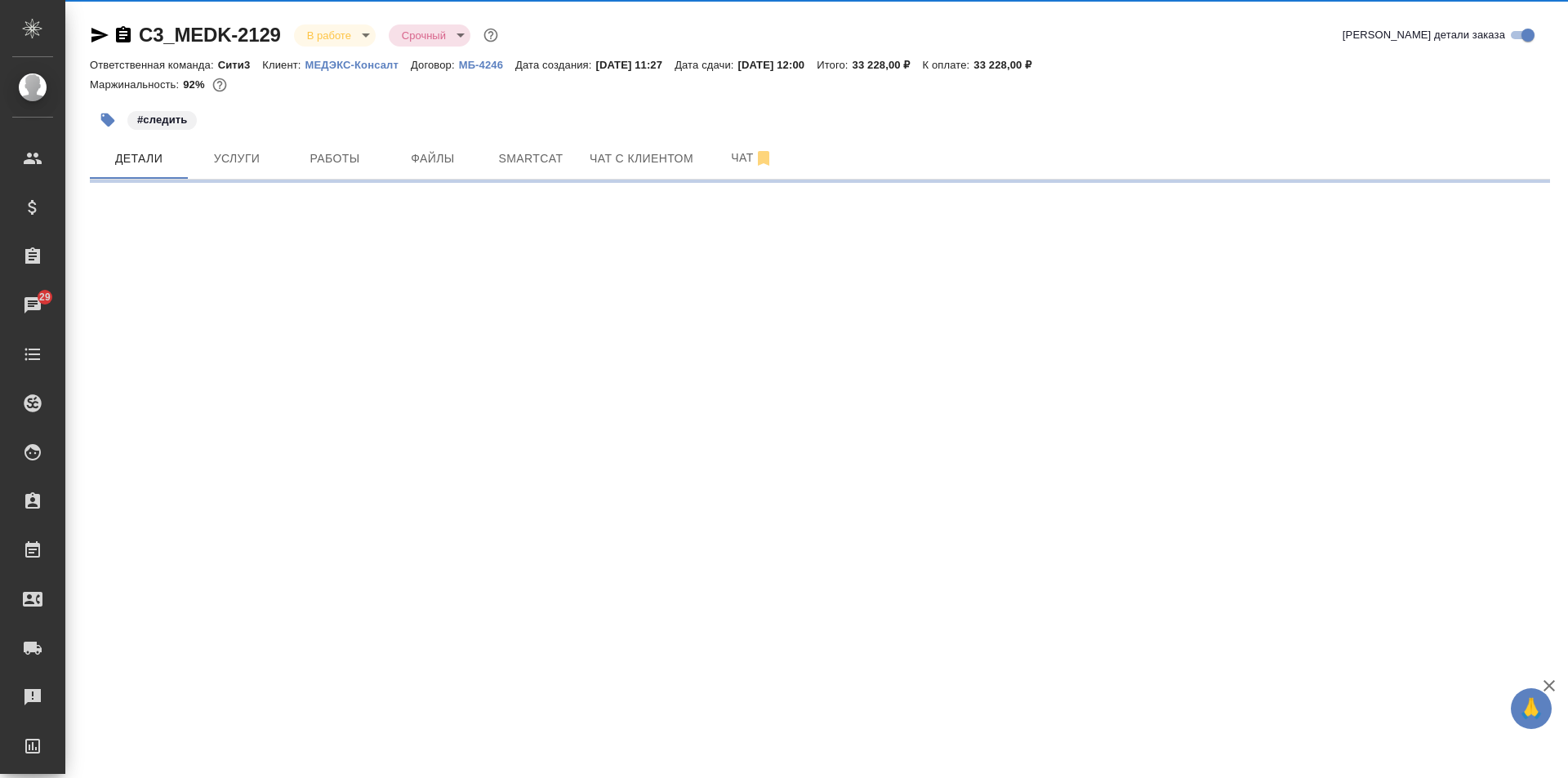
select select "RU"
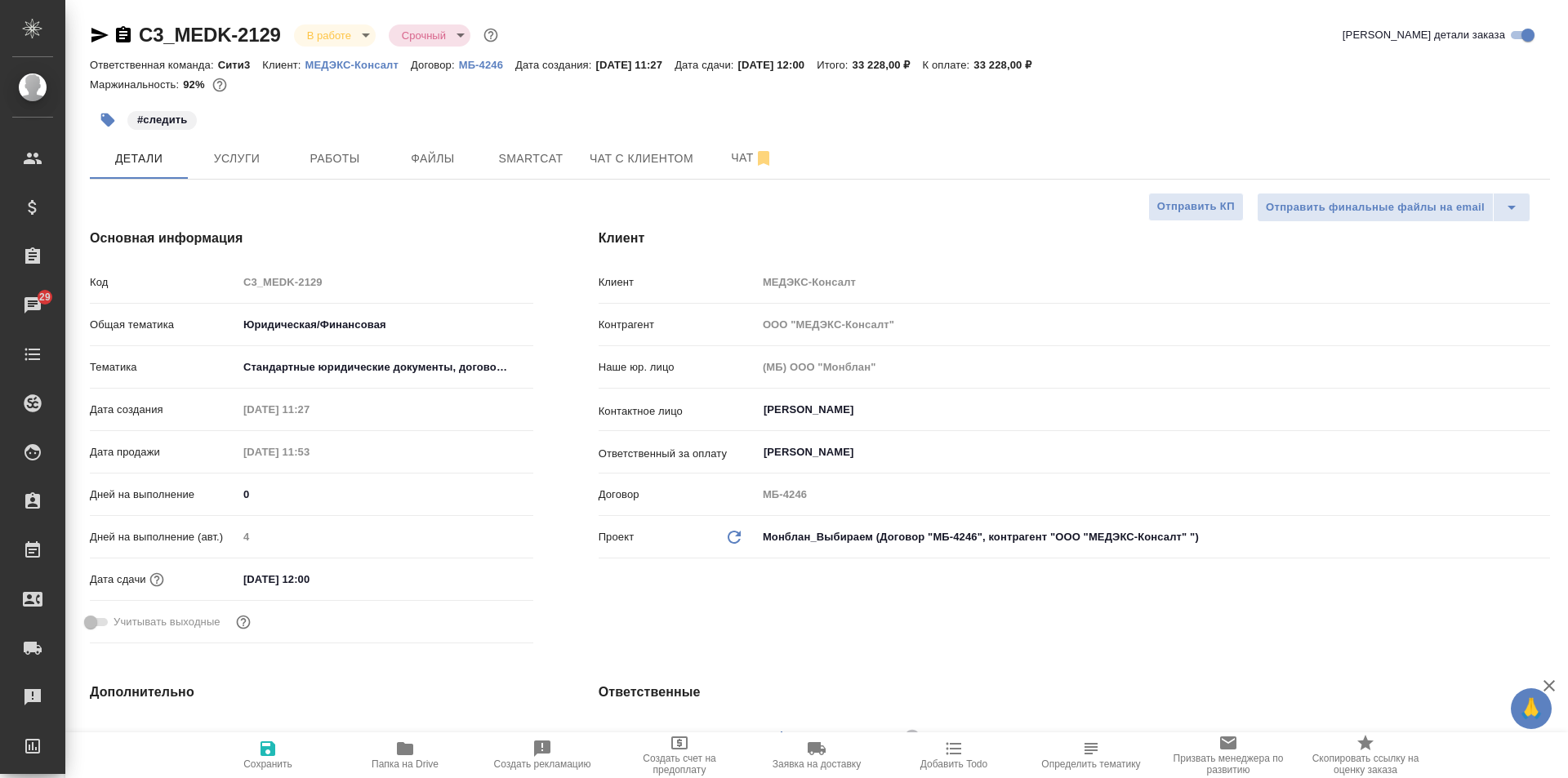
type textarea "x"
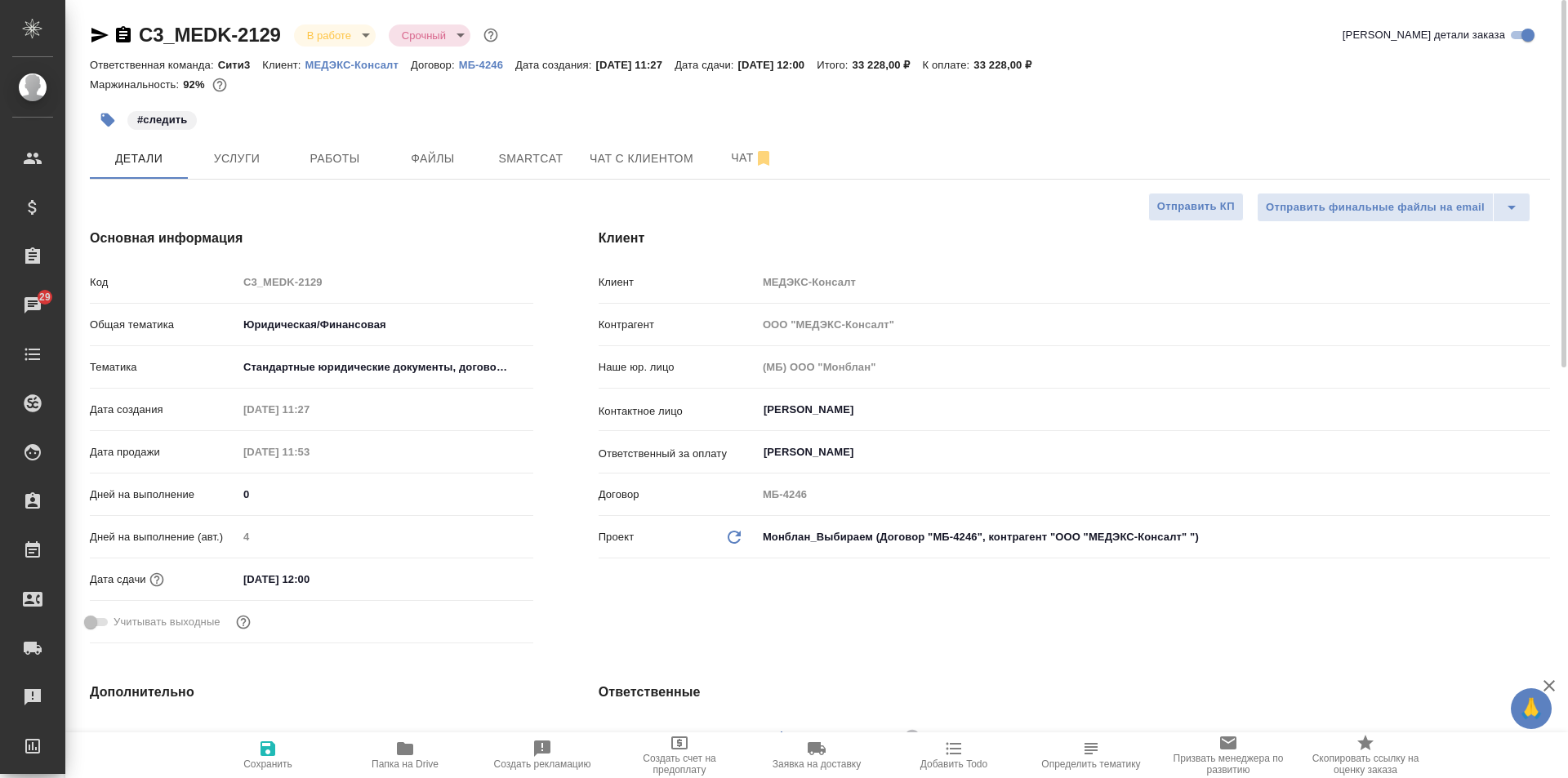
type textarea "x"
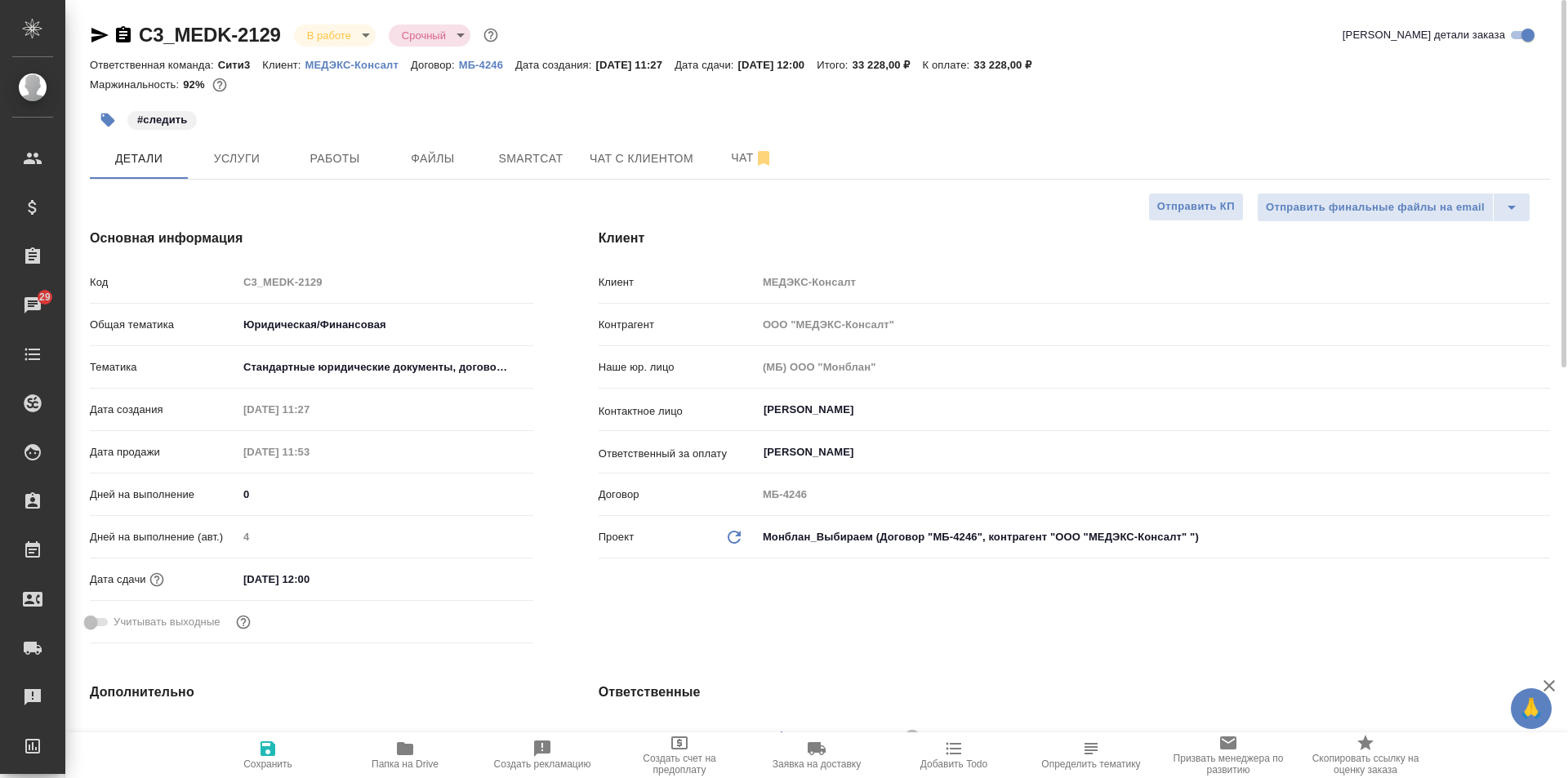
type textarea "x"
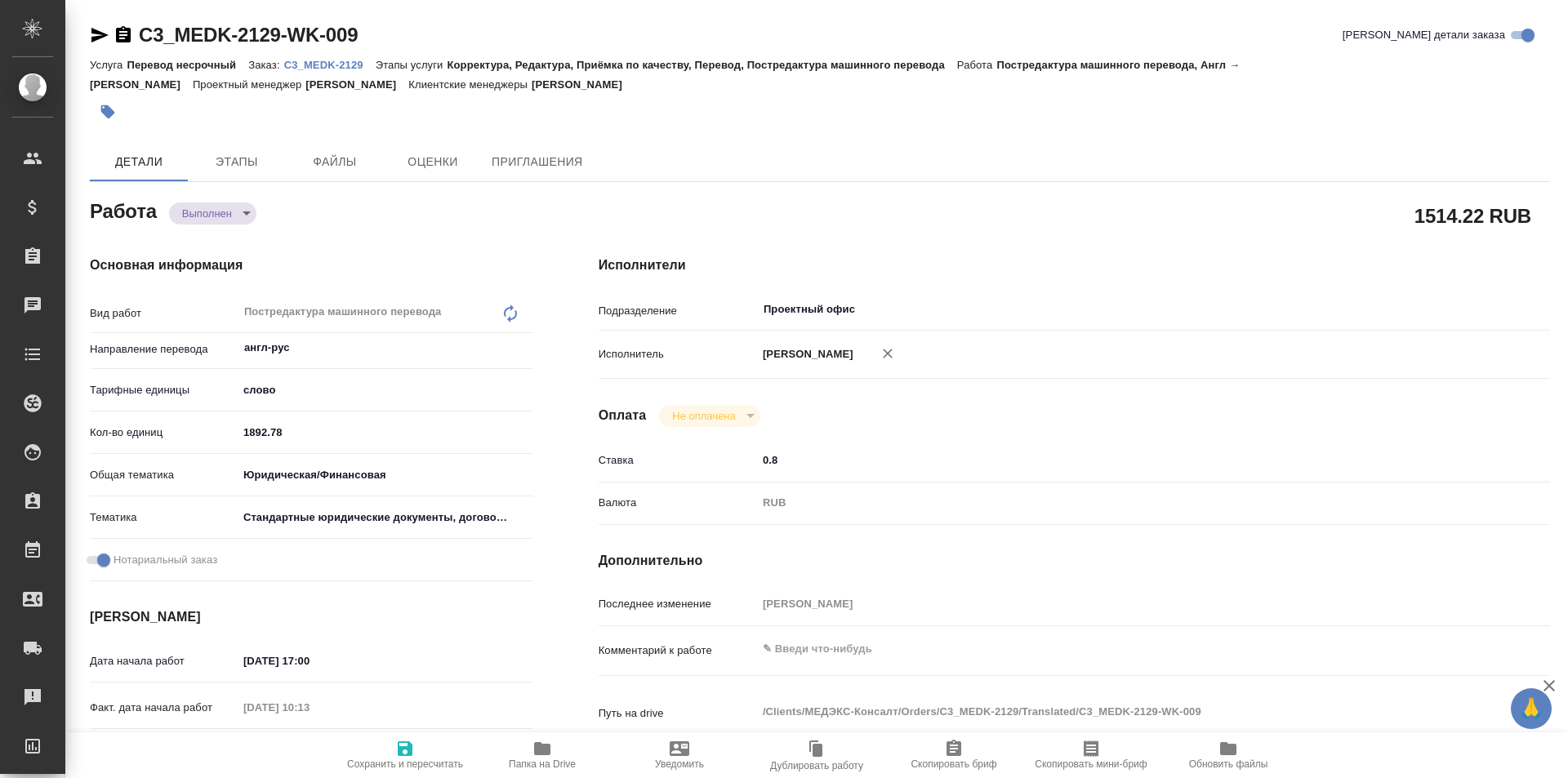
type textarea "x"
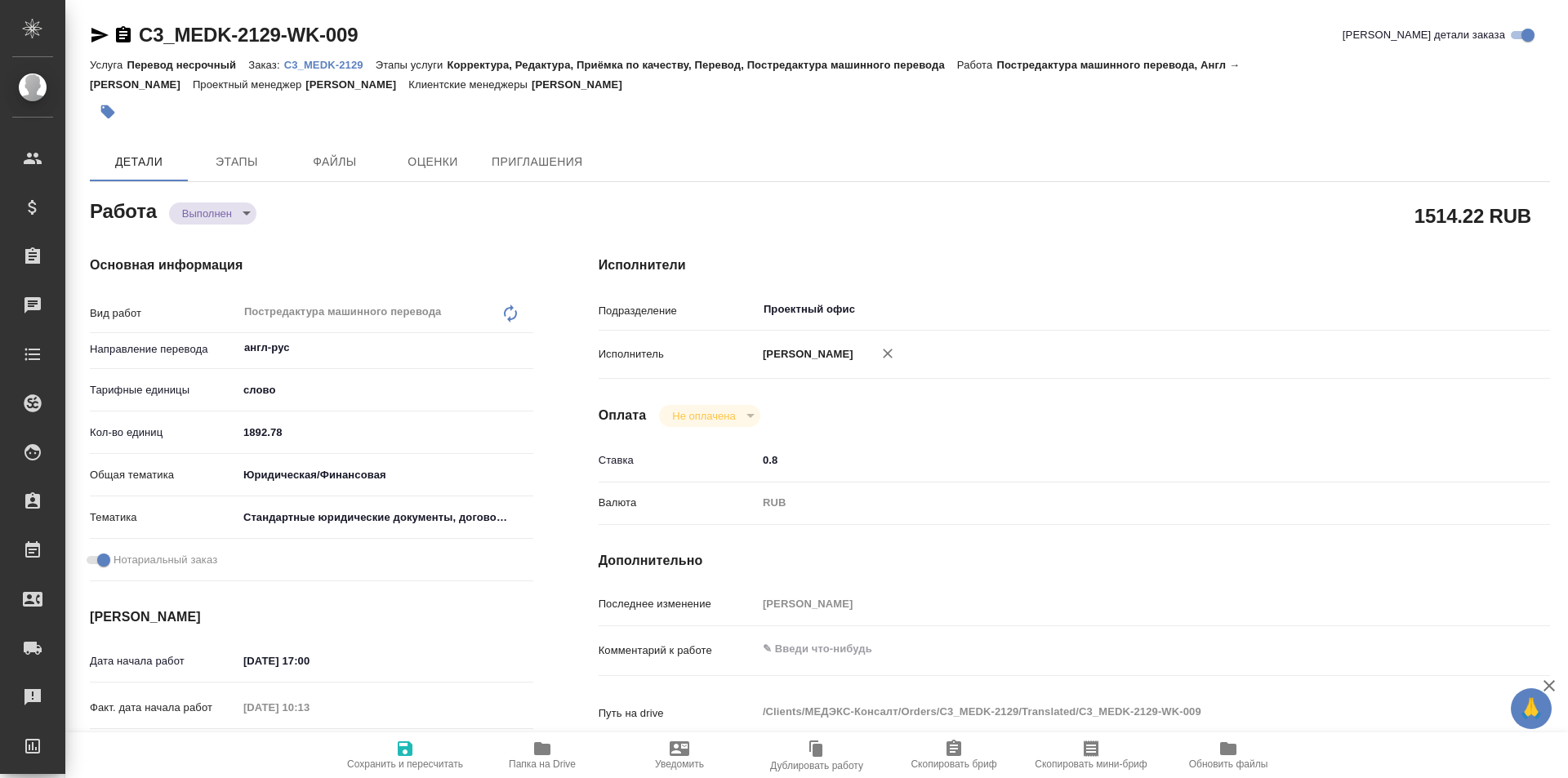
type textarea "x"
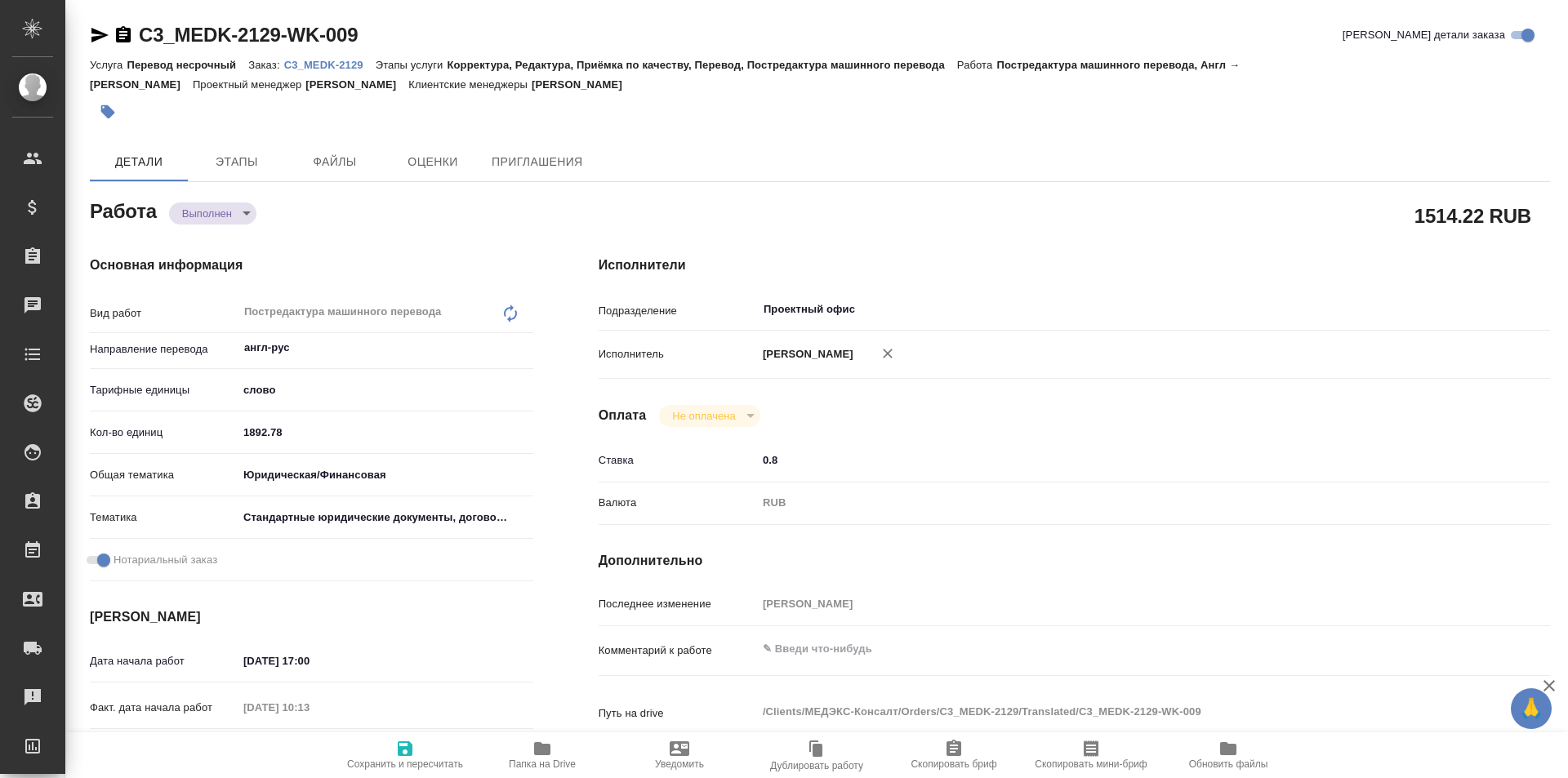
type textarea "x"
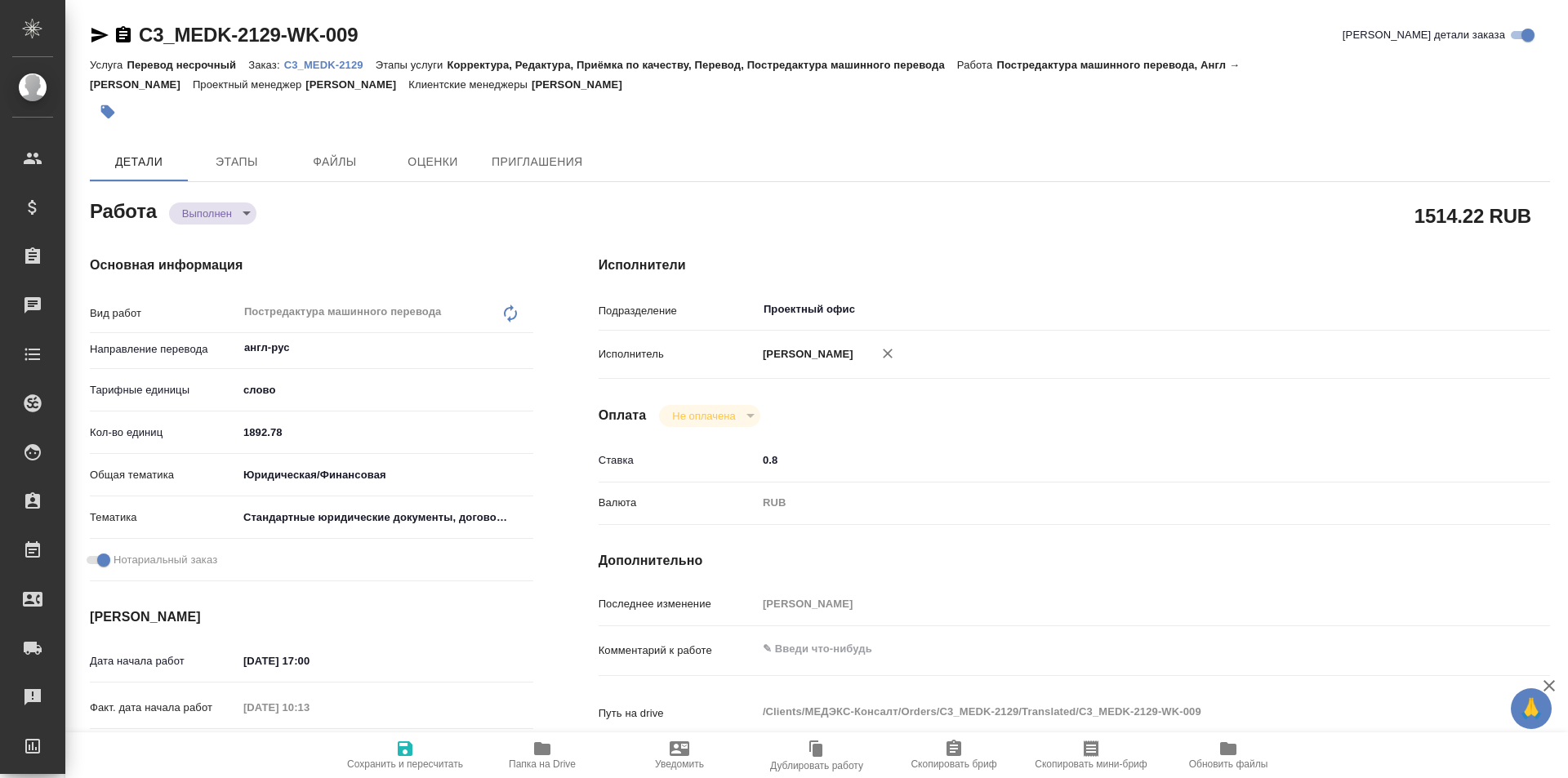
type textarea "x"
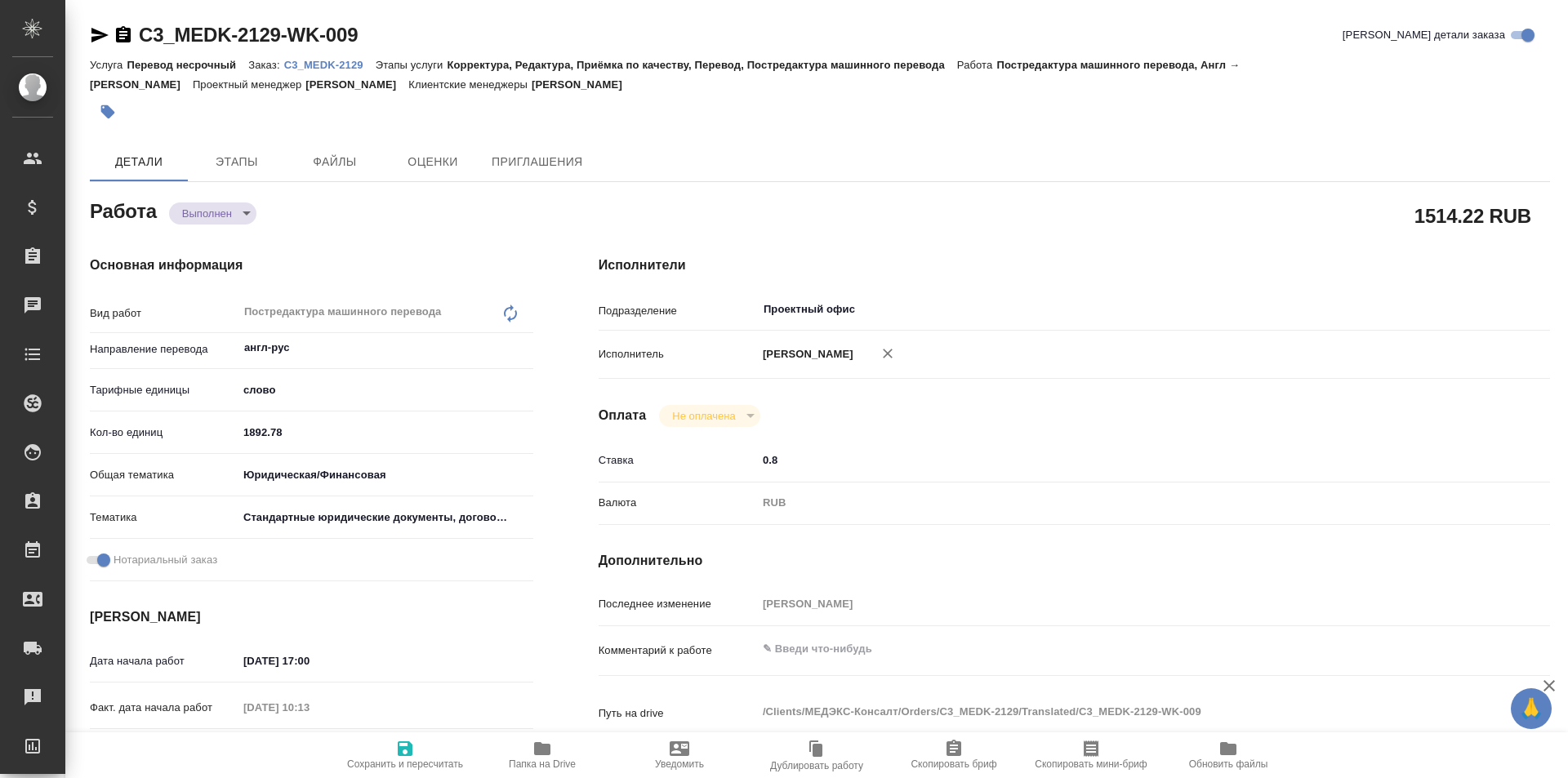
type textarea "x"
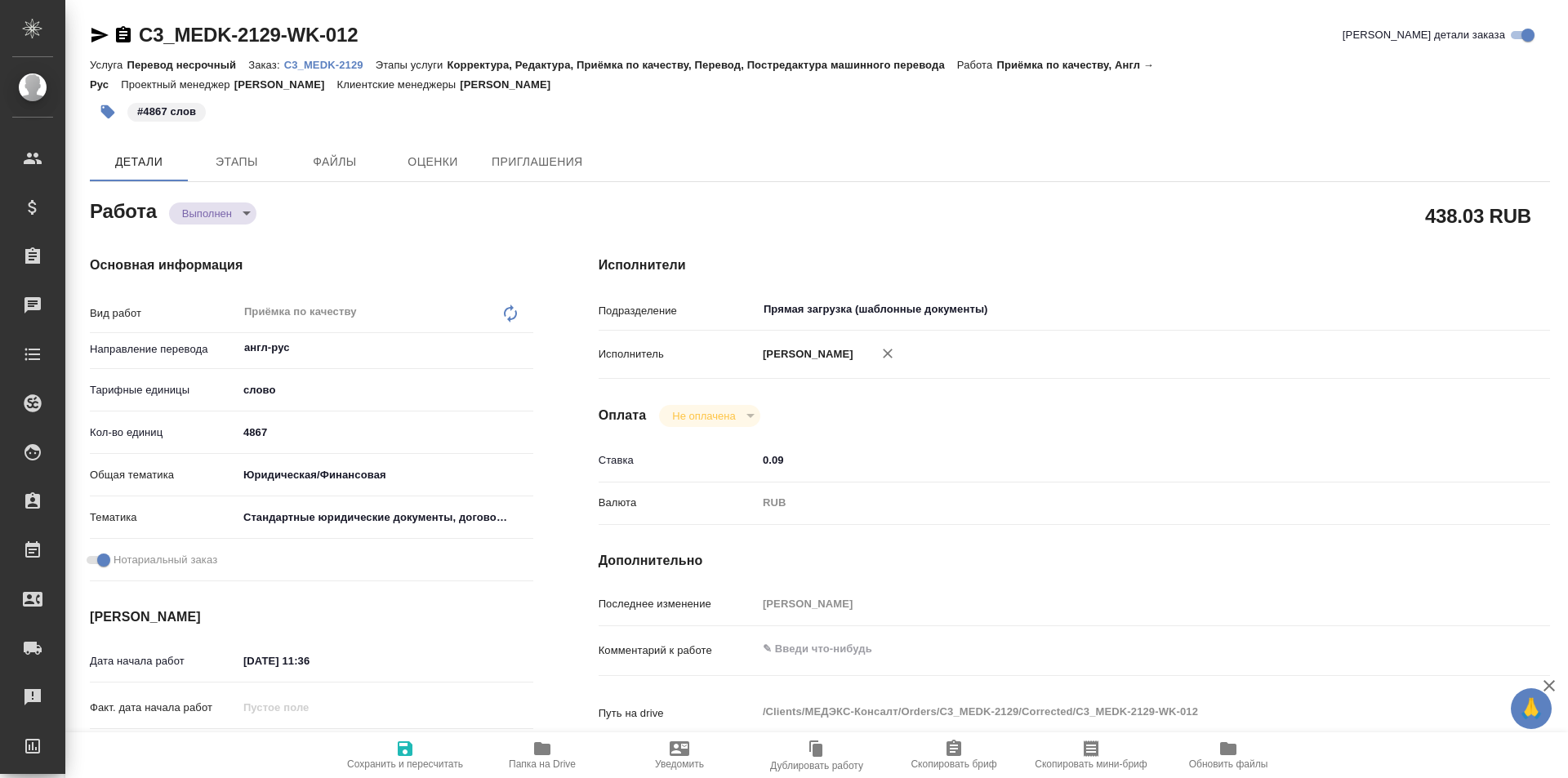
type textarea "x"
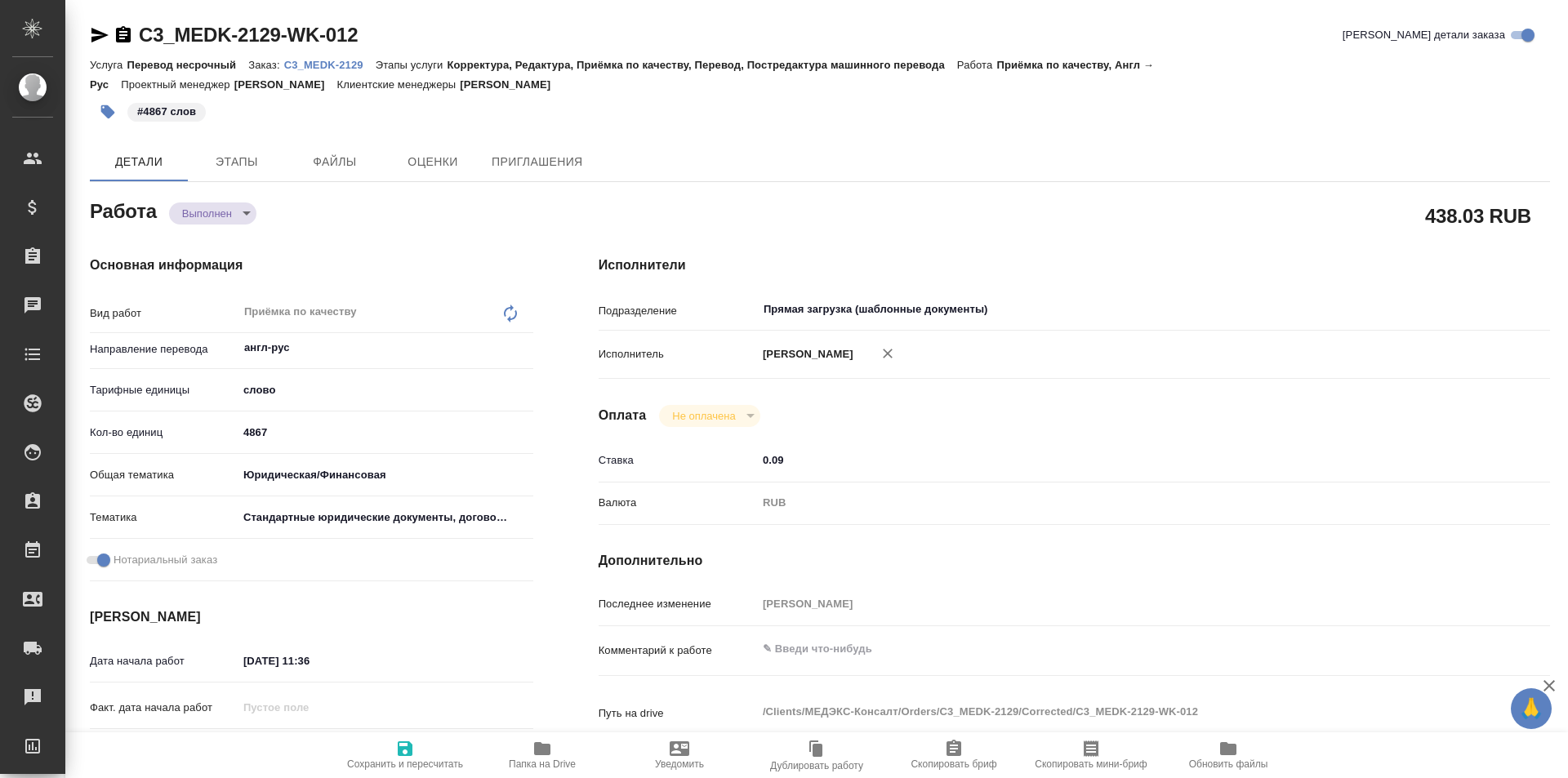
type textarea "x"
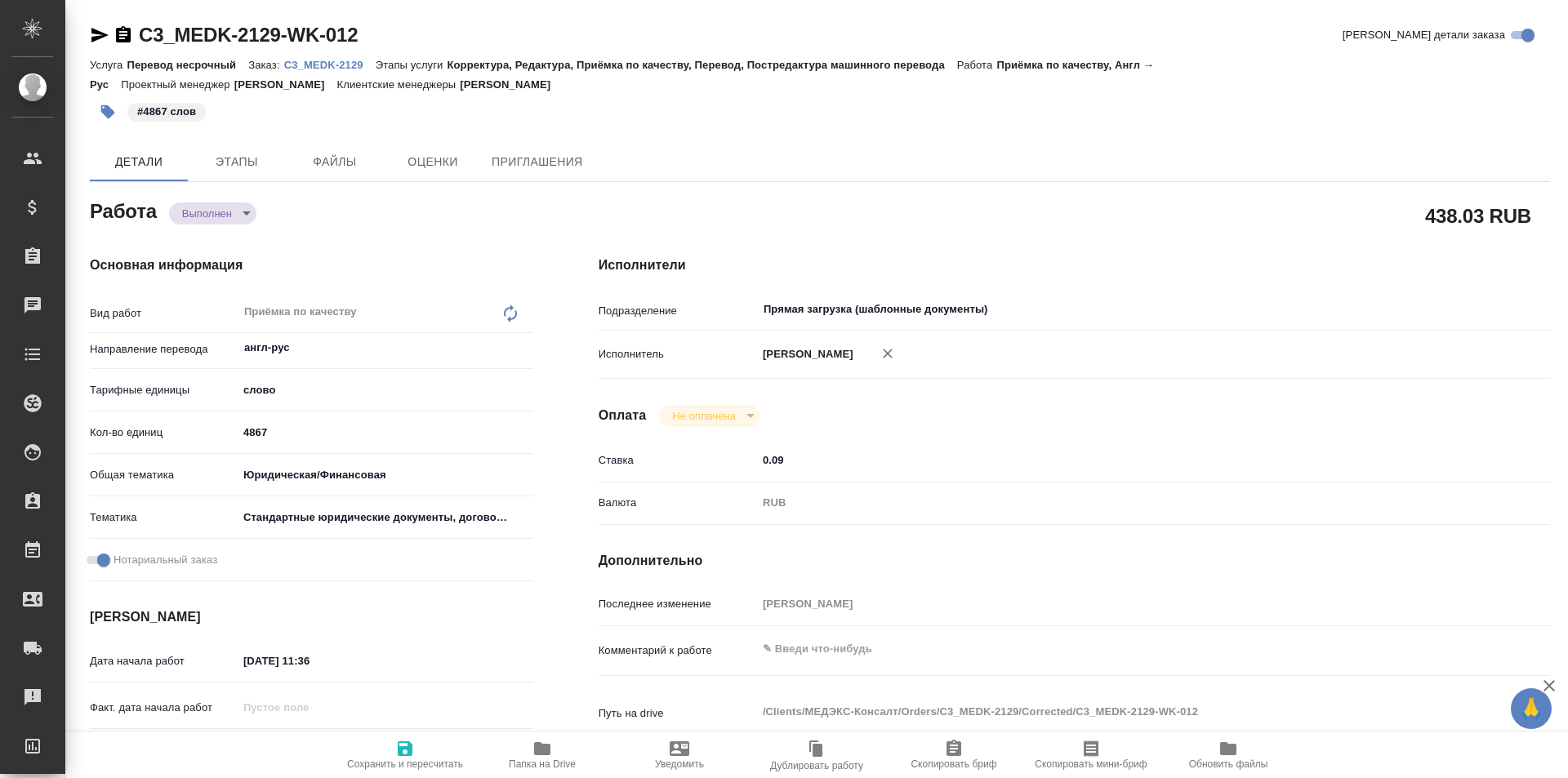
type textarea "x"
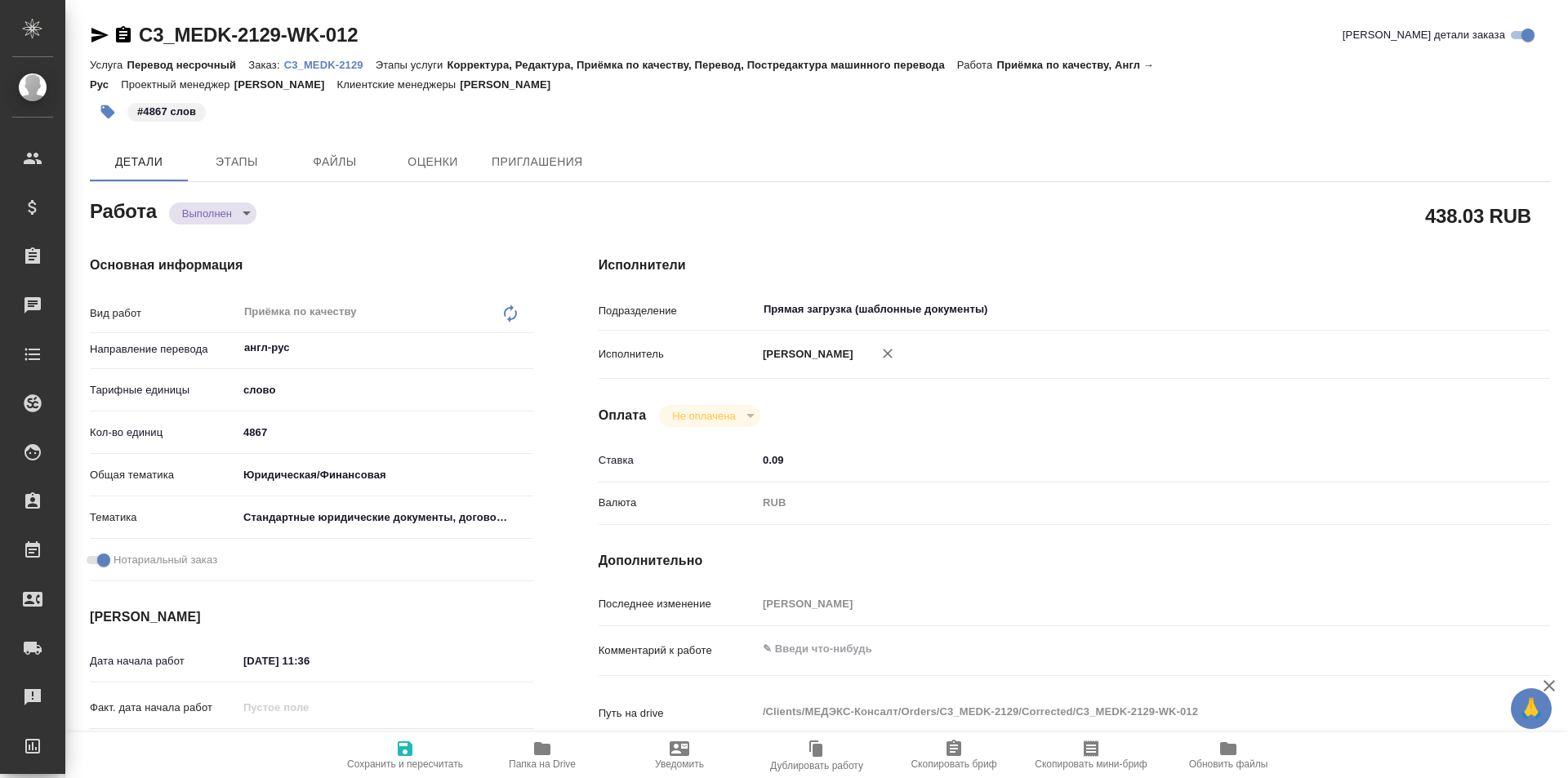
type textarea "x"
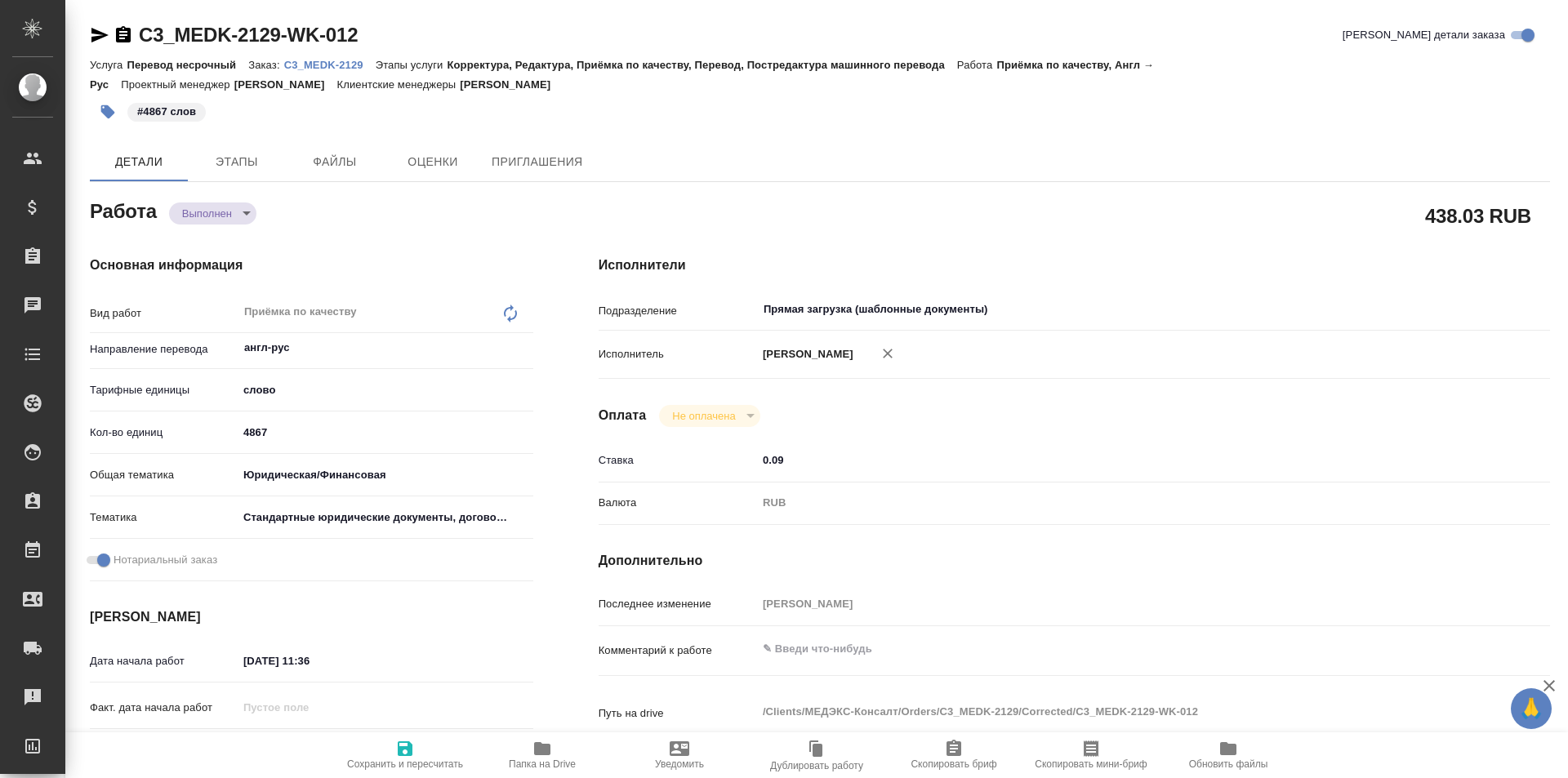
type textarea "x"
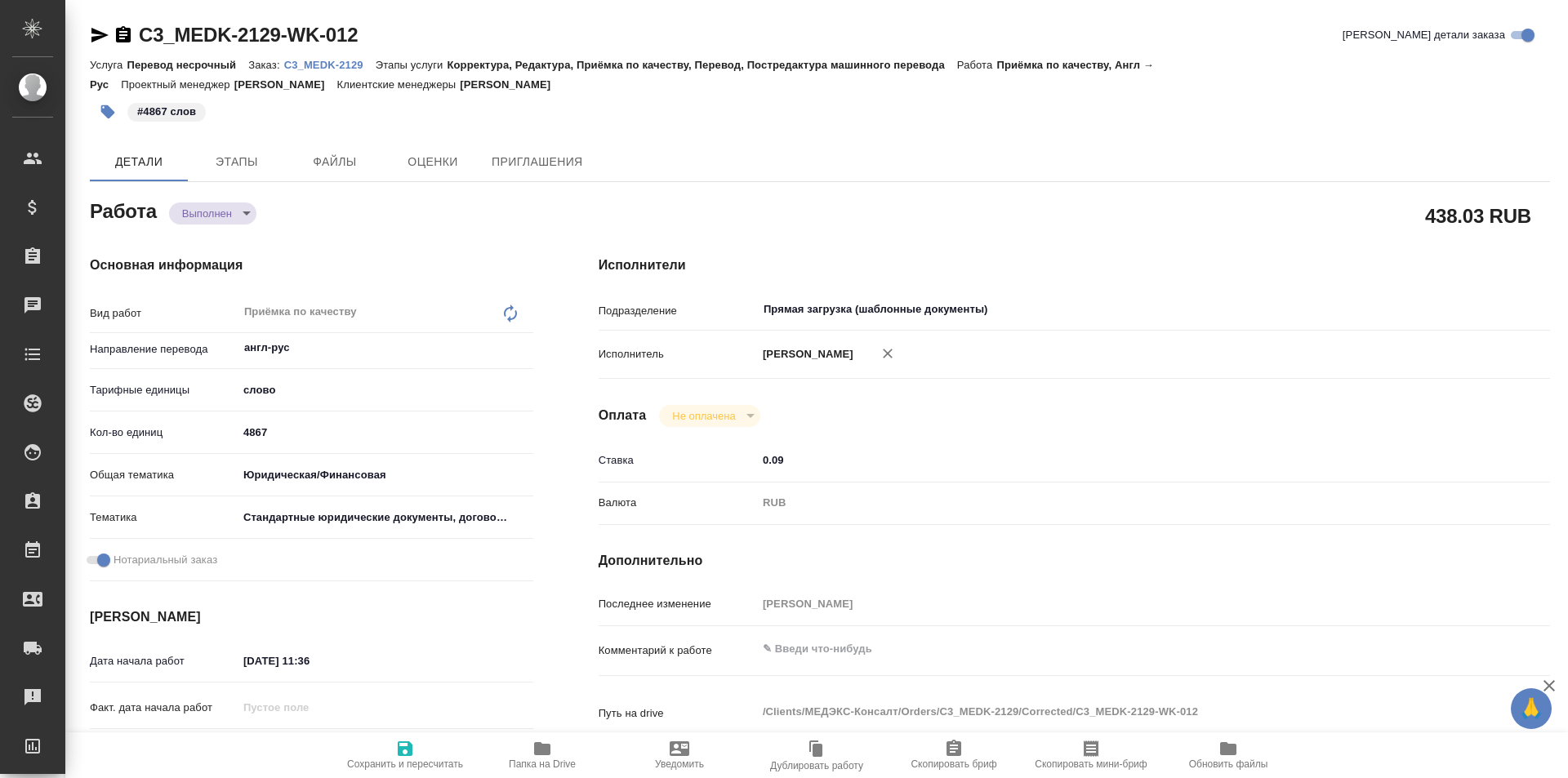
type textarea "x"
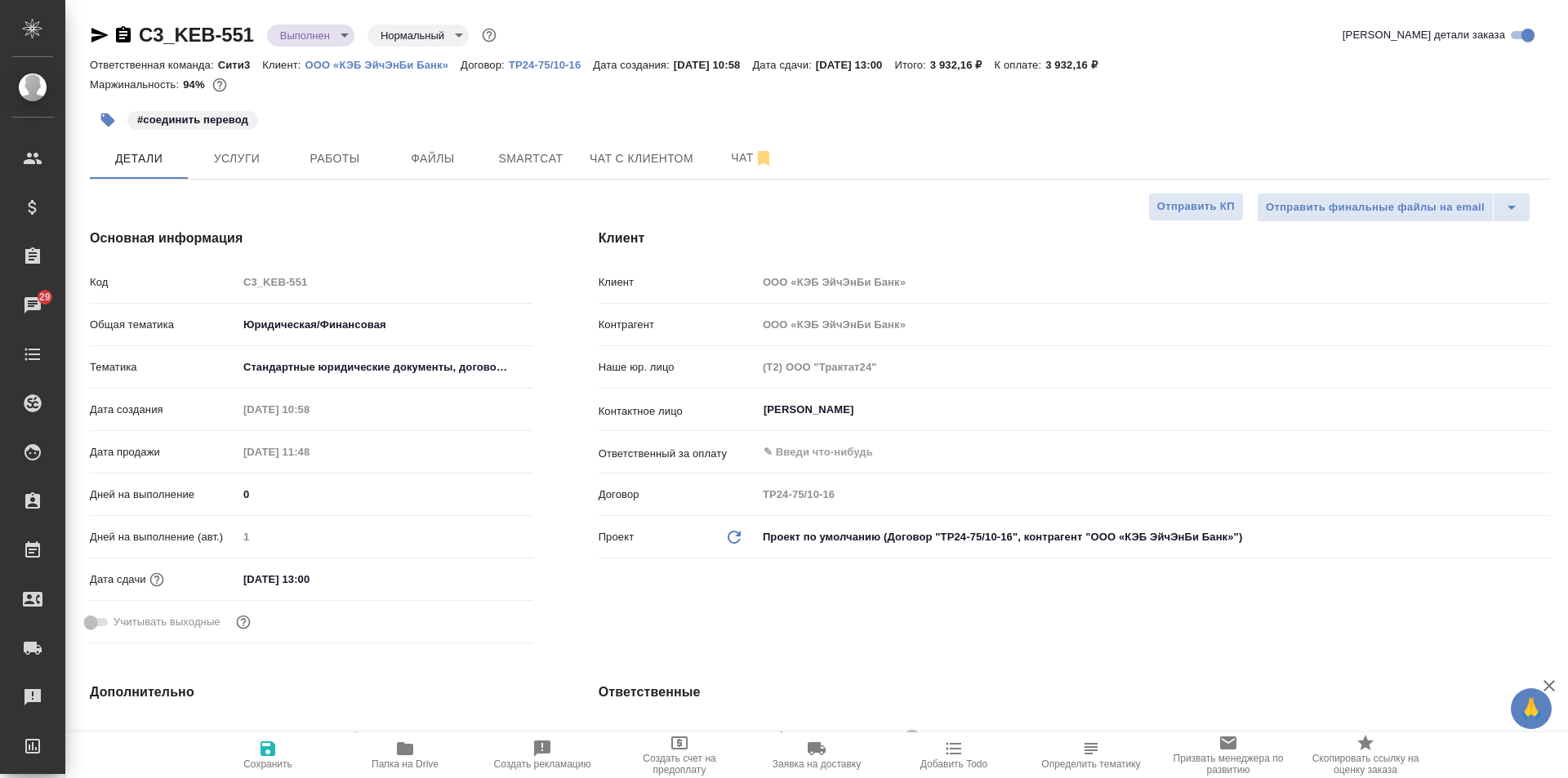
select select "RU"
